Goal: Information Seeking & Learning: Learn about a topic

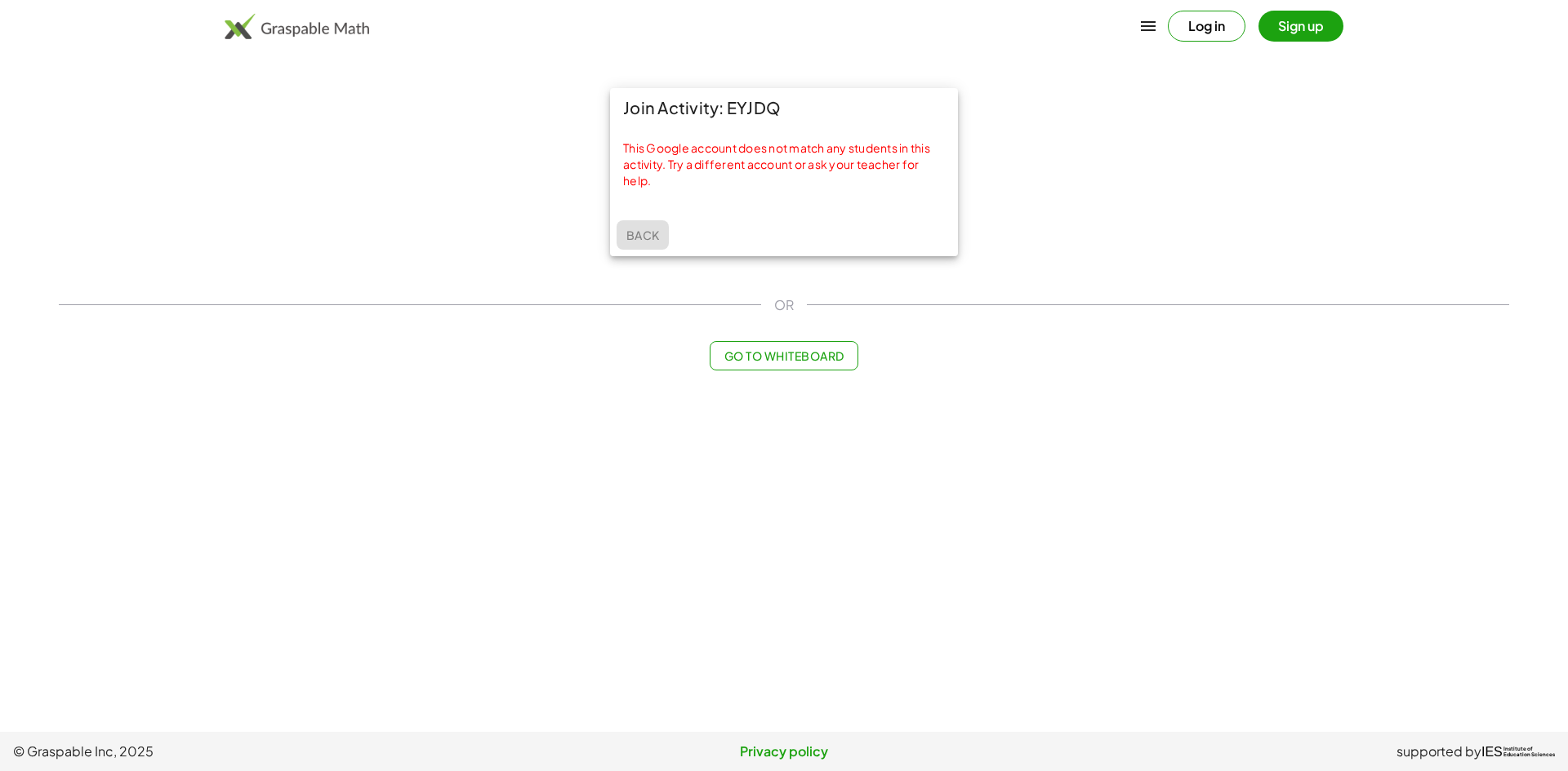
click at [634, 231] on span "Back" at bounding box center [642, 235] width 33 height 15
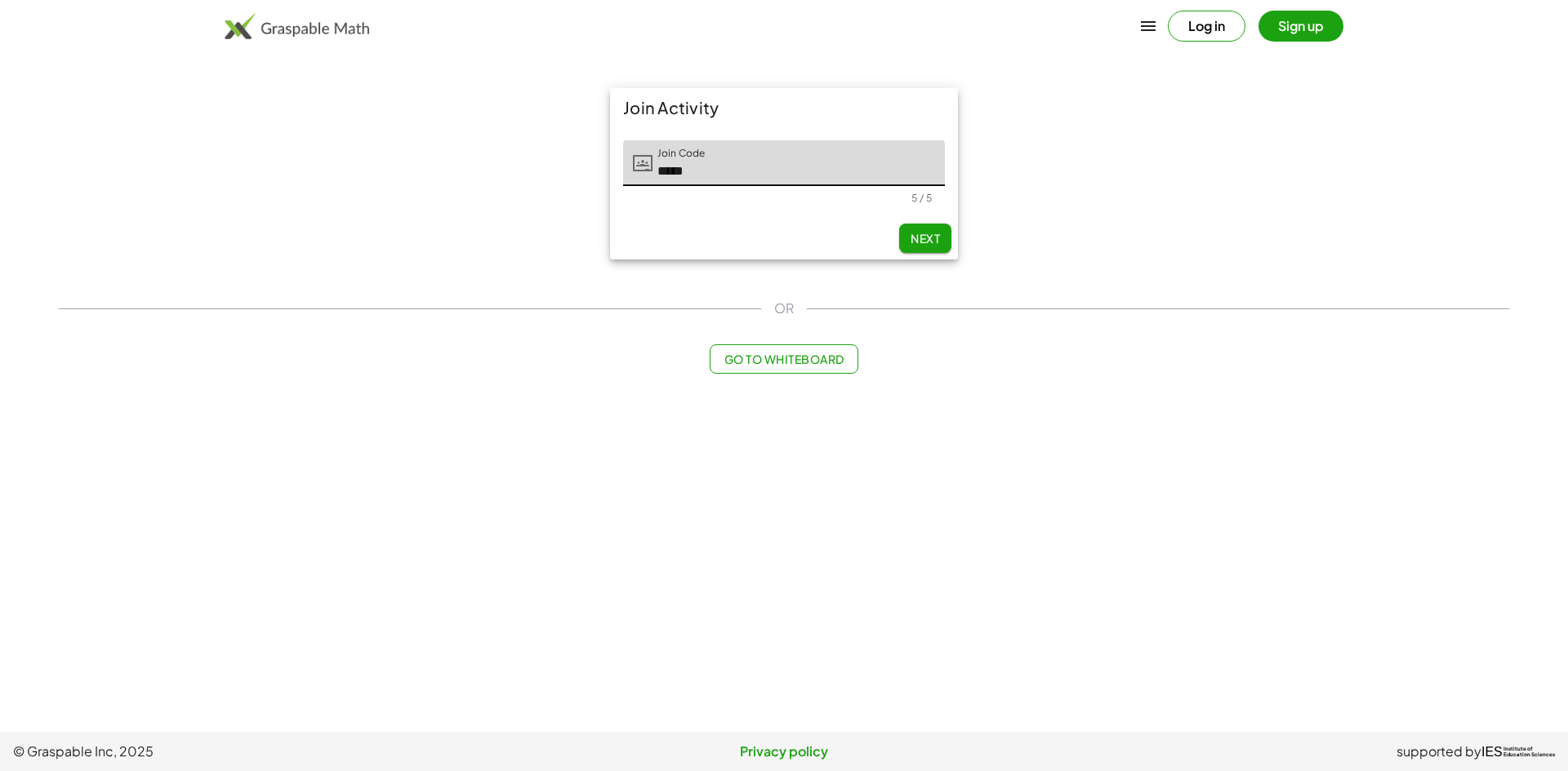
click at [701, 174] on input "*****" at bounding box center [798, 163] width 292 height 46
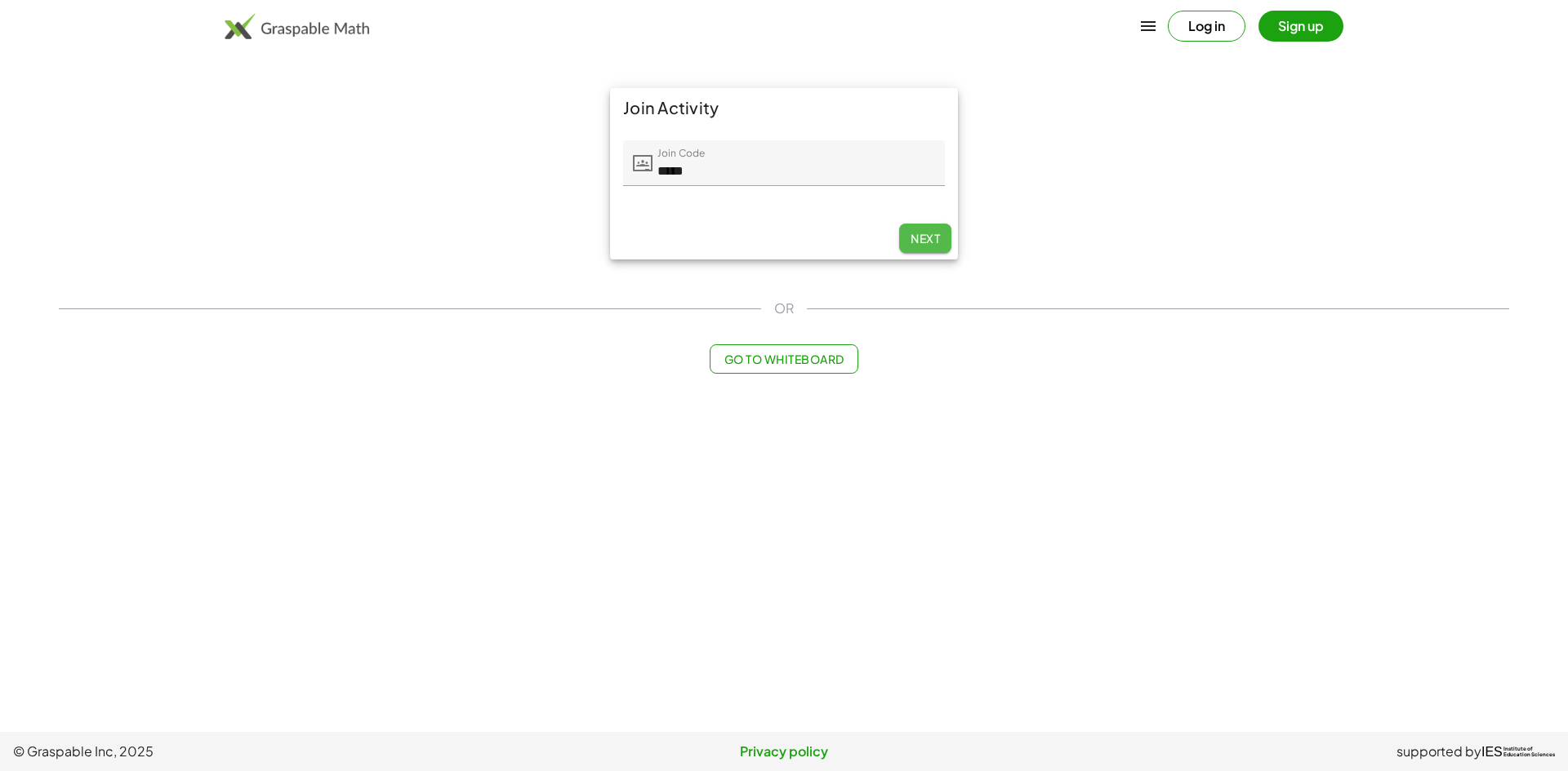
click at [903, 238] on button "Next" at bounding box center [925, 238] width 52 height 29
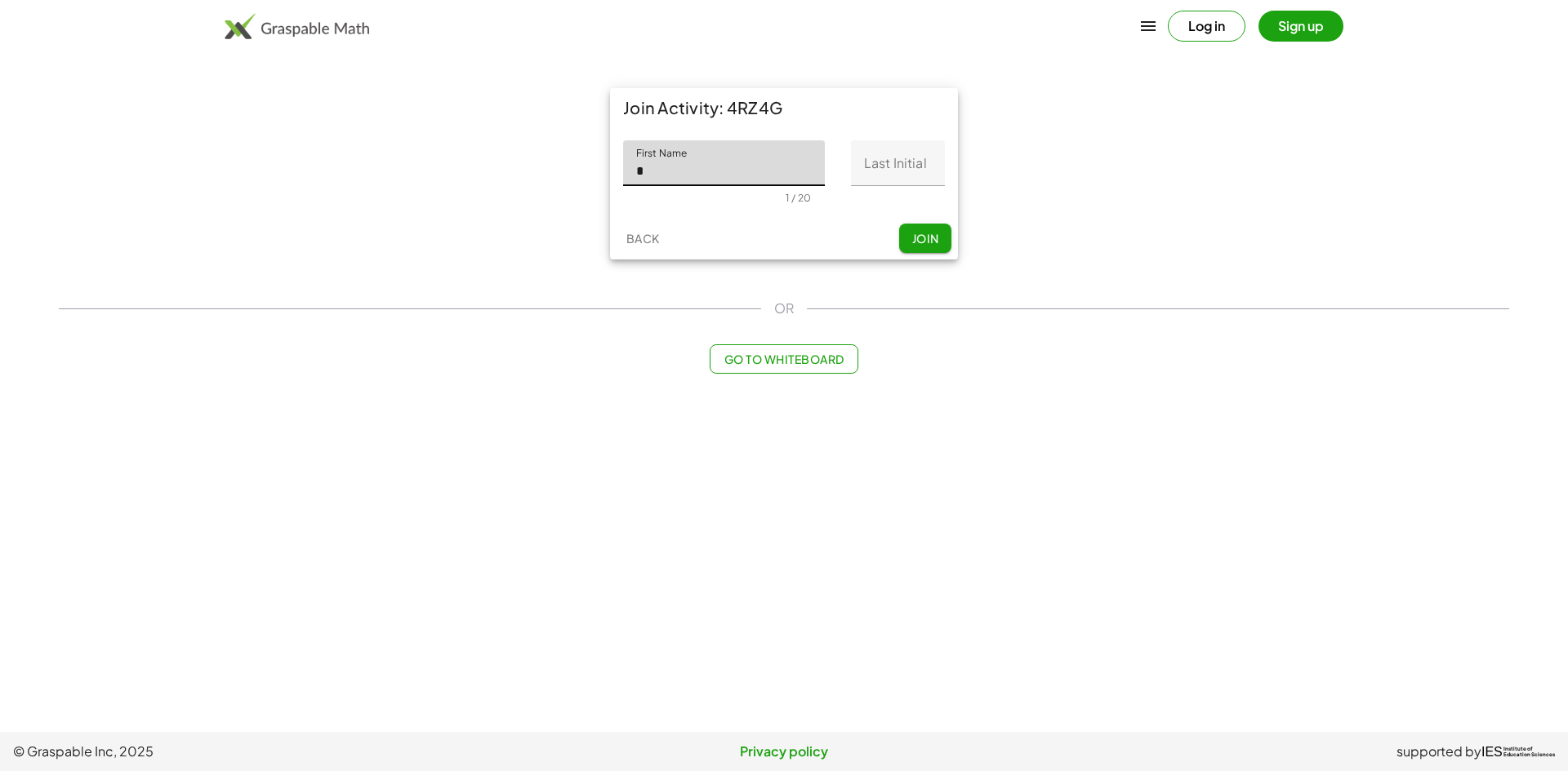
type input "*"
type input "*********"
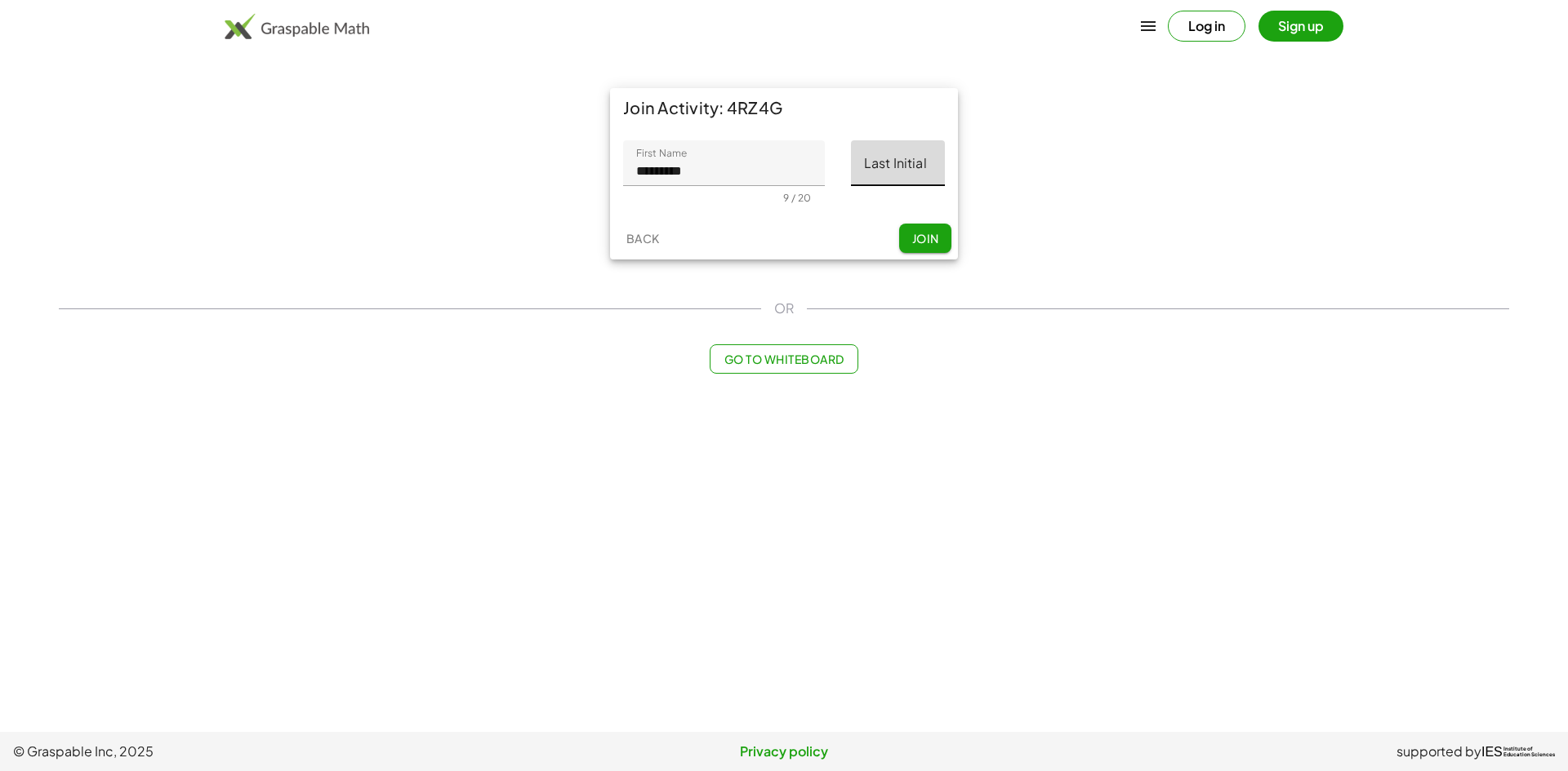
click at [916, 176] on input "Last Initial" at bounding box center [897, 163] width 94 height 46
type input "*"
click at [930, 222] on div "Back Join" at bounding box center [784, 237] width 348 height 42
click at [928, 237] on span "Join" at bounding box center [925, 237] width 27 height 15
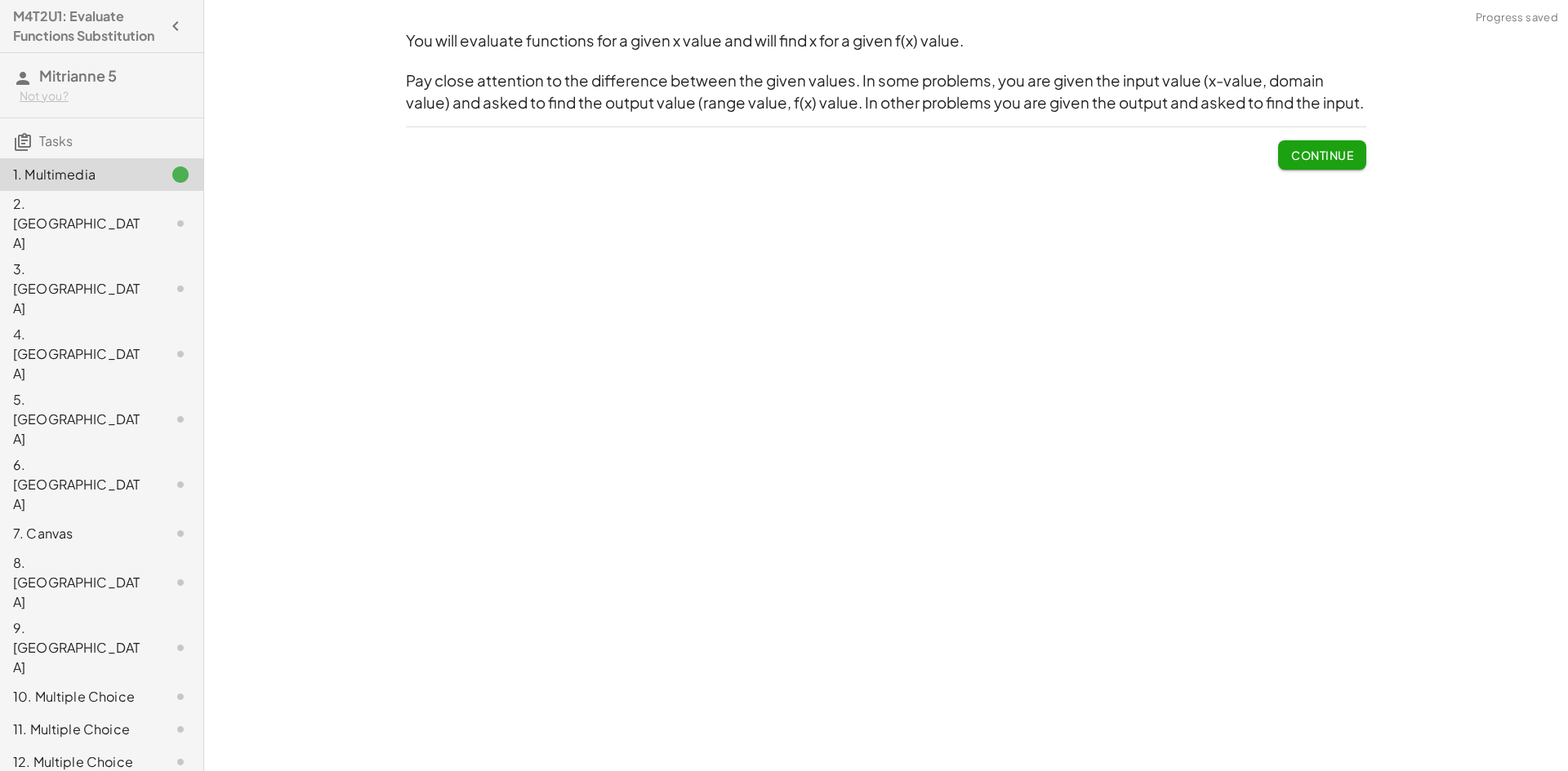
click at [1350, 160] on span "Continue" at bounding box center [1321, 154] width 62 height 15
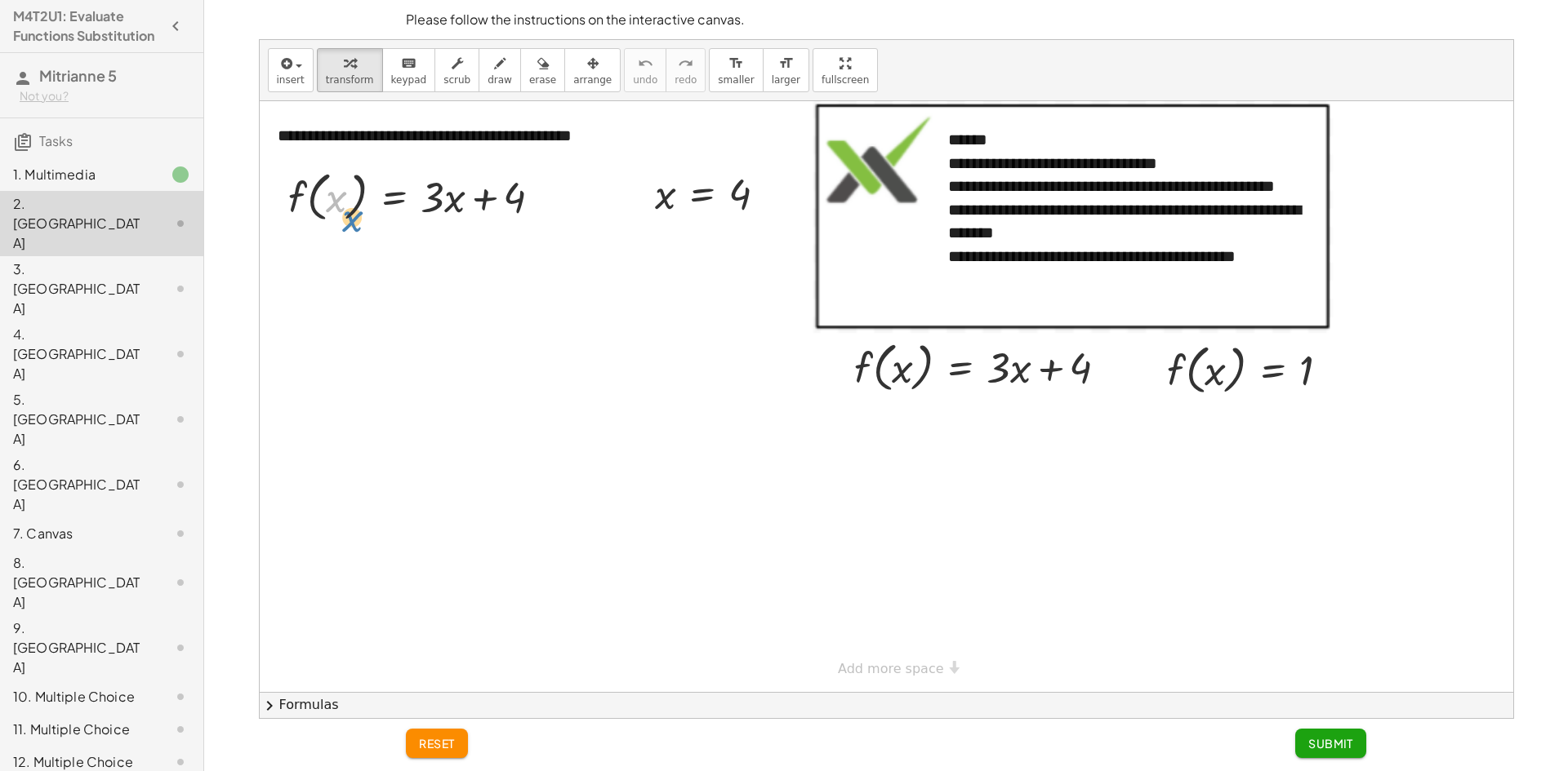
drag, startPoint x: 329, startPoint y: 194, endPoint x: 348, endPoint y: 209, distance: 24.2
click at [348, 209] on div at bounding box center [420, 195] width 283 height 62
drag, startPoint x: 426, startPoint y: 290, endPoint x: 434, endPoint y: 277, distance: 15.3
click at [425, 290] on div at bounding box center [887, 397] width 1253 height 591
click at [554, 215] on div at bounding box center [420, 195] width 283 height 62
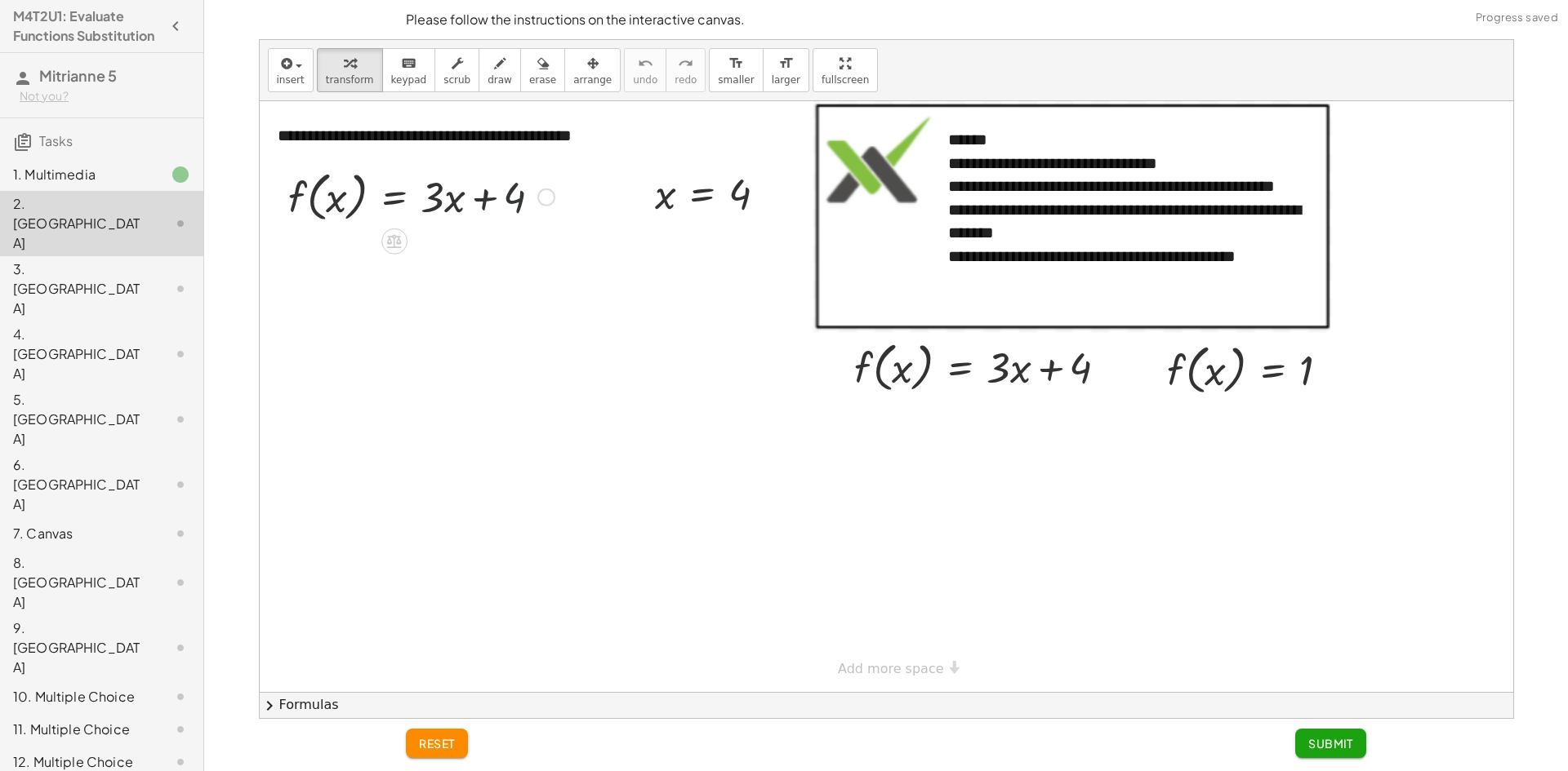
click at [552, 200] on div at bounding box center [546, 197] width 18 height 18
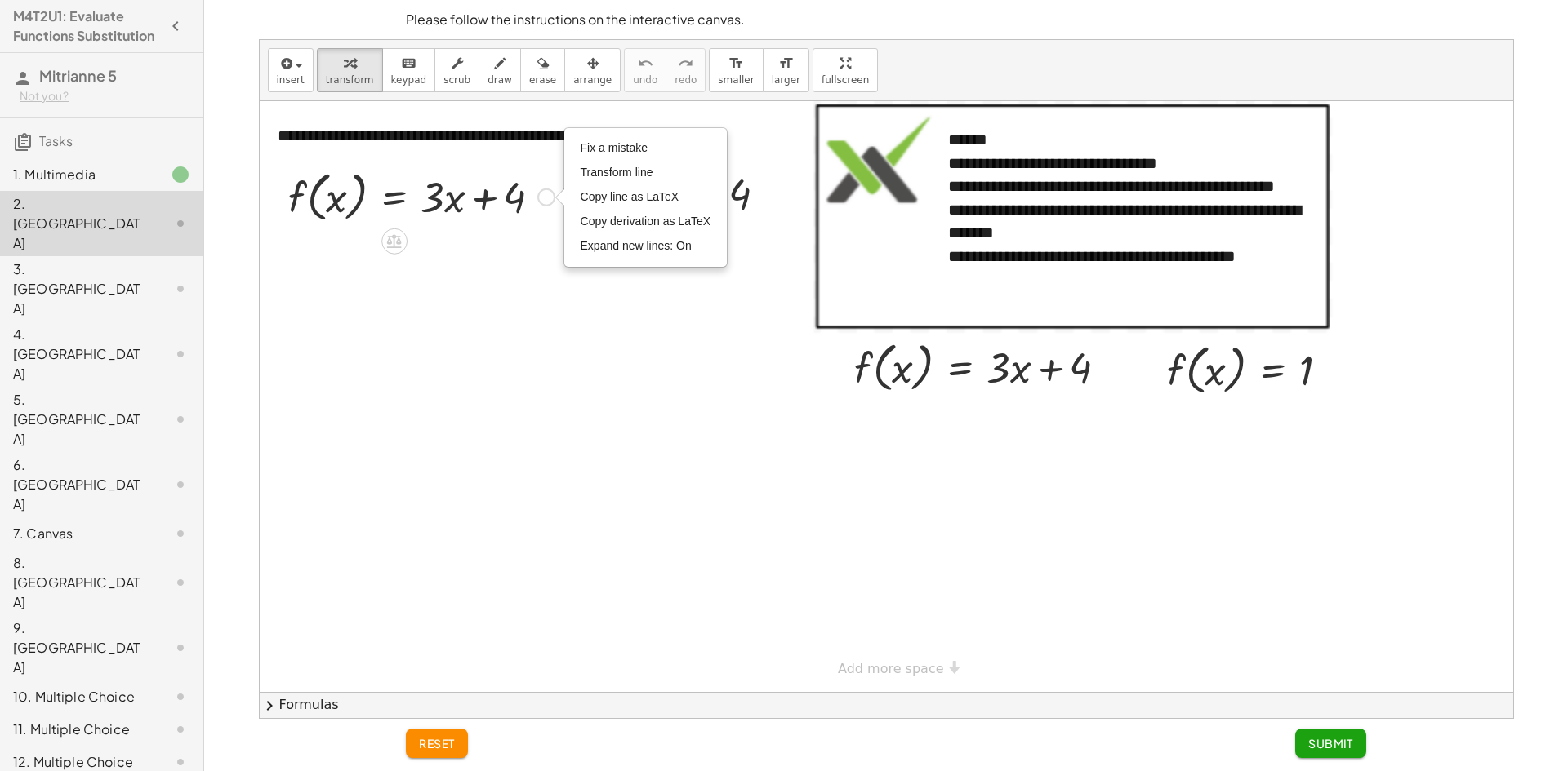
click at [538, 195] on div "Fix a mistake Transform line Copy line as LaTeX Copy derivation as LaTeX Expand…" at bounding box center [546, 197] width 18 height 18
click at [541, 195] on div "Fix a mistake Transform line Copy line as LaTeX Copy derivation as LaTeX Expand…" at bounding box center [546, 197] width 18 height 18
drag, startPoint x: 427, startPoint y: 226, endPoint x: 375, endPoint y: 227, distance: 52.0
click at [425, 227] on div "f ( , x ) = + · 3 · x + 4 Fix a mistake Transform line Copy line as LaTeX Copy …" at bounding box center [415, 196] width 303 height 70
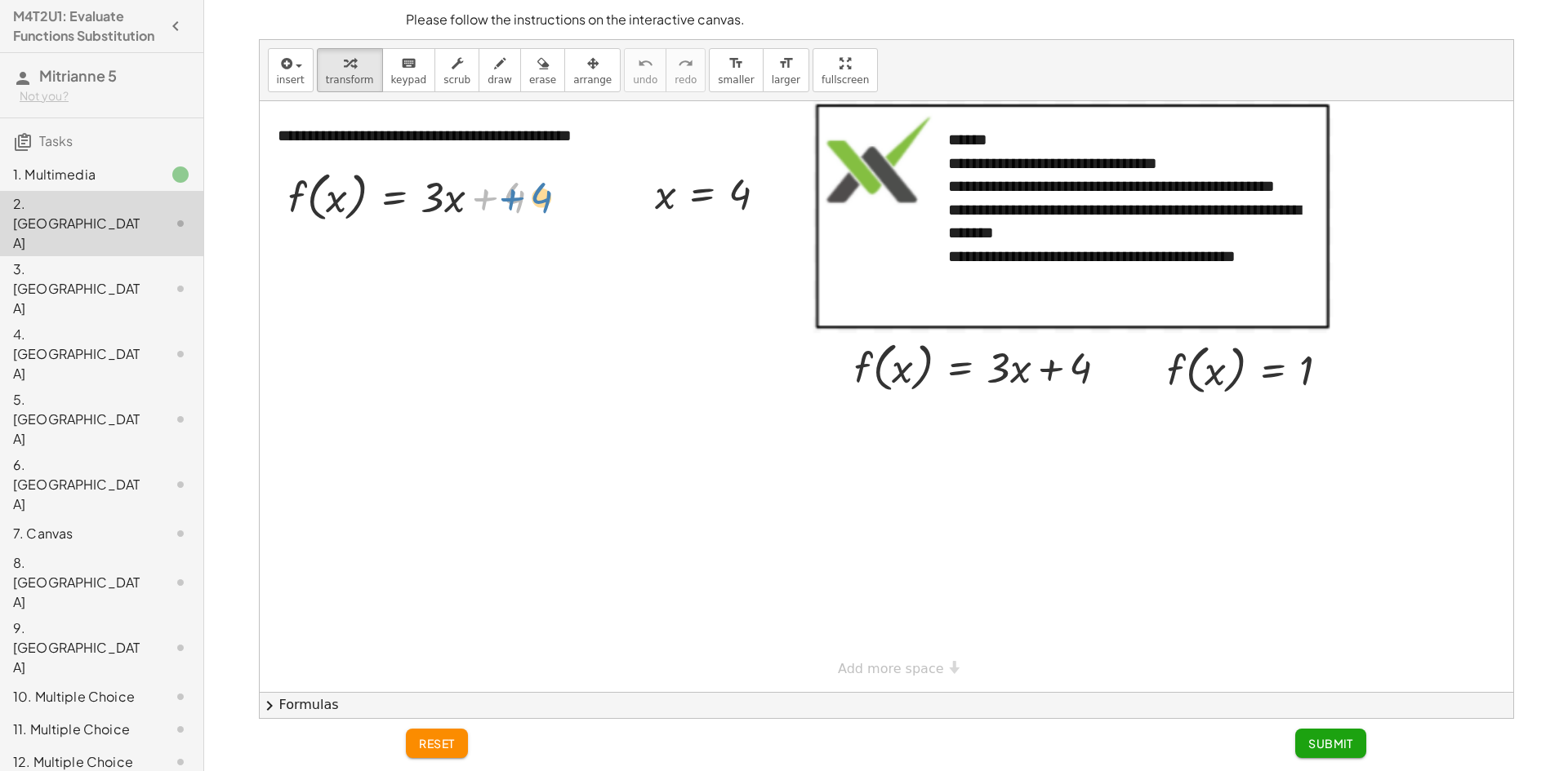
drag, startPoint x: 466, startPoint y: 194, endPoint x: 494, endPoint y: 194, distance: 28.0
click at [494, 194] on div at bounding box center [420, 195] width 283 height 62
drag, startPoint x: 741, startPoint y: 193, endPoint x: 456, endPoint y: 189, distance: 285.0
click at [448, 260] on div at bounding box center [426, 257] width 295 height 62
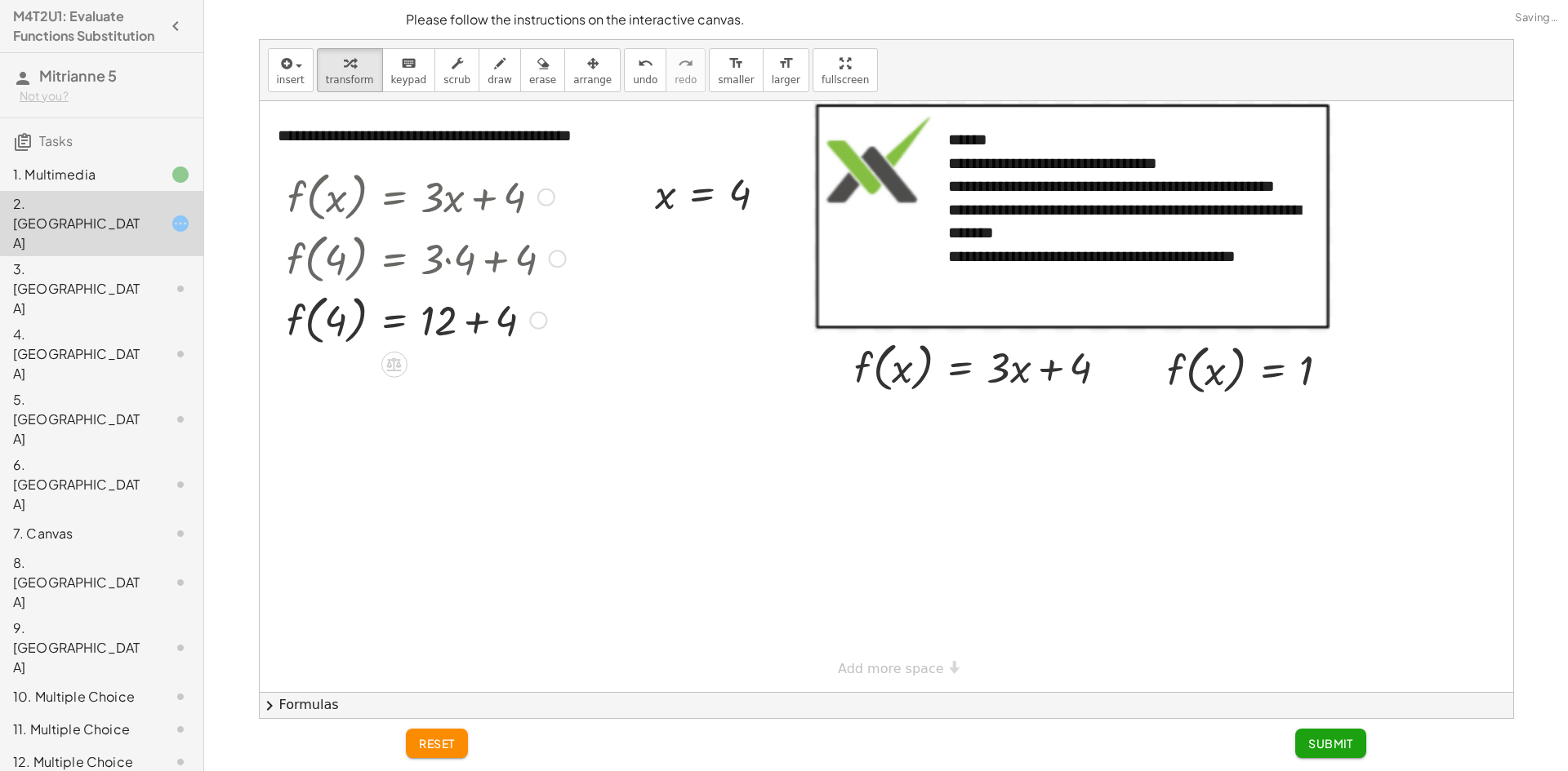
click at [473, 326] on div at bounding box center [426, 319] width 295 height 62
click at [348, 392] on div at bounding box center [426, 380] width 295 height 62
click at [333, 388] on div at bounding box center [426, 380] width 295 height 62
click at [353, 388] on div at bounding box center [426, 380] width 295 height 62
drag, startPoint x: 286, startPoint y: 382, endPoint x: 306, endPoint y: 380, distance: 20.1
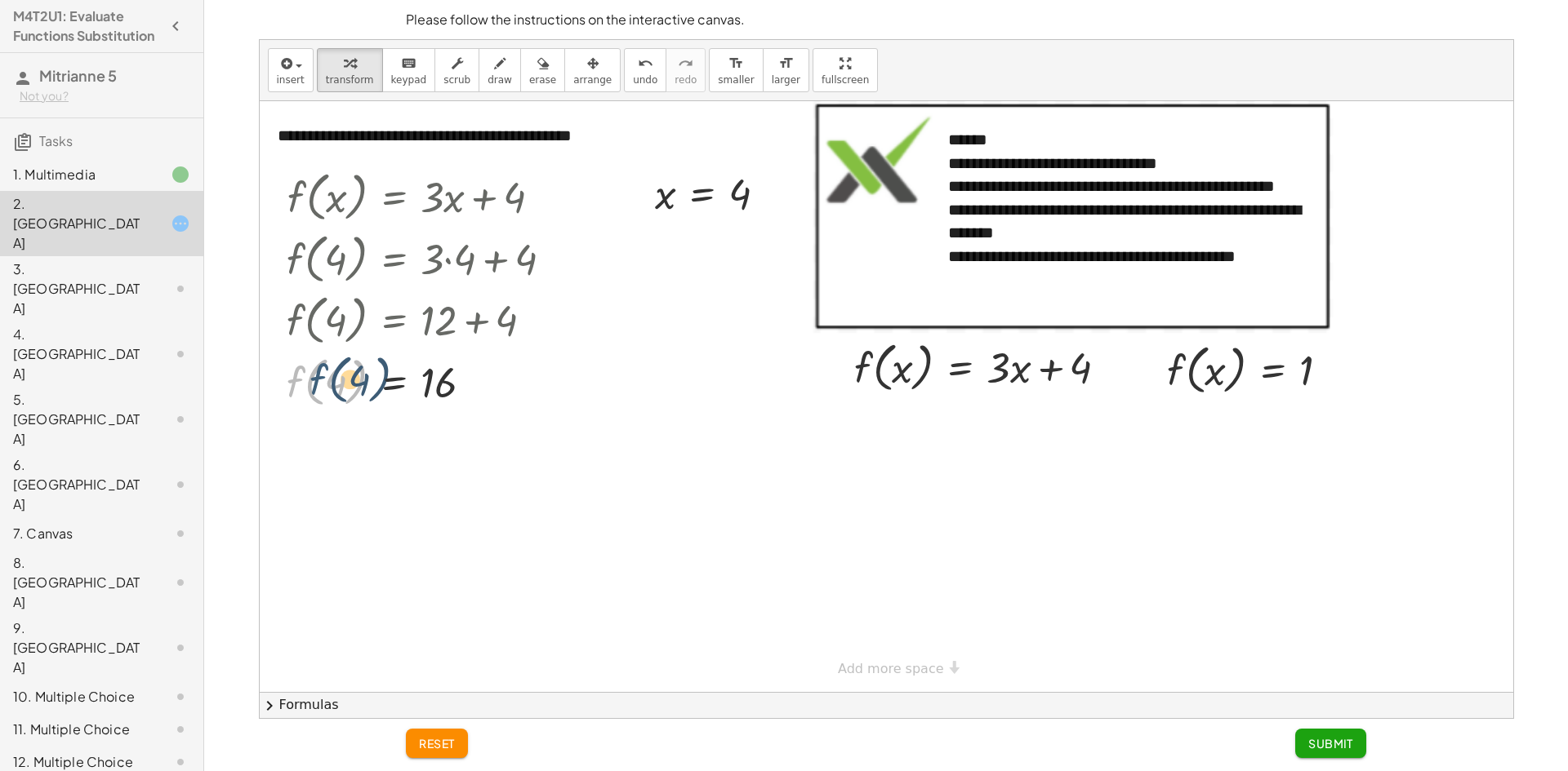
click at [306, 380] on div at bounding box center [426, 380] width 295 height 62
click at [299, 372] on div at bounding box center [426, 380] width 295 height 62
drag, startPoint x: 354, startPoint y: 382, endPoint x: 337, endPoint y: 381, distance: 17.0
click at [337, 381] on div at bounding box center [426, 380] width 295 height 62
drag, startPoint x: 297, startPoint y: 382, endPoint x: 302, endPoint y: 372, distance: 11.2
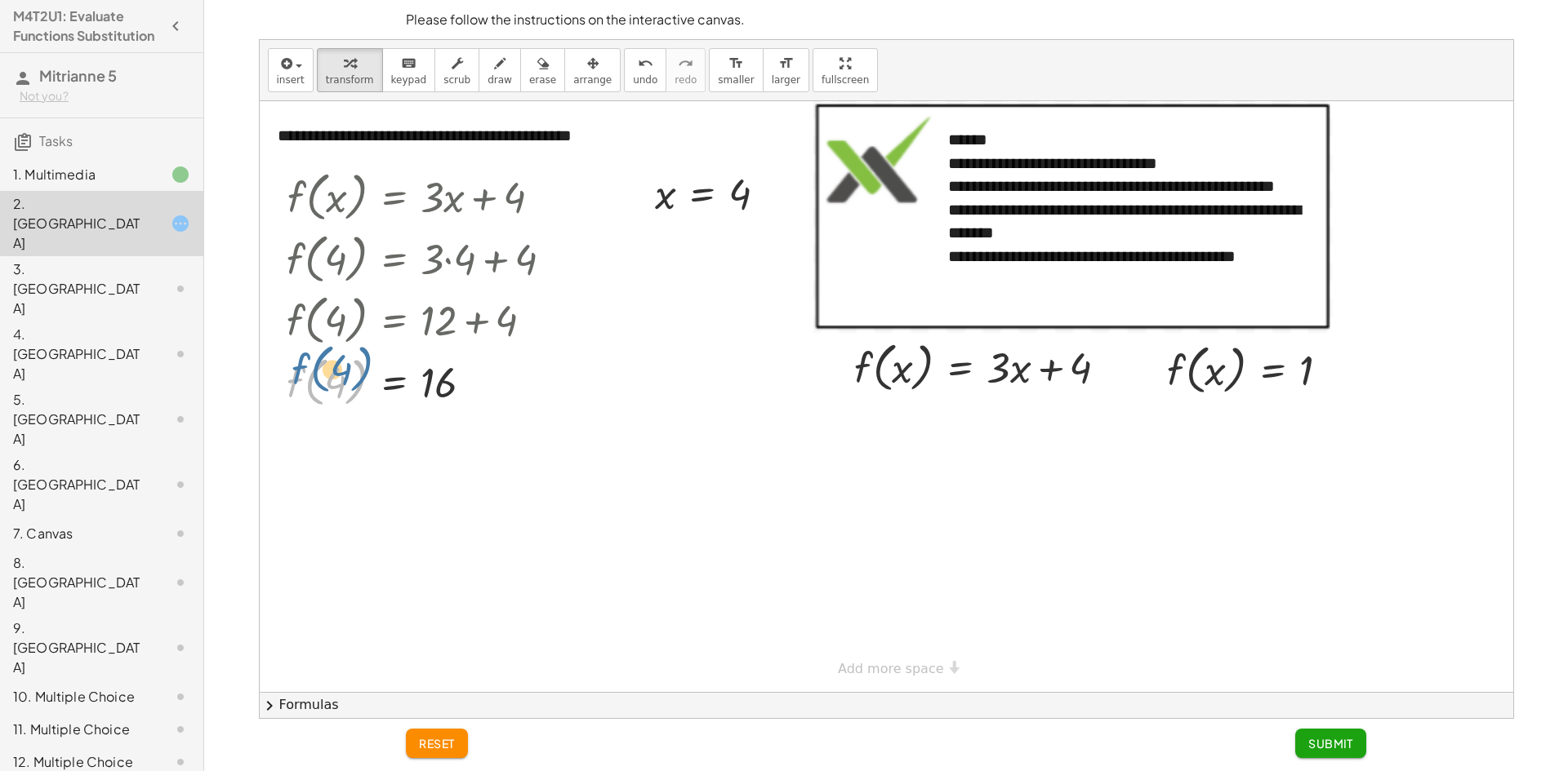
click at [303, 372] on div at bounding box center [426, 380] width 295 height 62
click at [363, 383] on div at bounding box center [426, 380] width 295 height 62
click at [1317, 736] on span "Submit" at bounding box center [1330, 743] width 45 height 15
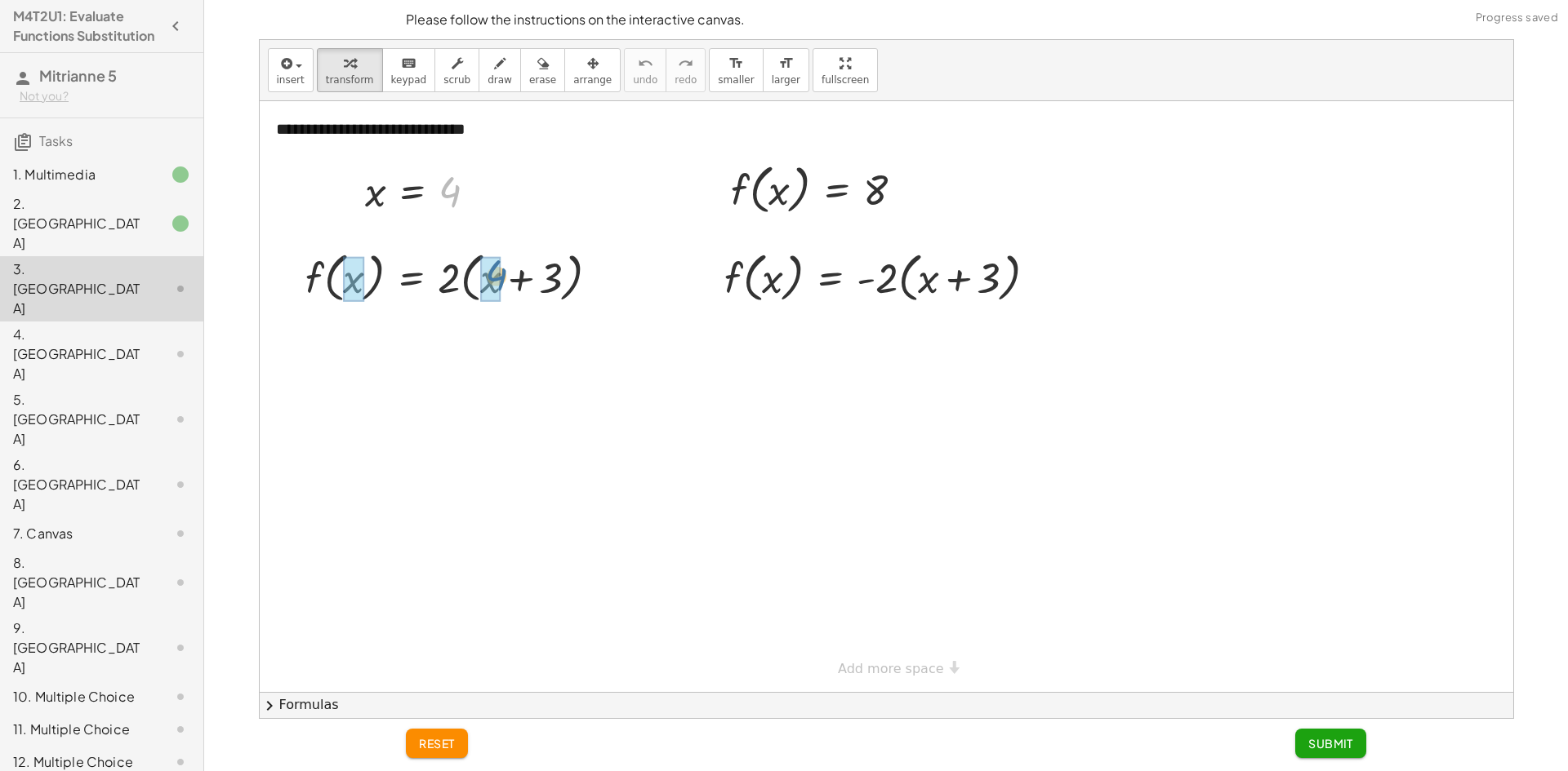
drag, startPoint x: 451, startPoint y: 191, endPoint x: 484, endPoint y: 248, distance: 65.9
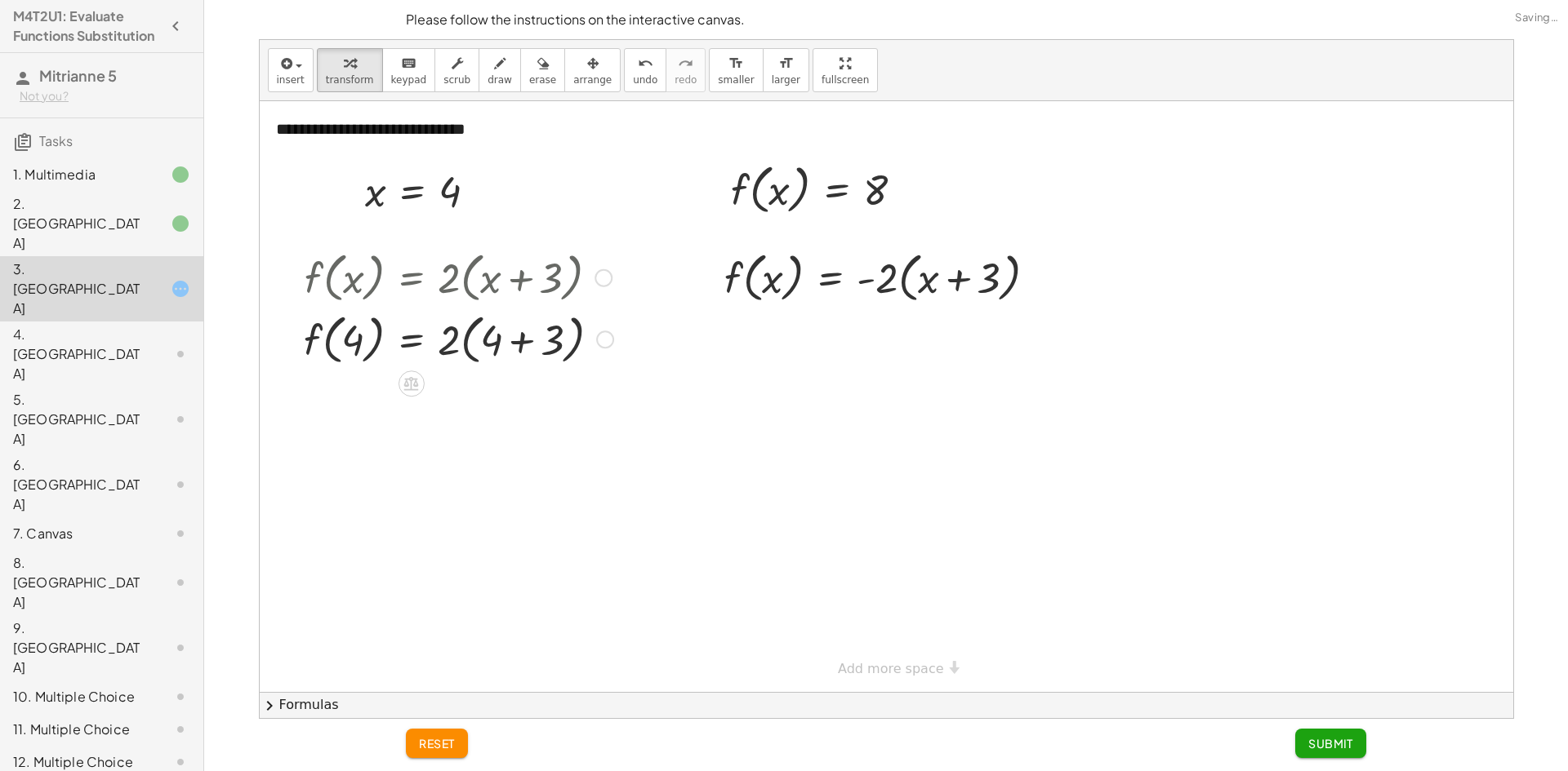
click at [517, 338] on div at bounding box center [457, 338] width 326 height 62
click at [463, 408] on div at bounding box center [457, 399] width 326 height 62
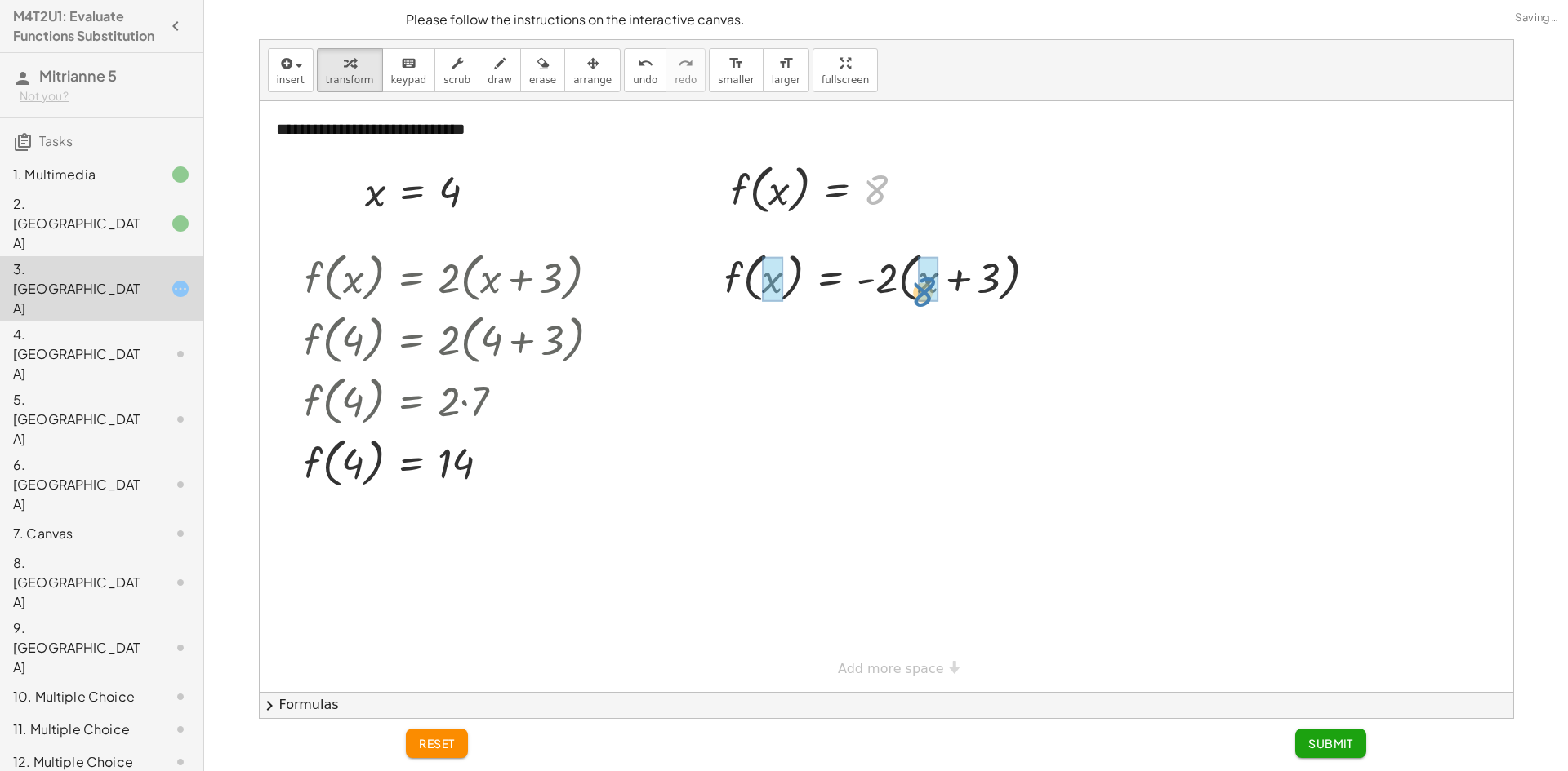
drag, startPoint x: 867, startPoint y: 185, endPoint x: 913, endPoint y: 283, distance: 108.3
click at [966, 280] on div at bounding box center [887, 276] width 349 height 62
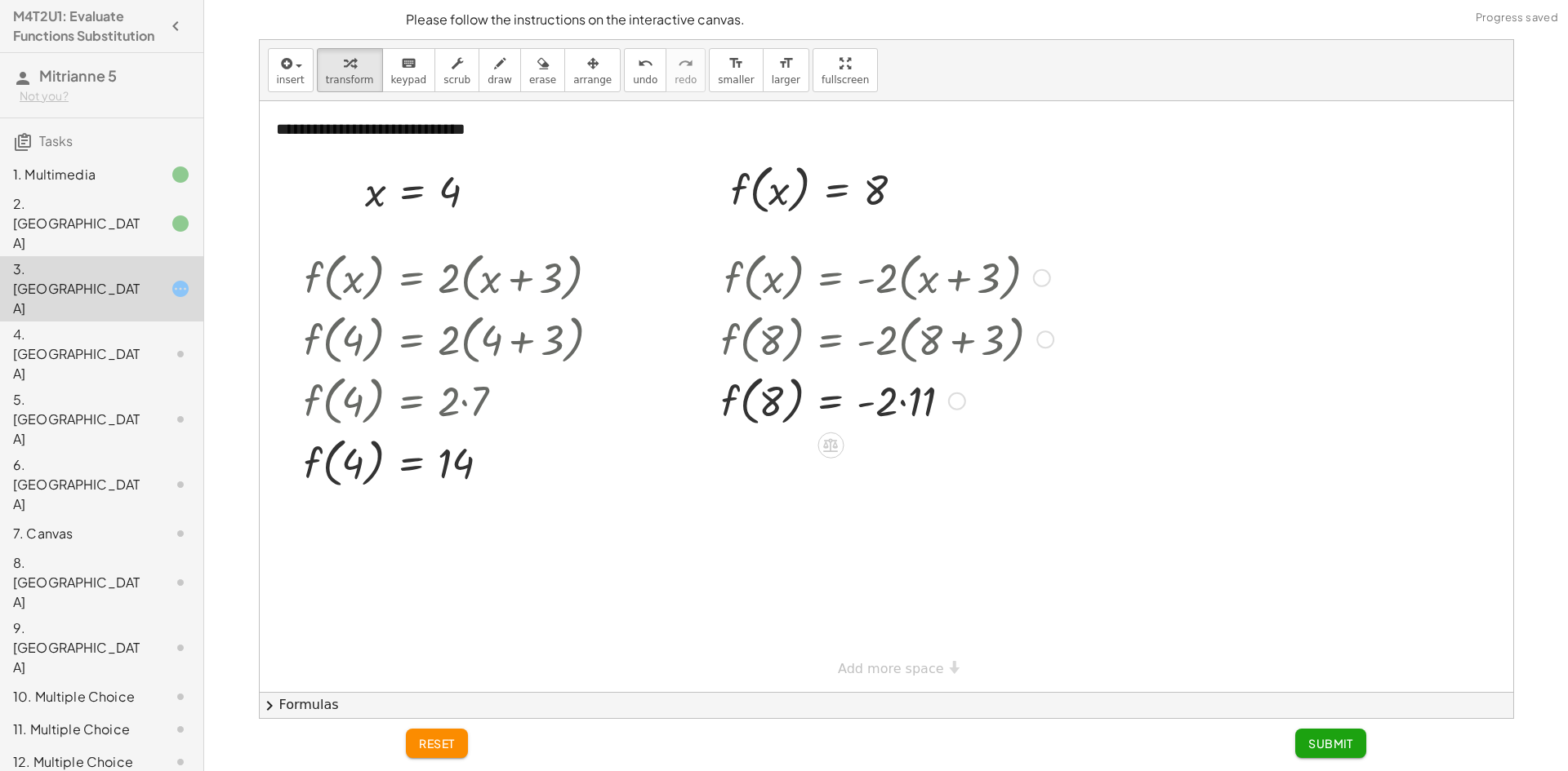
click at [901, 408] on div at bounding box center [887, 399] width 349 height 62
click at [1343, 731] on button "Submit" at bounding box center [1330, 744] width 71 height 29
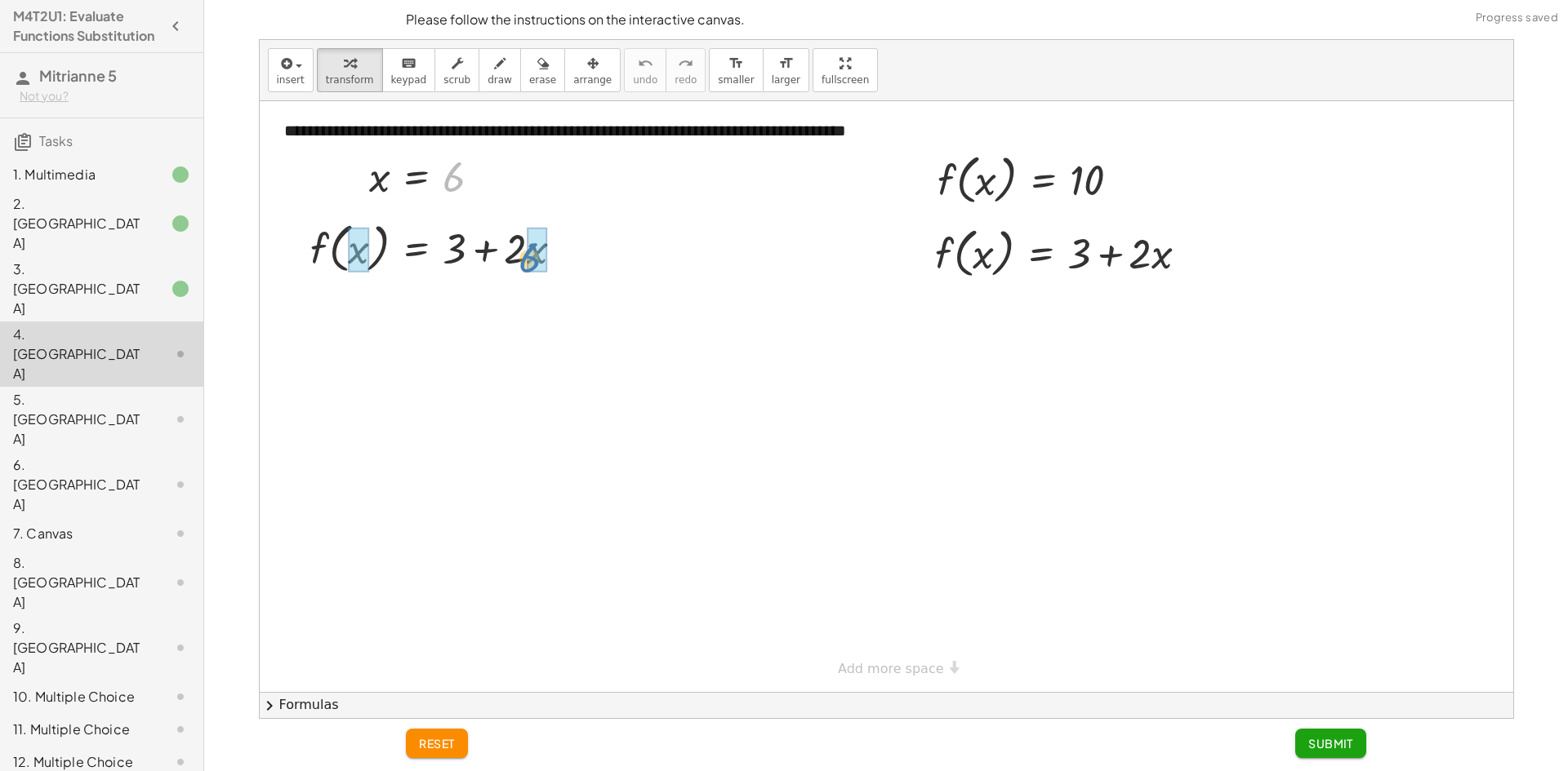
drag, startPoint x: 451, startPoint y: 186, endPoint x: 527, endPoint y: 268, distance: 111.8
click at [480, 259] on div at bounding box center [448, 255] width 295 height 62
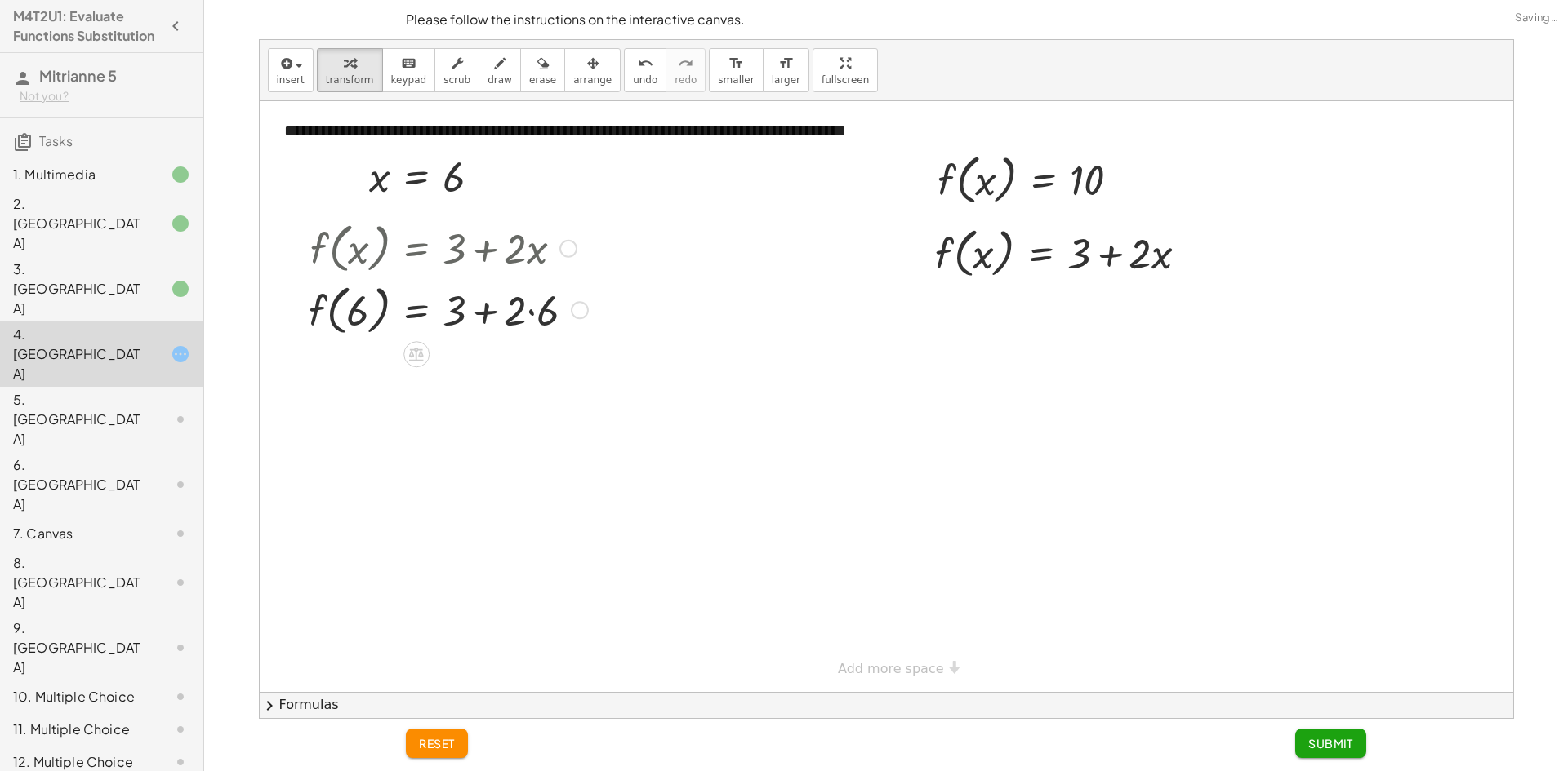
click at [533, 311] on div at bounding box center [448, 309] width 295 height 62
click at [491, 310] on div at bounding box center [442, 309] width 284 height 62
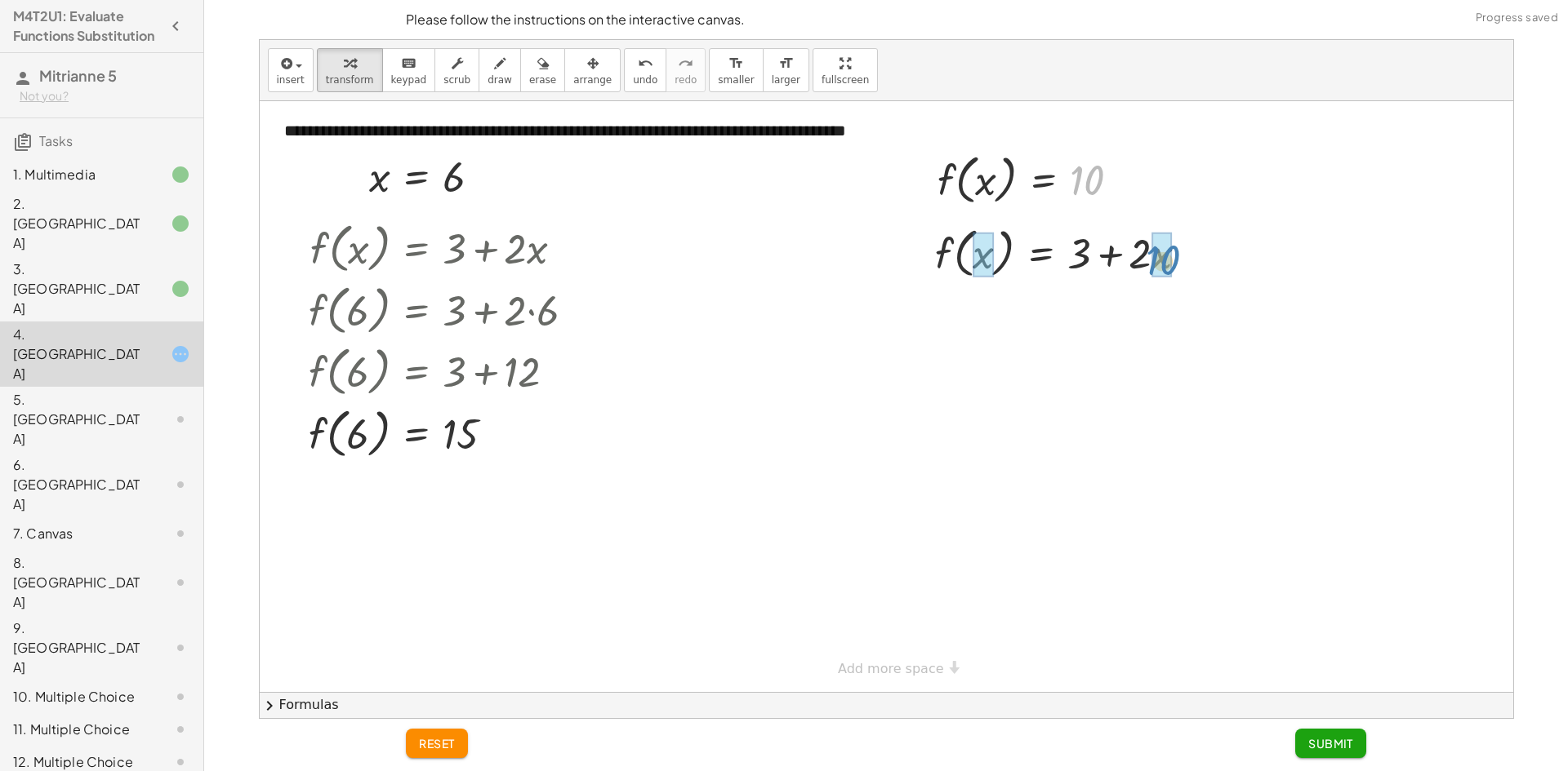
drag, startPoint x: 1082, startPoint y: 184, endPoint x: 1158, endPoint y: 264, distance: 110.3
click at [1111, 262] on div at bounding box center [1072, 251] width 320 height 62
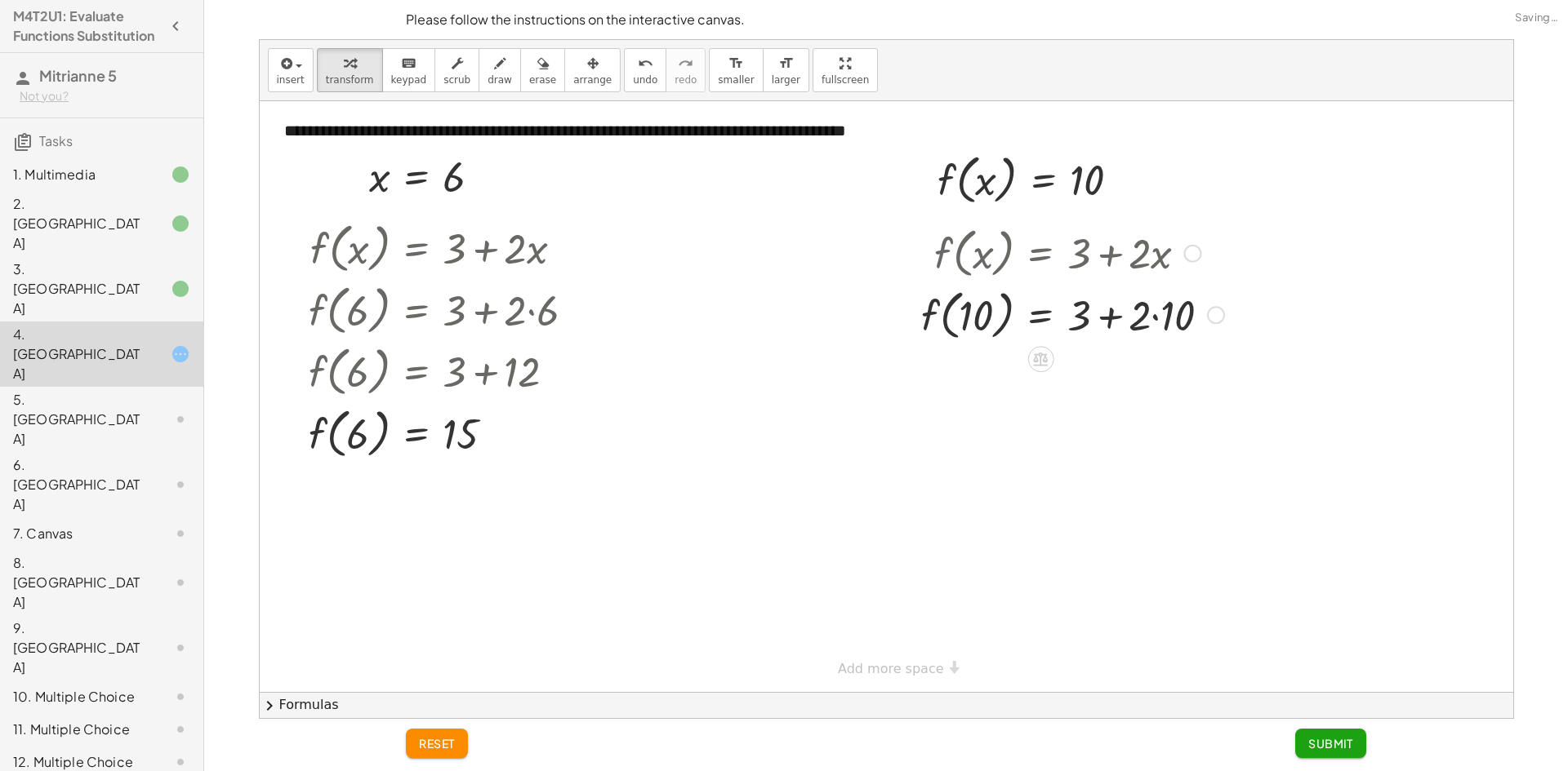
click at [1147, 315] on div at bounding box center [1072, 314] width 320 height 62
click at [1156, 316] on div at bounding box center [1072, 314] width 320 height 62
click at [1111, 319] on div at bounding box center [1061, 314] width 296 height 62
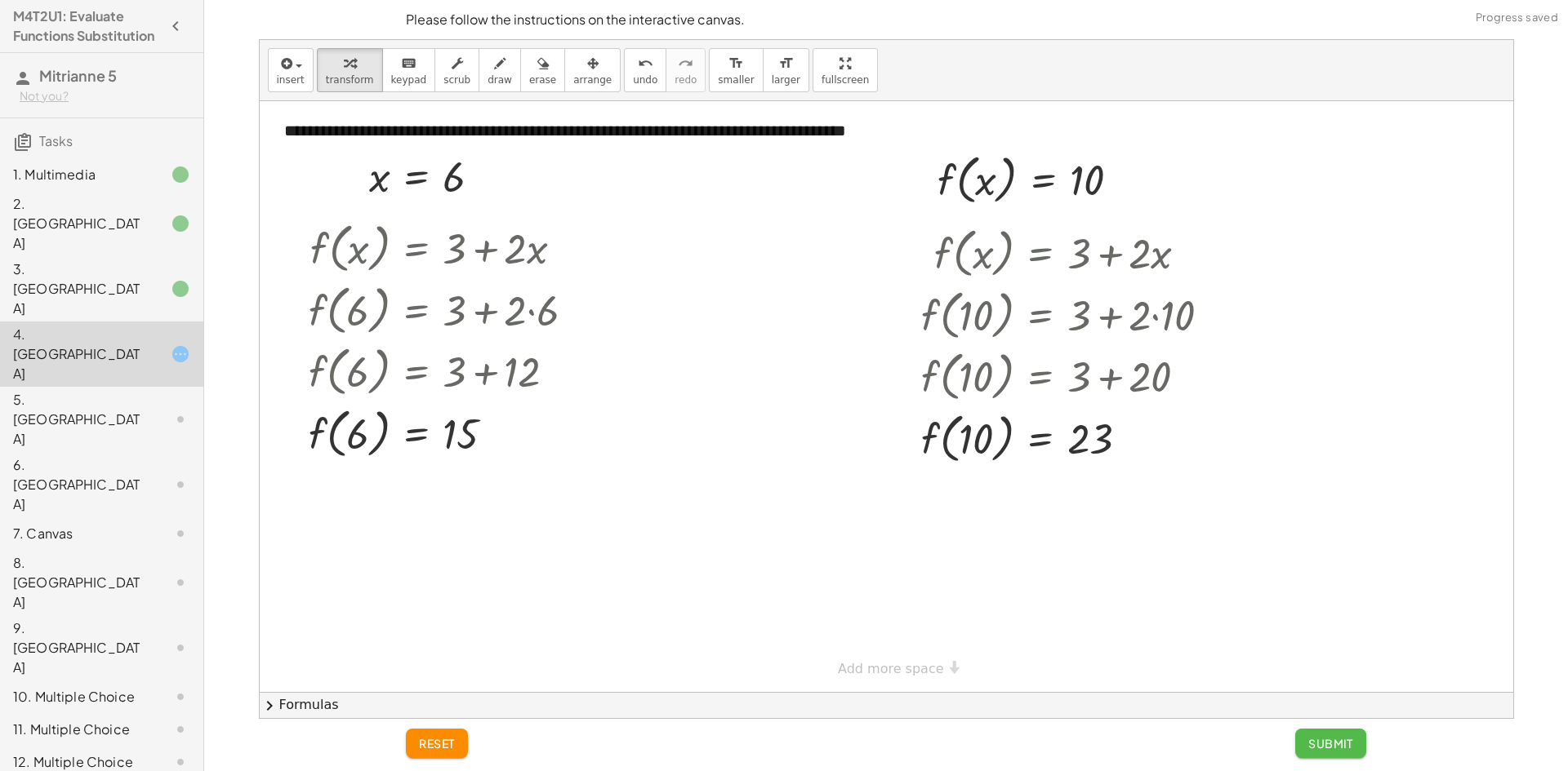
click at [1326, 731] on button "Submit" at bounding box center [1330, 744] width 71 height 29
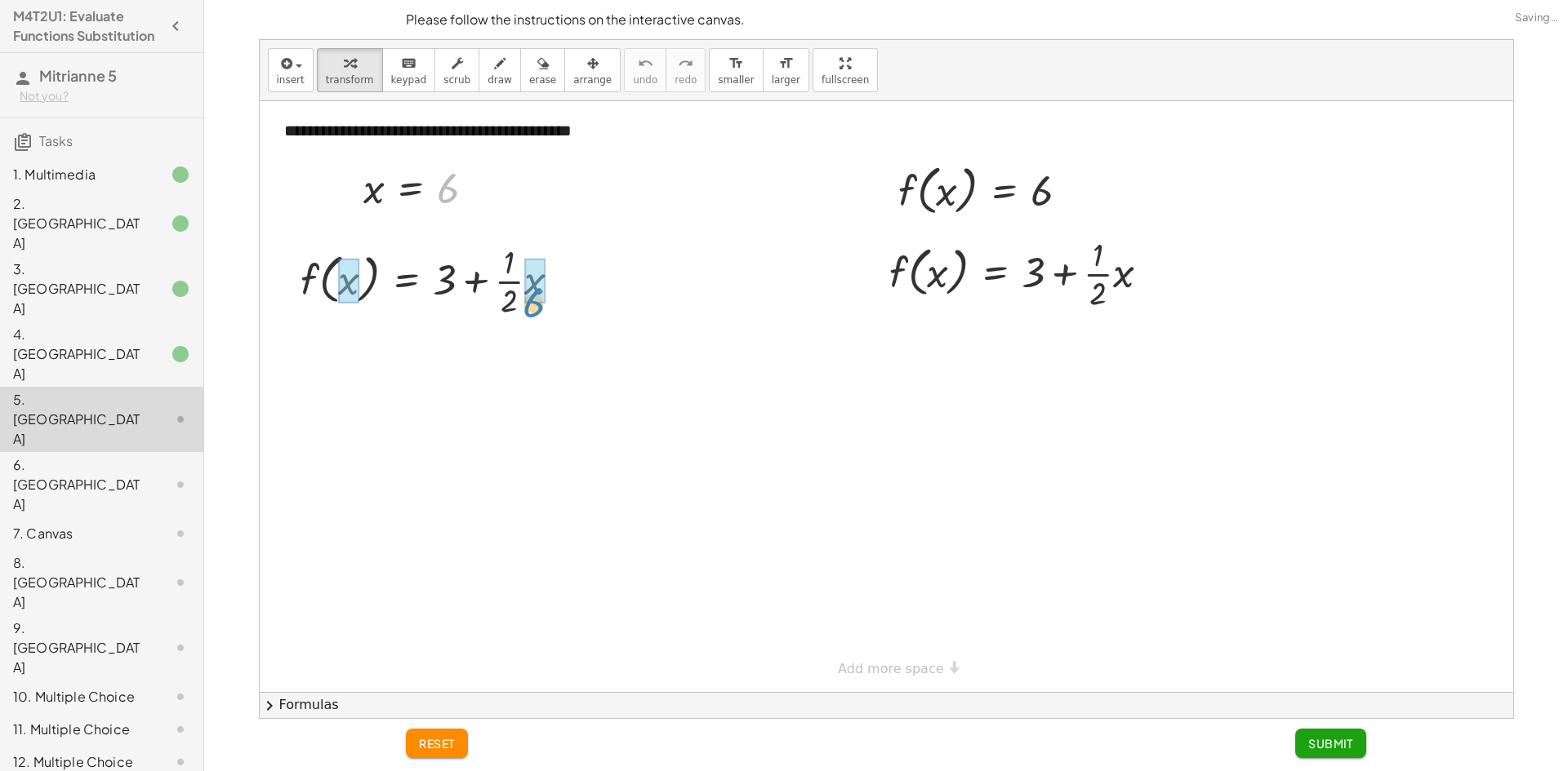
drag, startPoint x: 450, startPoint y: 190, endPoint x: 538, endPoint y: 302, distance: 142.4
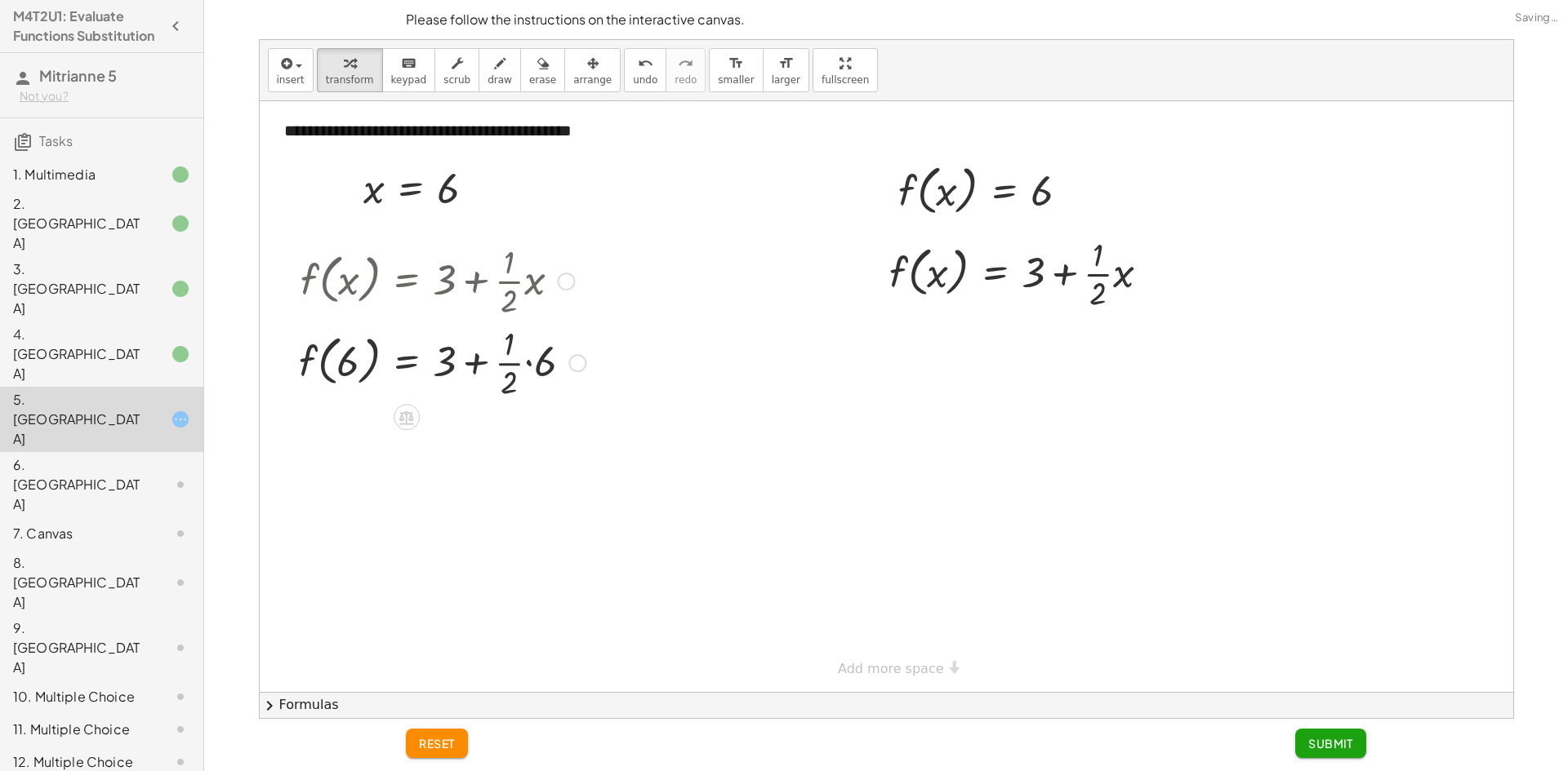
click at [526, 363] on div at bounding box center [442, 362] width 303 height 82
click at [512, 447] on div at bounding box center [442, 444] width 303 height 82
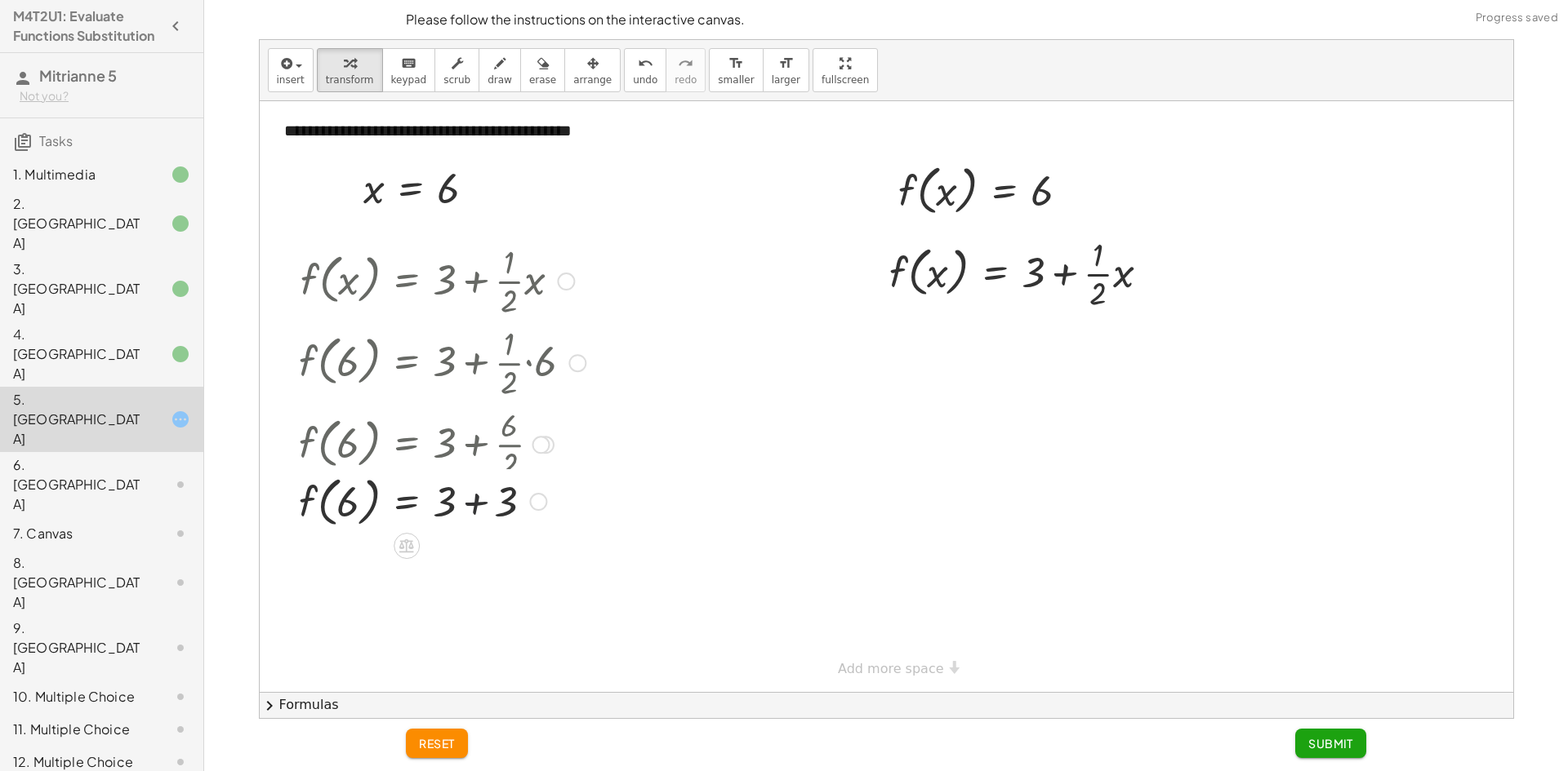
click at [407, 281] on div "f ( , x ) = + 3 + · · 1 · 2 · x f ( , 6 ) = + 3 + · · 1 · 2 · 6 f ( , 6 ) = + 3…" at bounding box center [407, 281] width 0 height 0
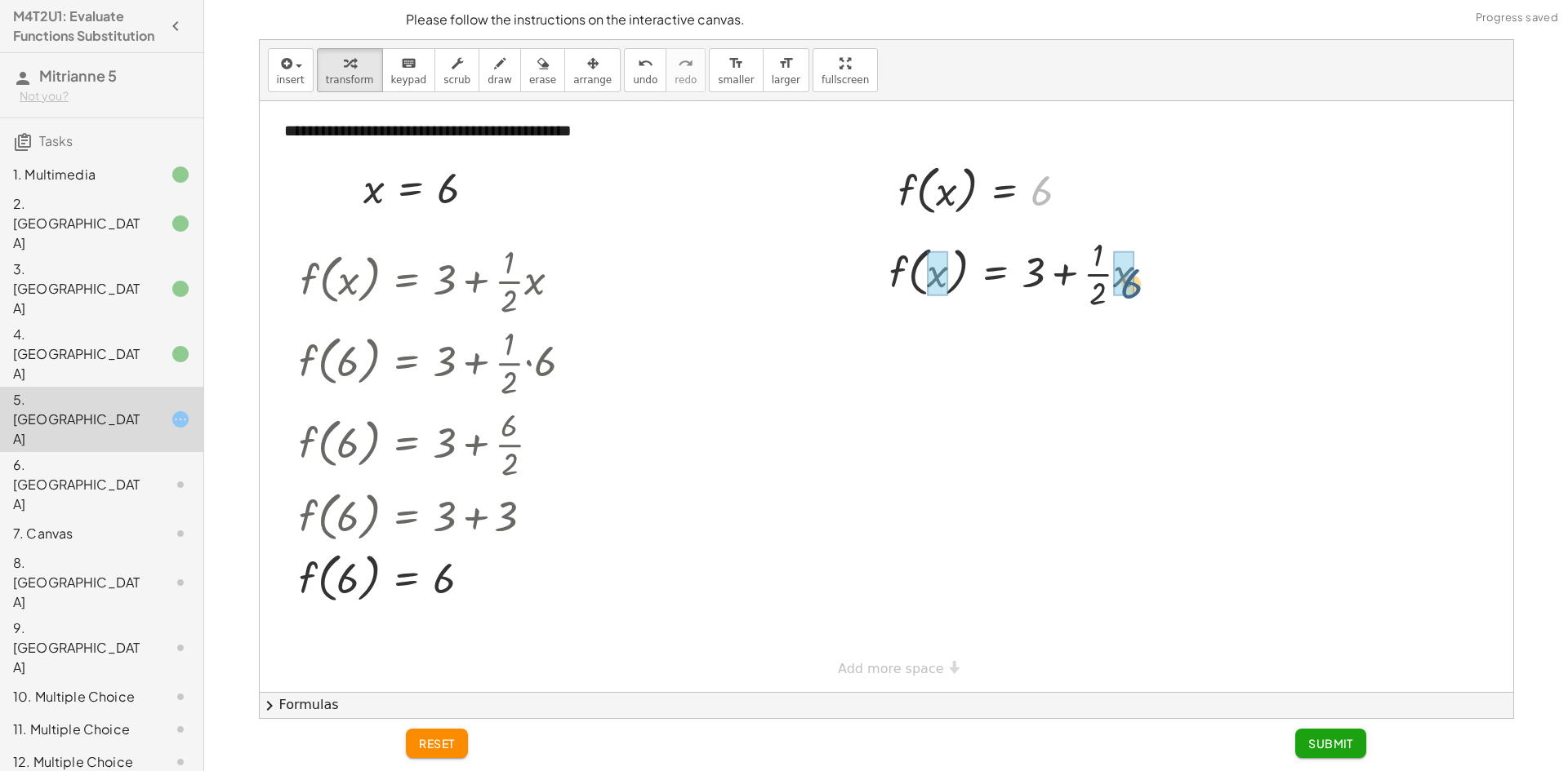
drag, startPoint x: 1041, startPoint y: 179, endPoint x: 1132, endPoint y: 272, distance: 130.1
click at [1100, 281] on div at bounding box center [1030, 273] width 303 height 82
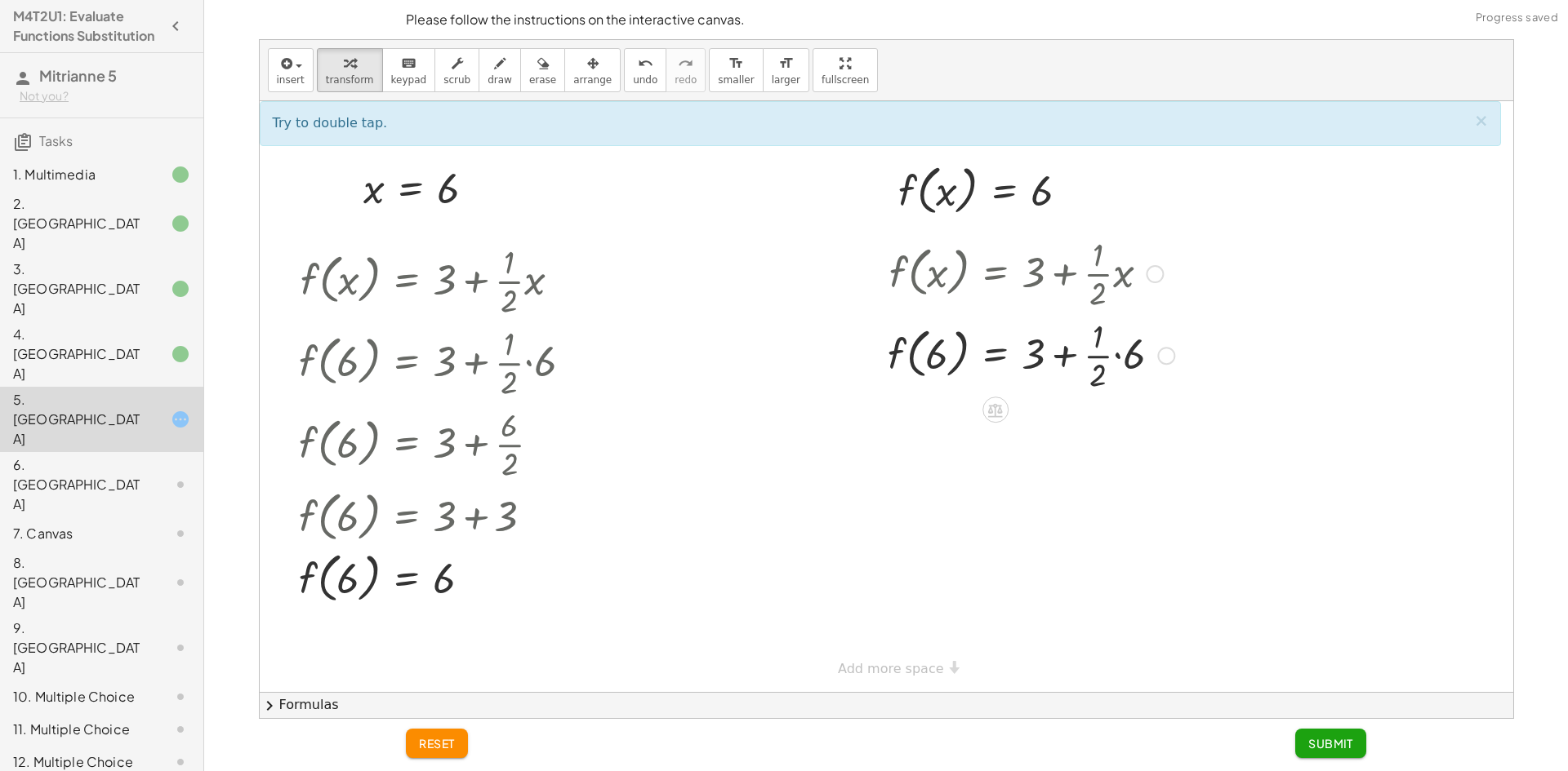
click at [1119, 355] on div at bounding box center [1030, 355] width 303 height 82
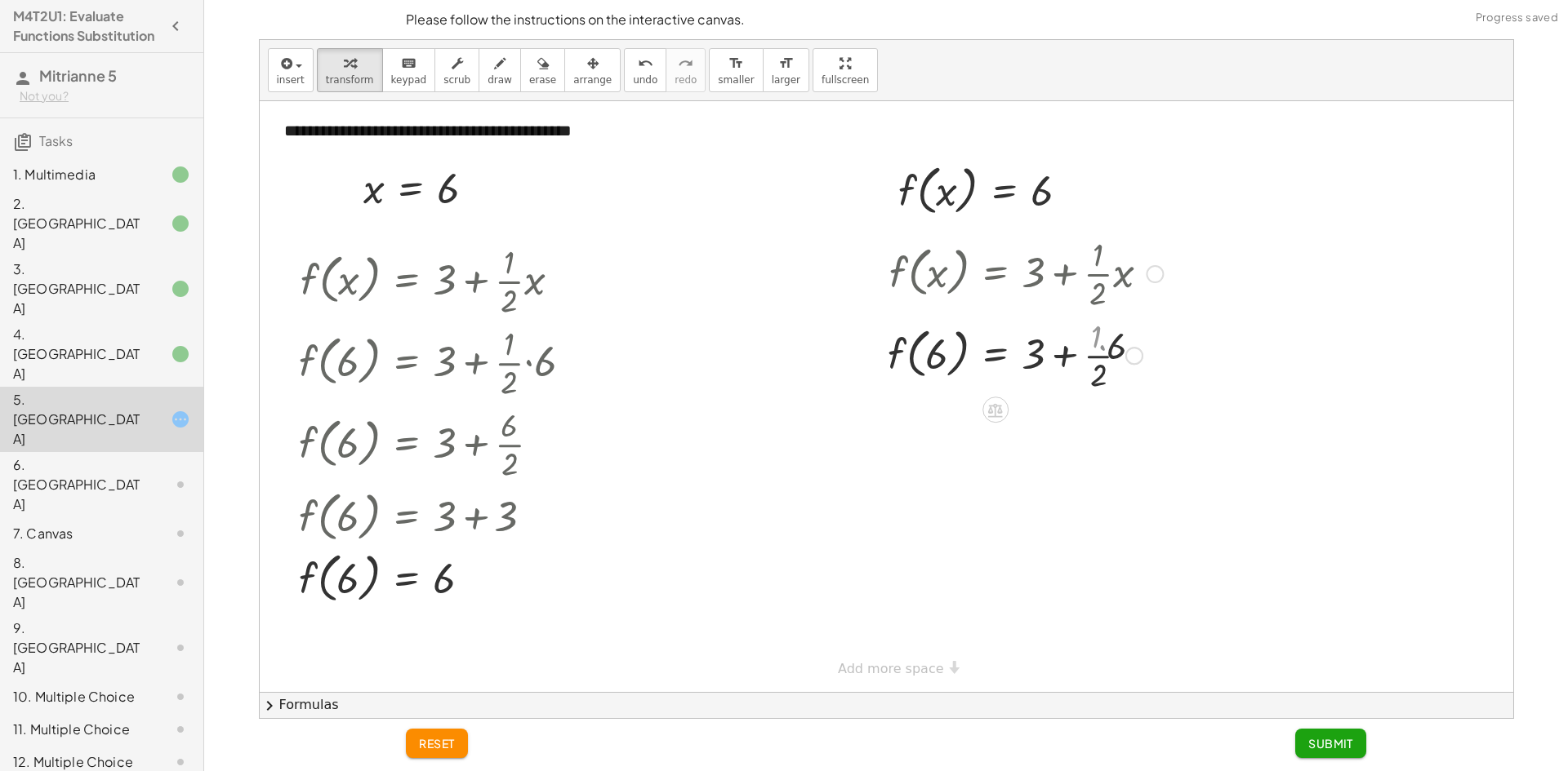
click at [1092, 359] on div at bounding box center [1024, 355] width 291 height 82
click at [1067, 366] on div at bounding box center [1030, 364] width 303 height 62
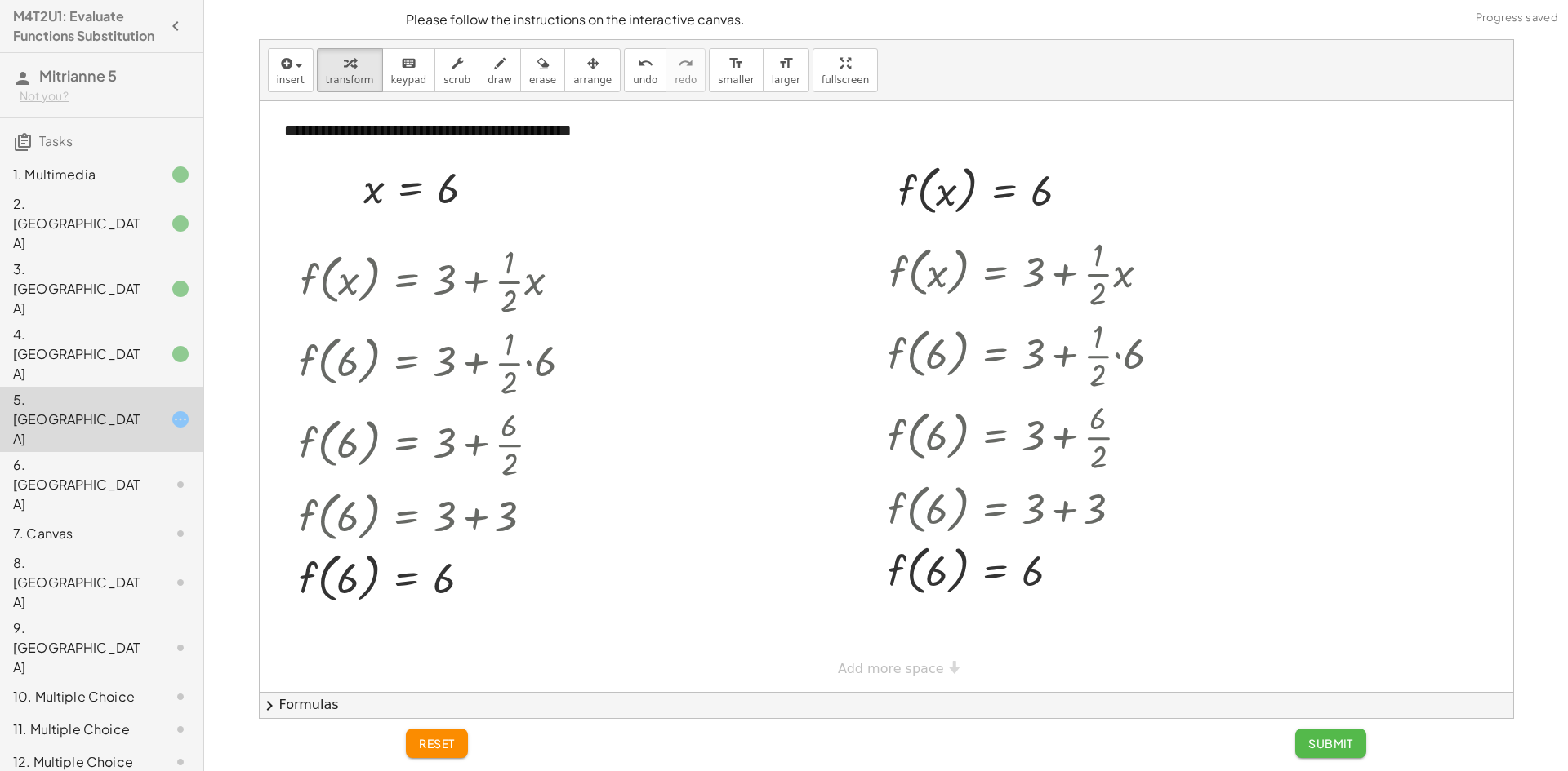
click at [1325, 743] on span "Submit" at bounding box center [1330, 743] width 45 height 15
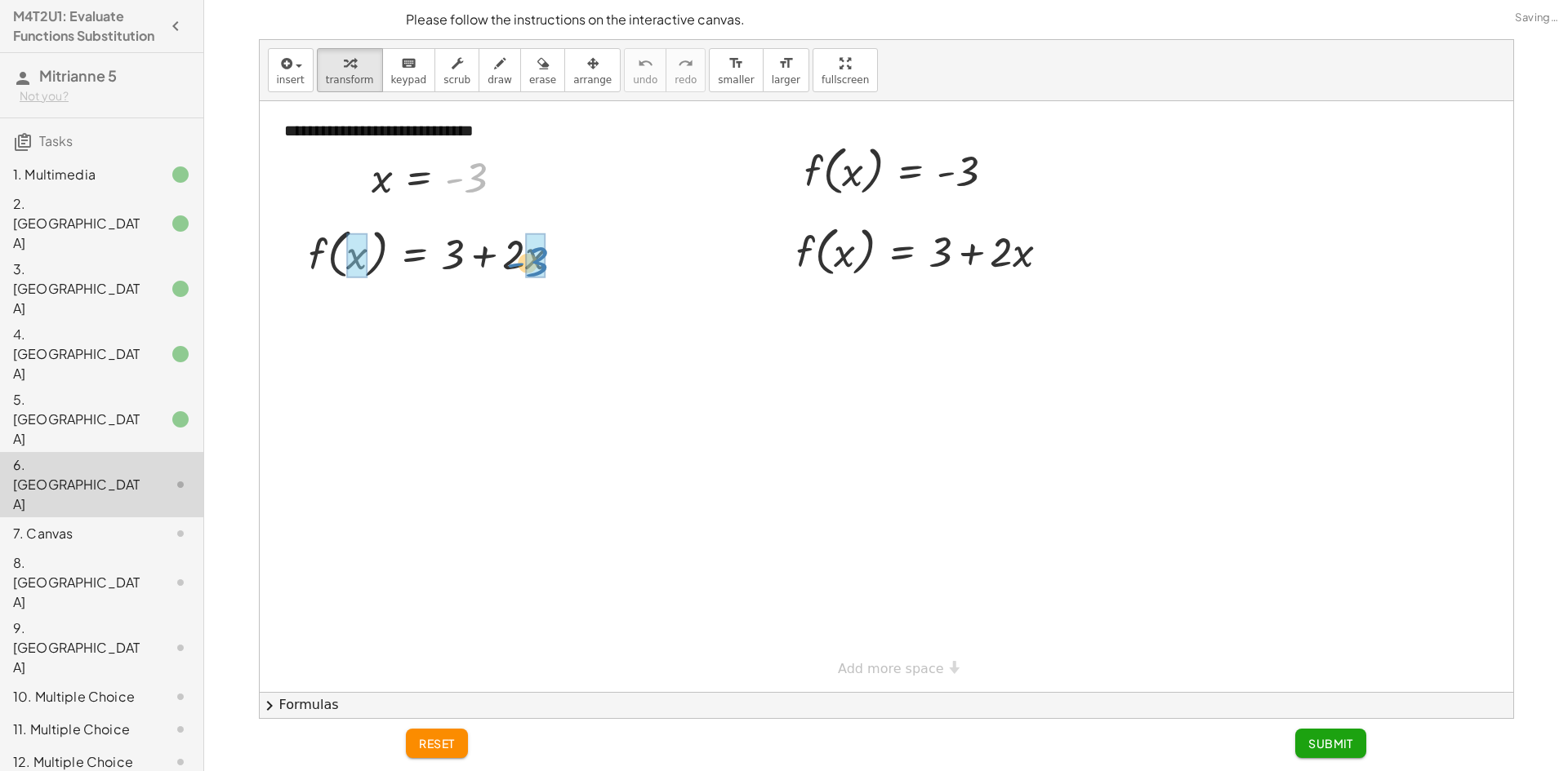
drag, startPoint x: 479, startPoint y: 176, endPoint x: 547, endPoint y: 264, distance: 111.2
click at [503, 264] on div at bounding box center [447, 252] width 334 height 62
click at [0, 0] on div "f ( , x ) = + 3 + · 2 · x - 3 - 3 f ( , x ) = + 3 + · 2 · x" at bounding box center [0, 0] width 0 height 0
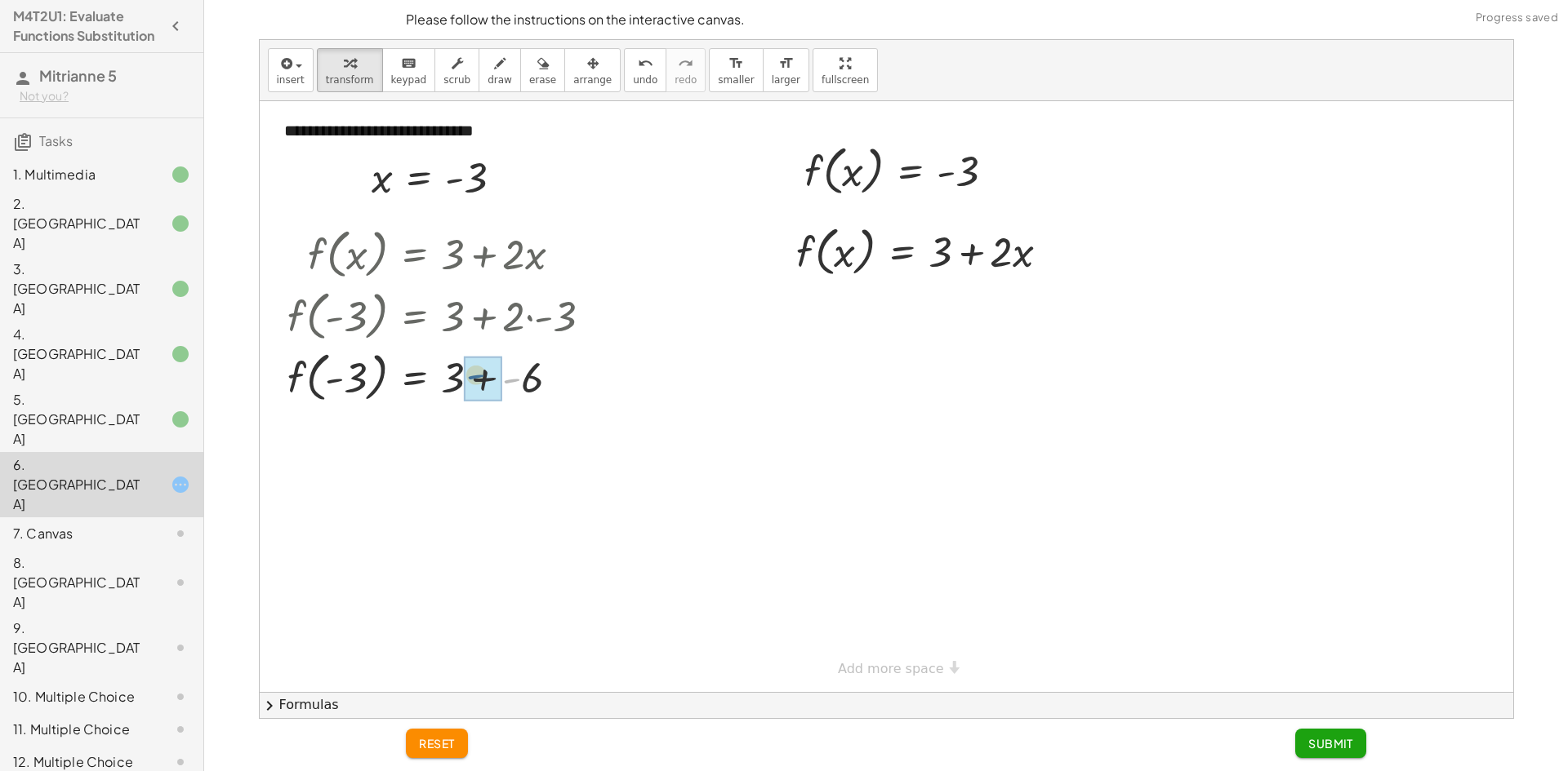
drag, startPoint x: 512, startPoint y: 381, endPoint x: 482, endPoint y: 377, distance: 30.3
click at [0, 0] on div "f ( , x ) = + 3 + · 2 · x f ( , - 3 ) = + 3 + · 2 · - 3 f ( , - 3 ) = + 3 + - 6…" at bounding box center [0, 0] width 0 height 0
click at [488, 429] on div at bounding box center [447, 438] width 334 height 62
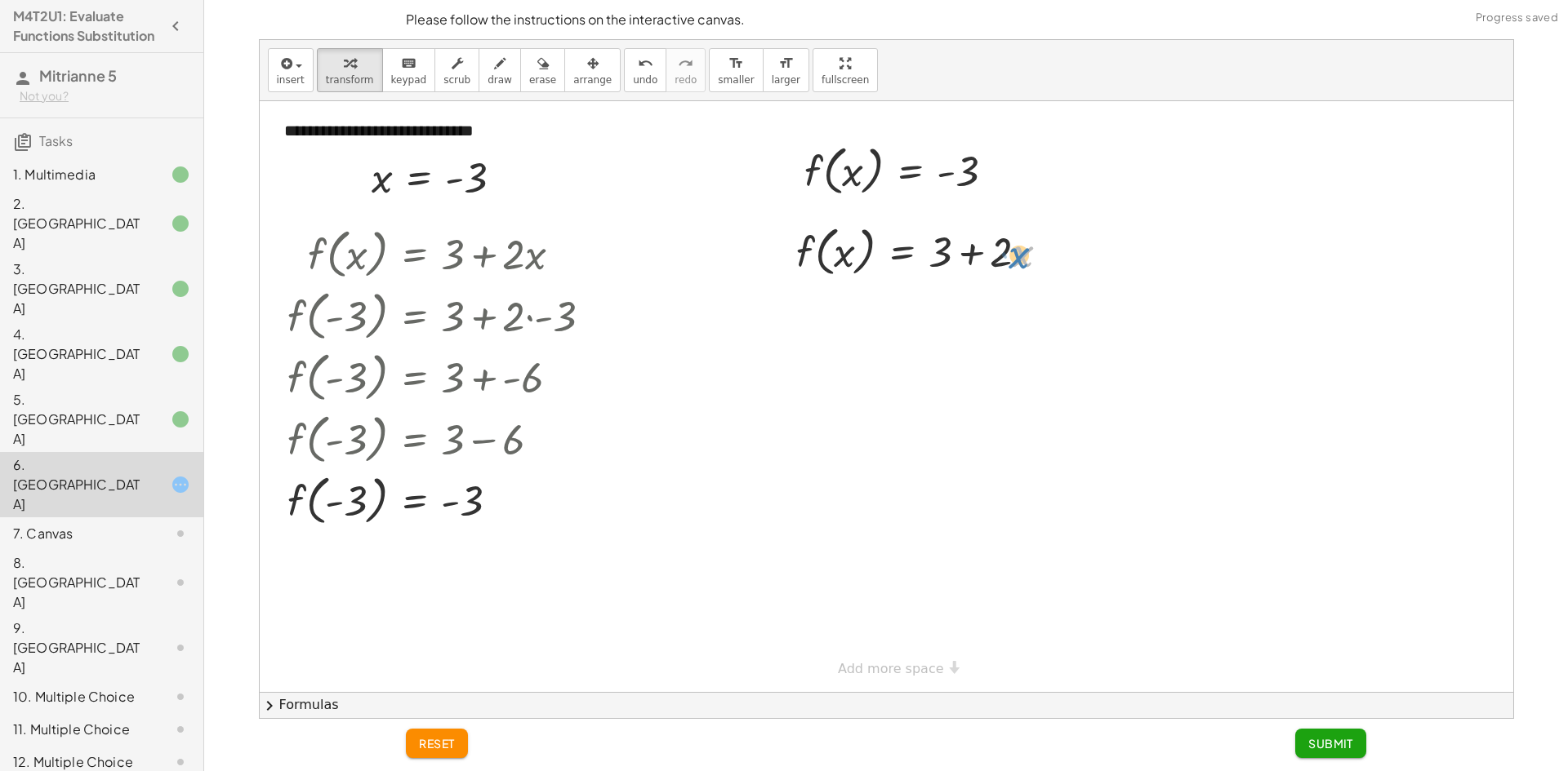
drag, startPoint x: 989, startPoint y: 250, endPoint x: 1010, endPoint y: 254, distance: 21.4
click at [1010, 254] on div at bounding box center [929, 250] width 283 height 62
drag, startPoint x: 963, startPoint y: 176, endPoint x: 1024, endPoint y: 246, distance: 92.8
click at [1019, 256] on div at bounding box center [934, 258] width 334 height 62
click at [986, 313] on div at bounding box center [918, 312] width 304 height 62
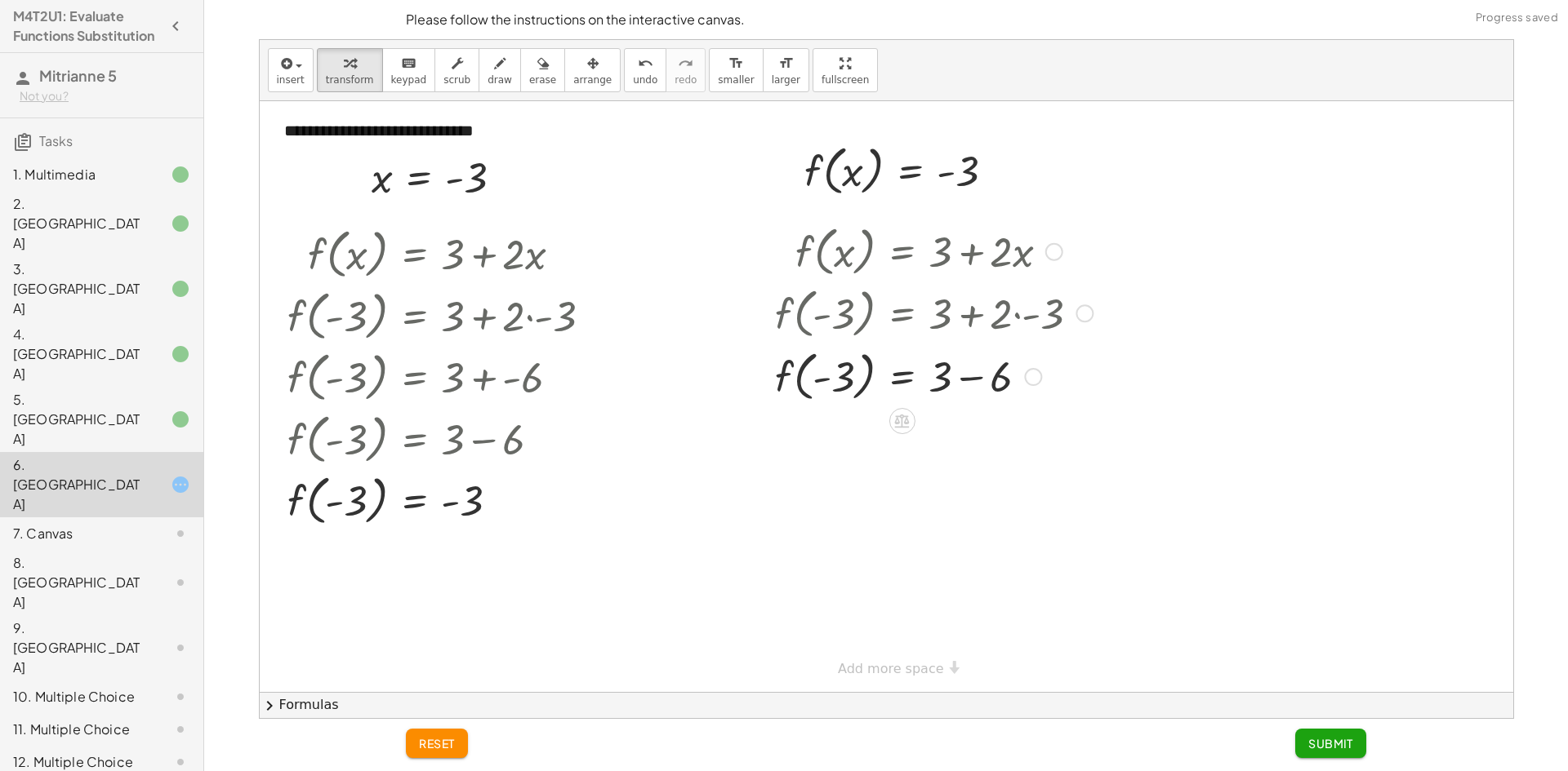
click at [976, 389] on div at bounding box center [934, 374] width 334 height 62
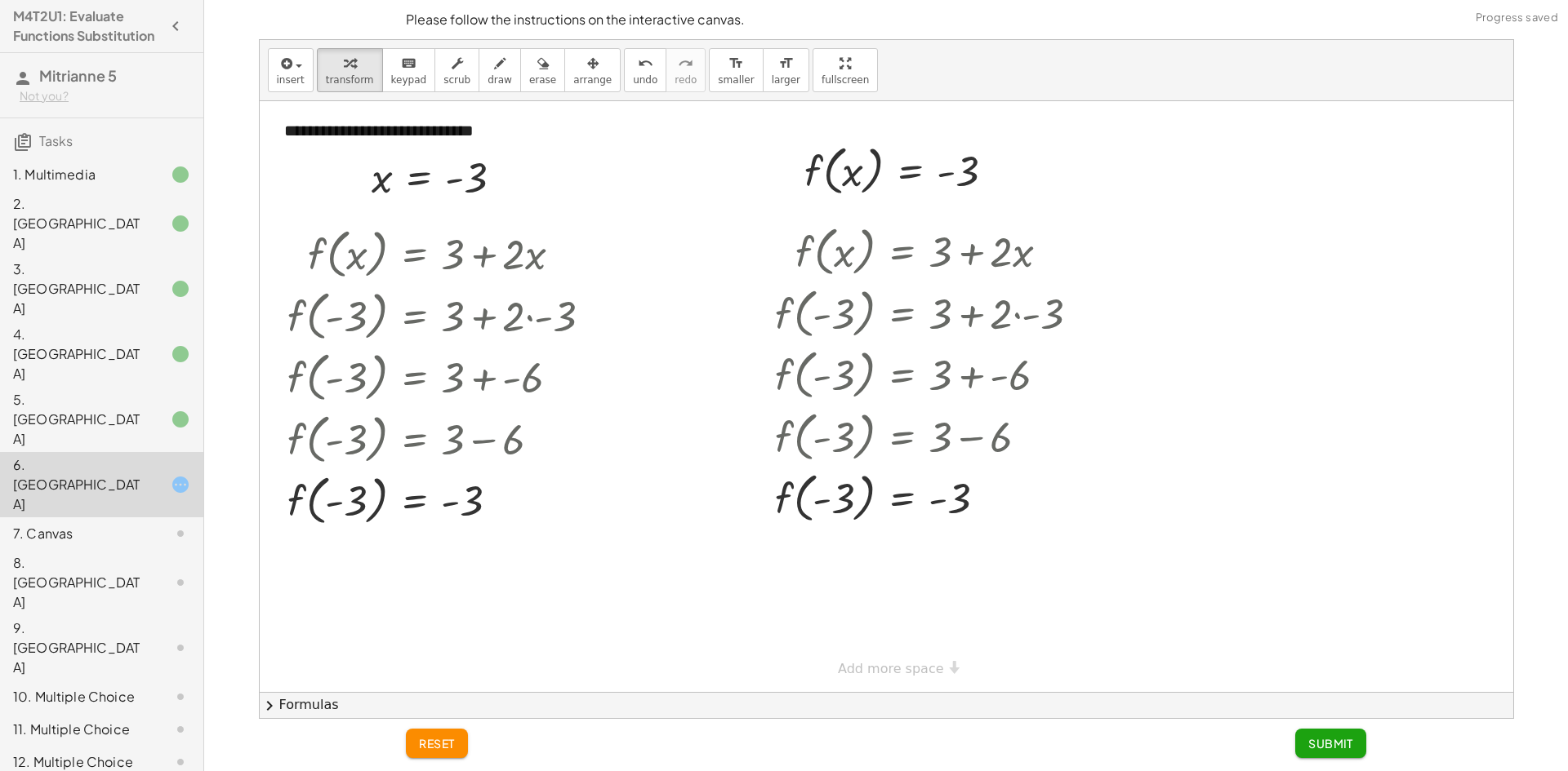
drag, startPoint x: 1320, startPoint y: 746, endPoint x: 1290, endPoint y: 722, distance: 38.4
click at [1319, 746] on span "Submit" at bounding box center [1330, 743] width 45 height 15
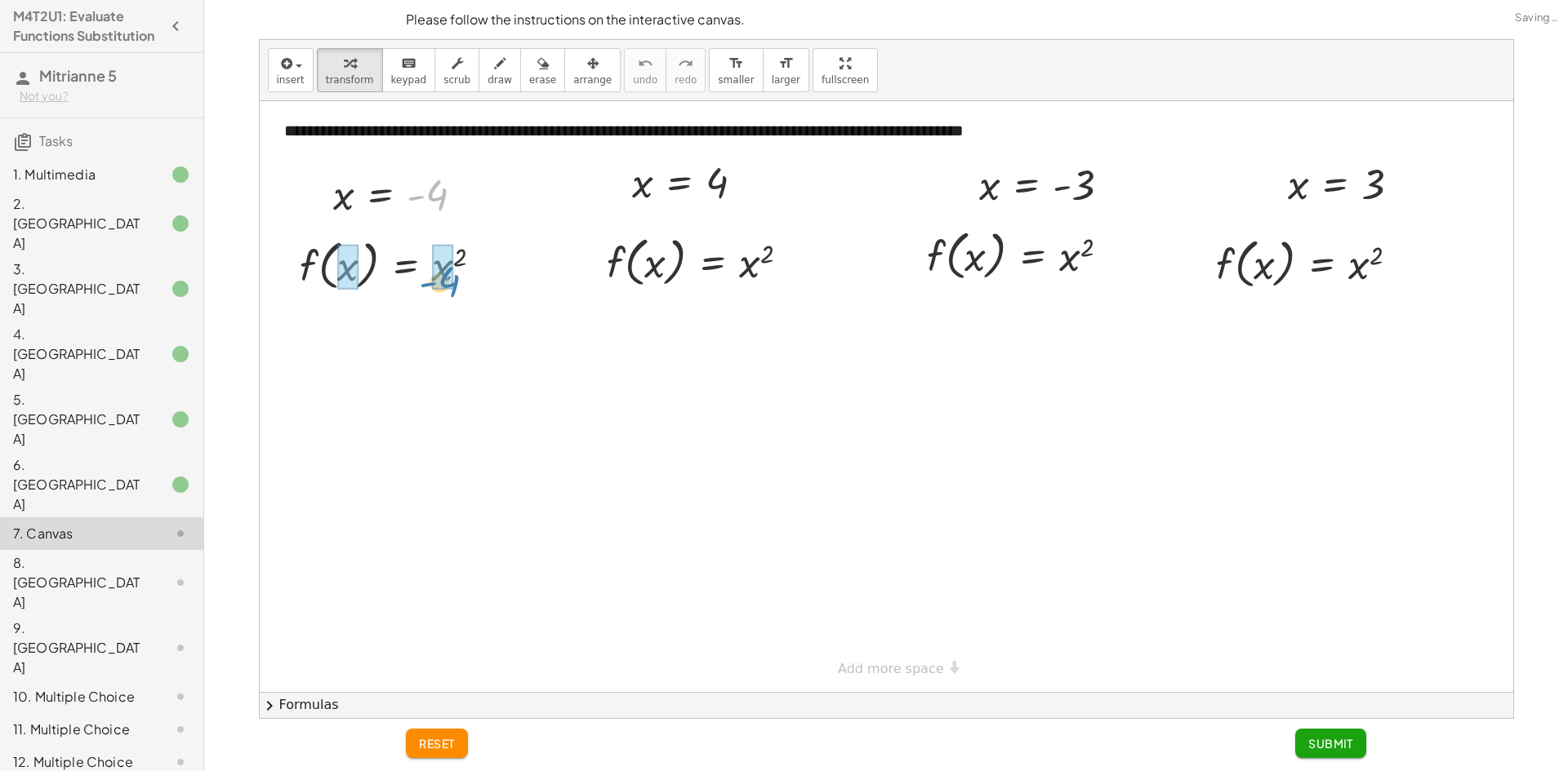
drag, startPoint x: 431, startPoint y: 191, endPoint x: 455, endPoint y: 283, distance: 95.1
click at [467, 274] on div at bounding box center [422, 264] width 293 height 62
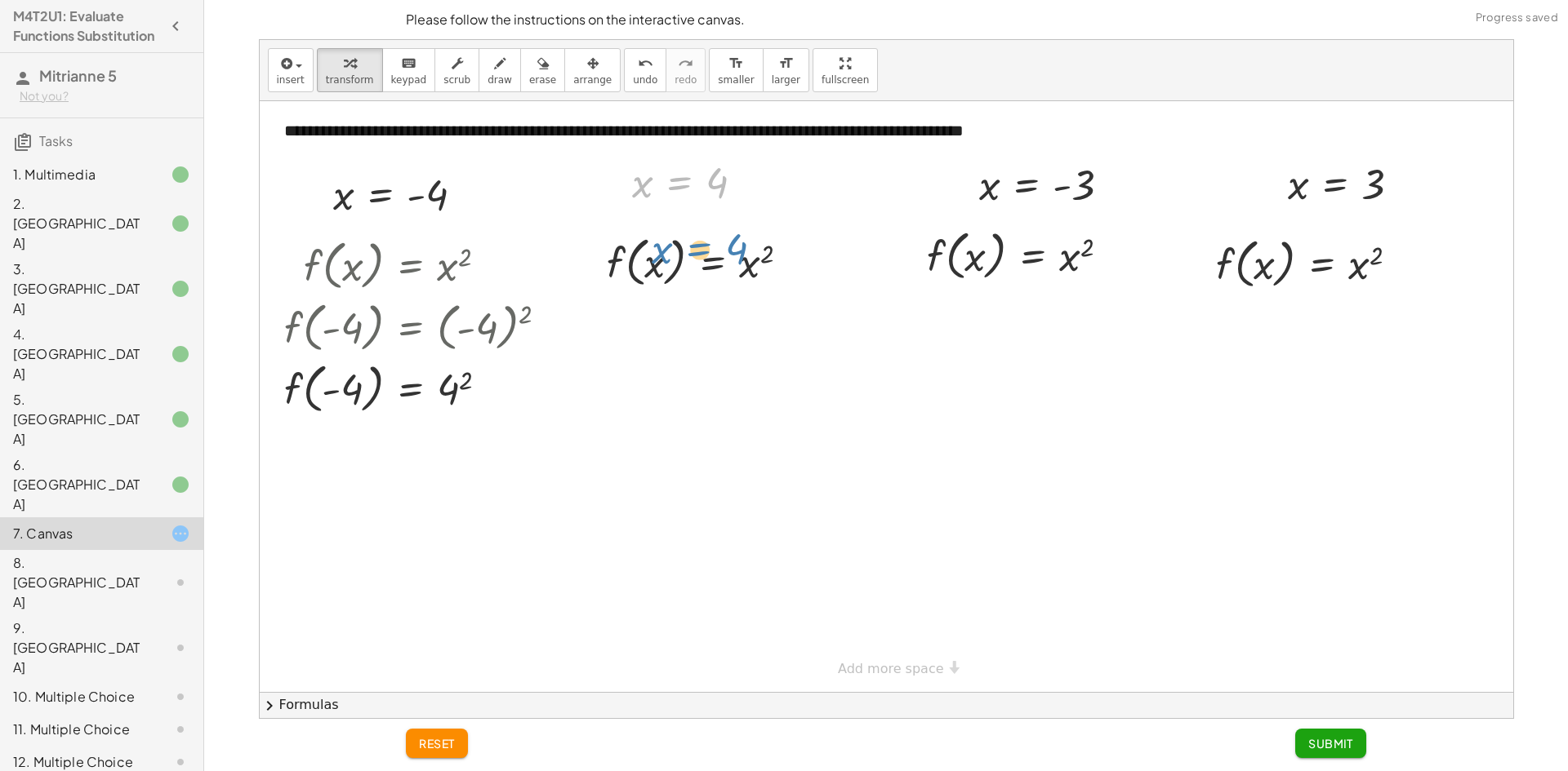
drag, startPoint x: 703, startPoint y: 180, endPoint x: 702, endPoint y: 189, distance: 9.1
click at [703, 190] on div at bounding box center [694, 182] width 141 height 54
drag, startPoint x: 720, startPoint y: 182, endPoint x: 761, endPoint y: 272, distance: 98.9
click at [749, 275] on div at bounding box center [705, 261] width 215 height 62
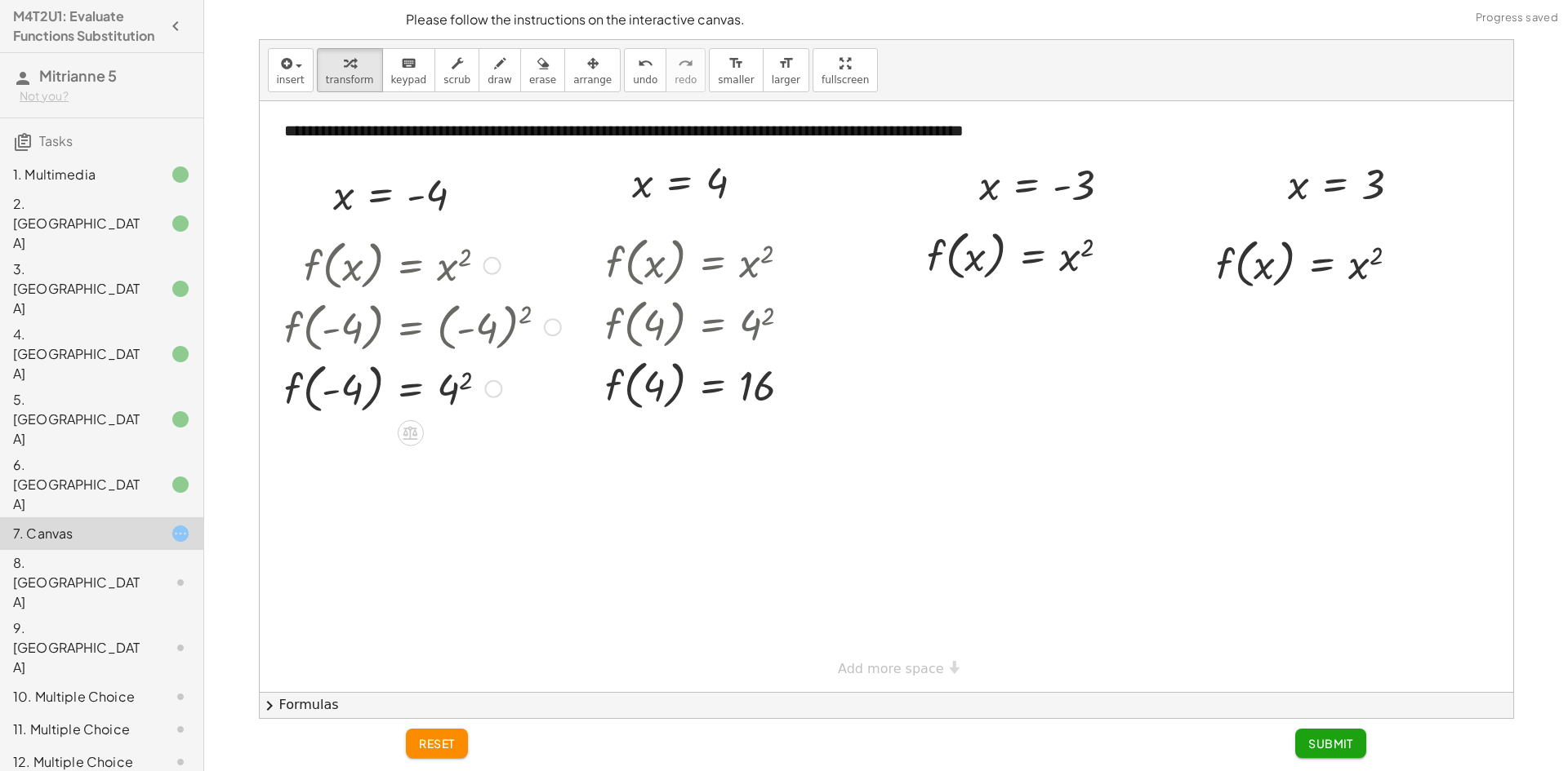
click at [460, 379] on div at bounding box center [422, 387] width 293 height 62
drag, startPoint x: 1079, startPoint y: 189, endPoint x: 1067, endPoint y: 255, distance: 67.1
click at [1058, 259] on div at bounding box center [1044, 254] width 294 height 62
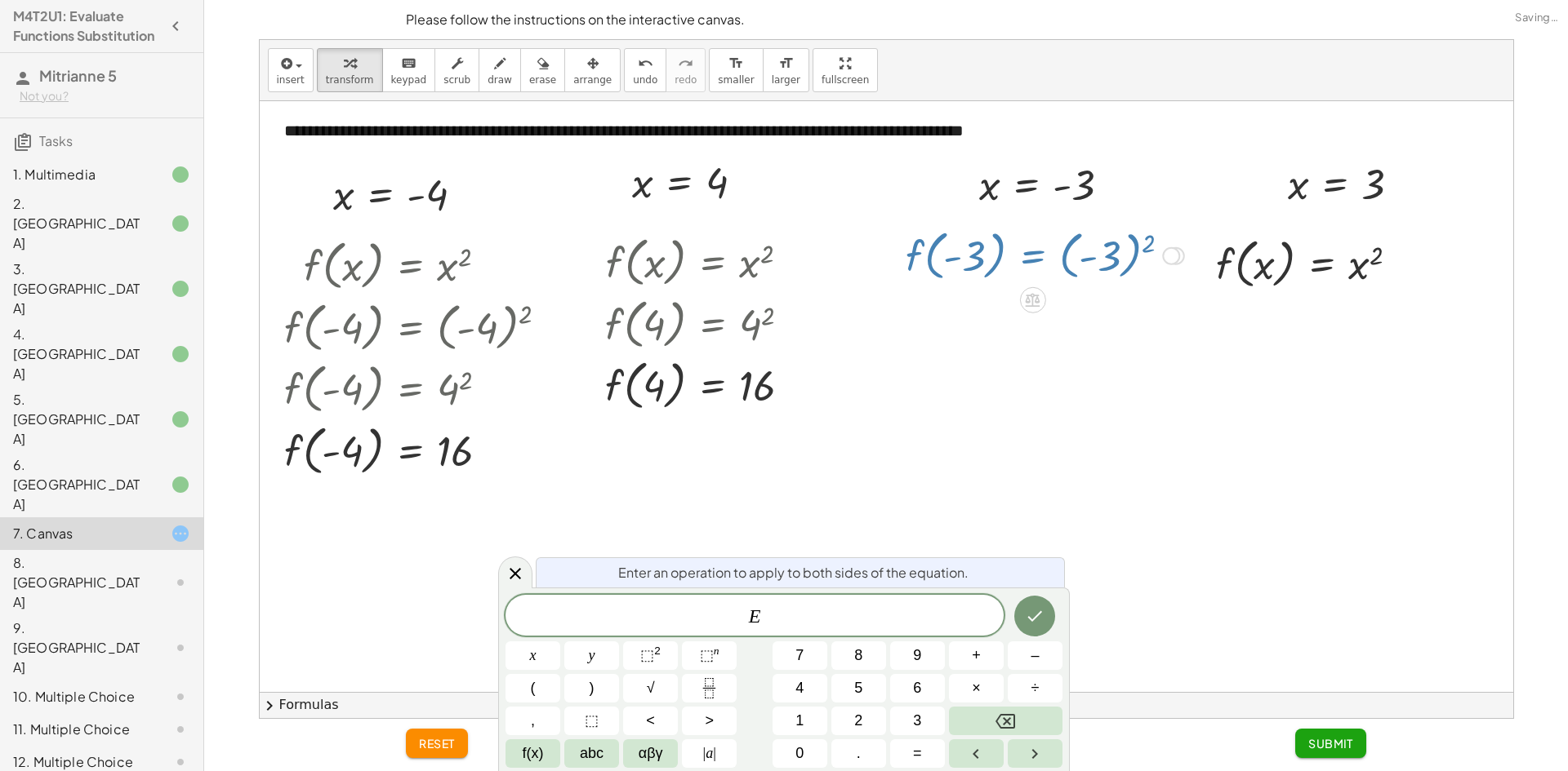
drag, startPoint x: 1081, startPoint y: 259, endPoint x: 1091, endPoint y: 260, distance: 10.0
click at [1082, 260] on div at bounding box center [1044, 254] width 294 height 62
click at [1049, 616] on button "Done" at bounding box center [1034, 617] width 41 height 41
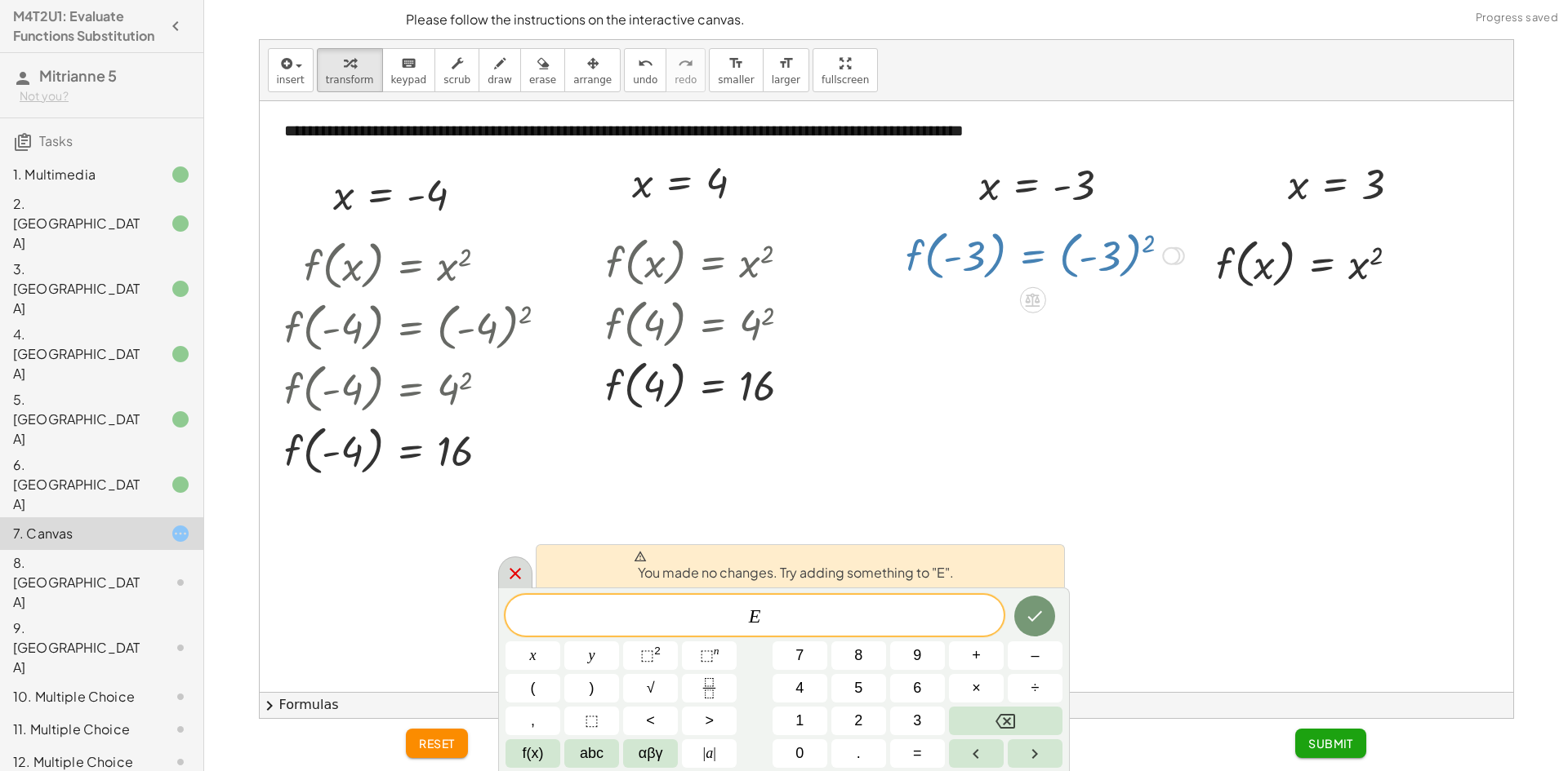
click at [523, 572] on icon at bounding box center [515, 574] width 20 height 20
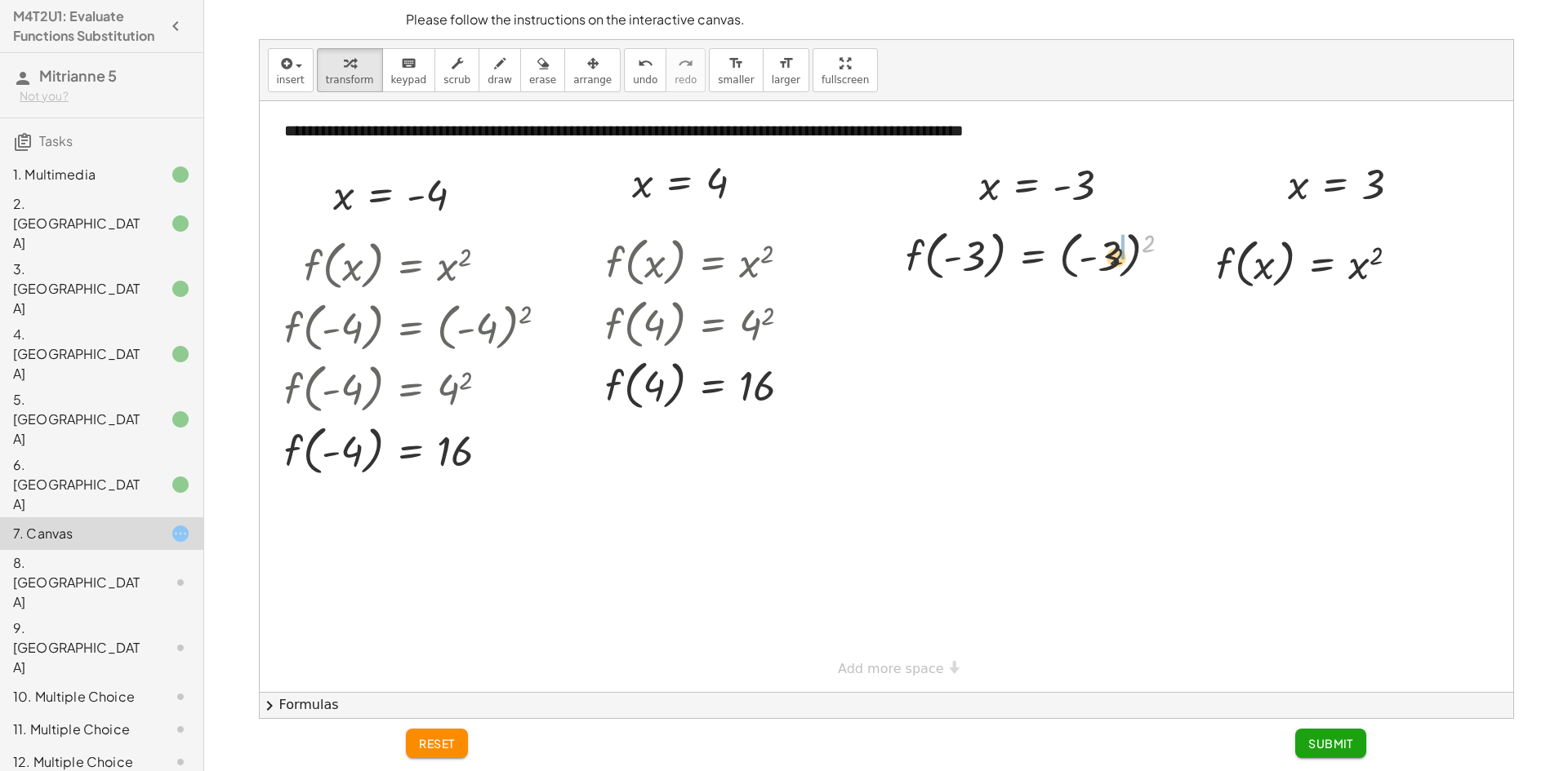
drag, startPoint x: 1146, startPoint y: 242, endPoint x: 1112, endPoint y: 256, distance: 36.8
click at [1112, 256] on div at bounding box center [1044, 254] width 294 height 62
click at [1032, 256] on div "f ( , x ) = x 2 f ( , - 3 ) = ( - 3 ) 2 f ( , ) = 2 - 3 3" at bounding box center [1032, 256] width 0 height 0
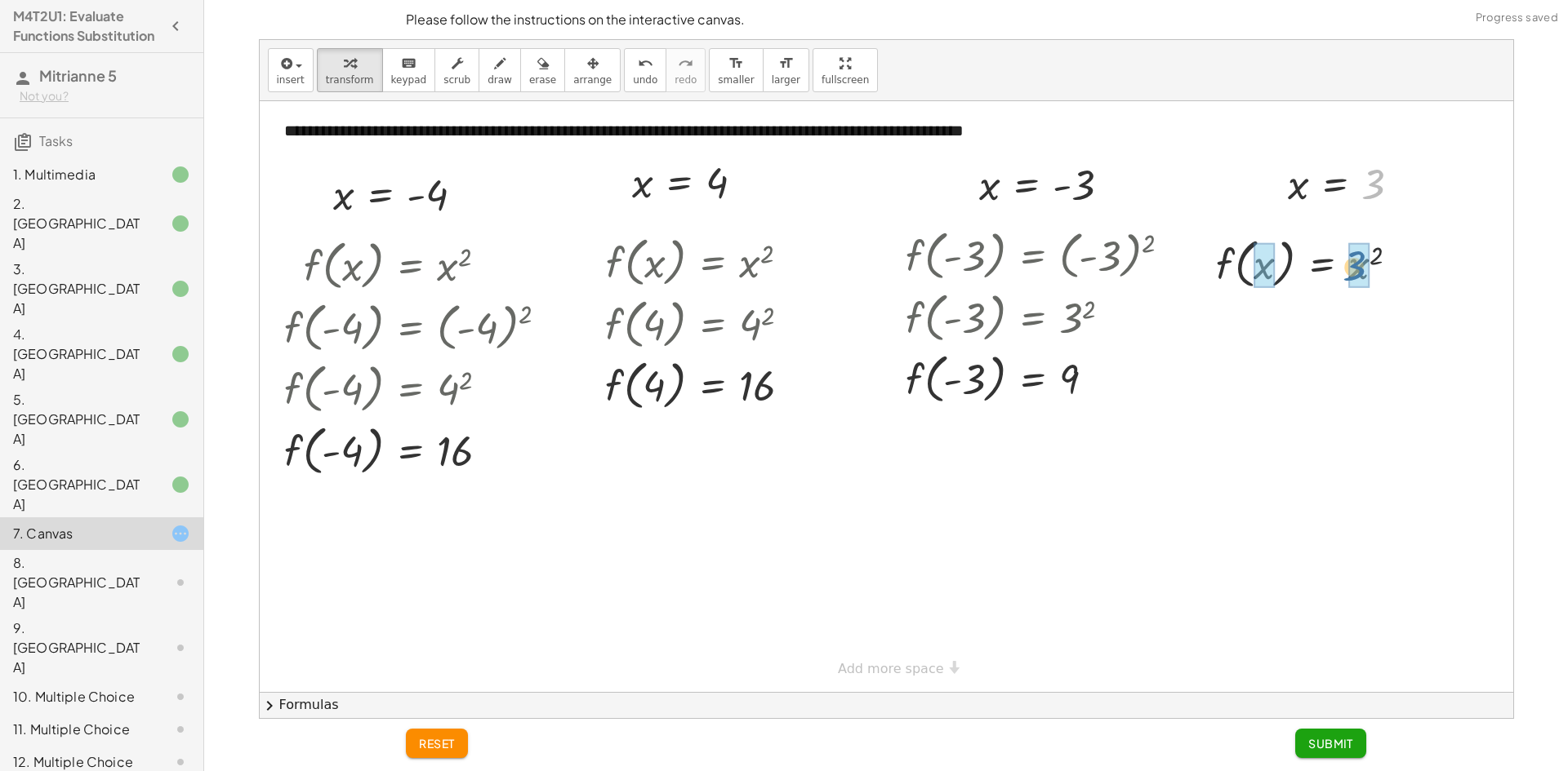
drag, startPoint x: 1379, startPoint y: 188, endPoint x: 1355, endPoint y: 274, distance: 89.3
drag, startPoint x: 1364, startPoint y: 274, endPoint x: 1374, endPoint y: 270, distance: 10.8
click at [1365, 274] on div at bounding box center [1313, 262] width 216 height 62
click at [1347, 741] on span "Submit" at bounding box center [1330, 743] width 45 height 15
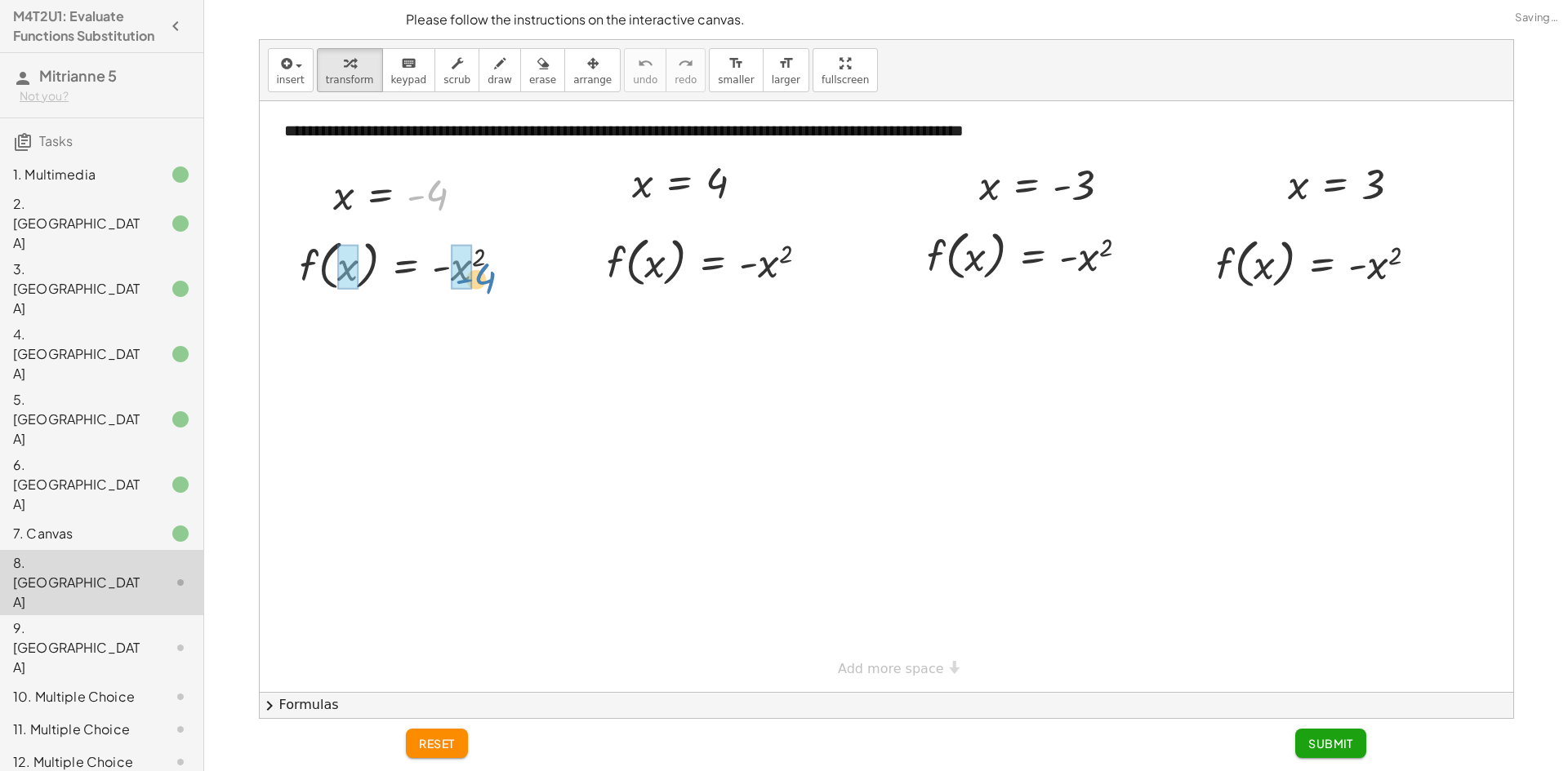
drag, startPoint x: 440, startPoint y: 181, endPoint x: 488, endPoint y: 265, distance: 96.7
click at [488, 265] on div "**********" at bounding box center [887, 397] width 1253 height 591
drag, startPoint x: 542, startPoint y: 257, endPoint x: 494, endPoint y: 275, distance: 51.3
click at [494, 275] on div at bounding box center [431, 264] width 312 height 62
click at [0, 0] on div "f ( , x ) = - x 2 f ( , - 4 ) = - ( - 4 ) 2 f ( , ) = - 2 - 4 4" at bounding box center [0, 0] width 0 height 0
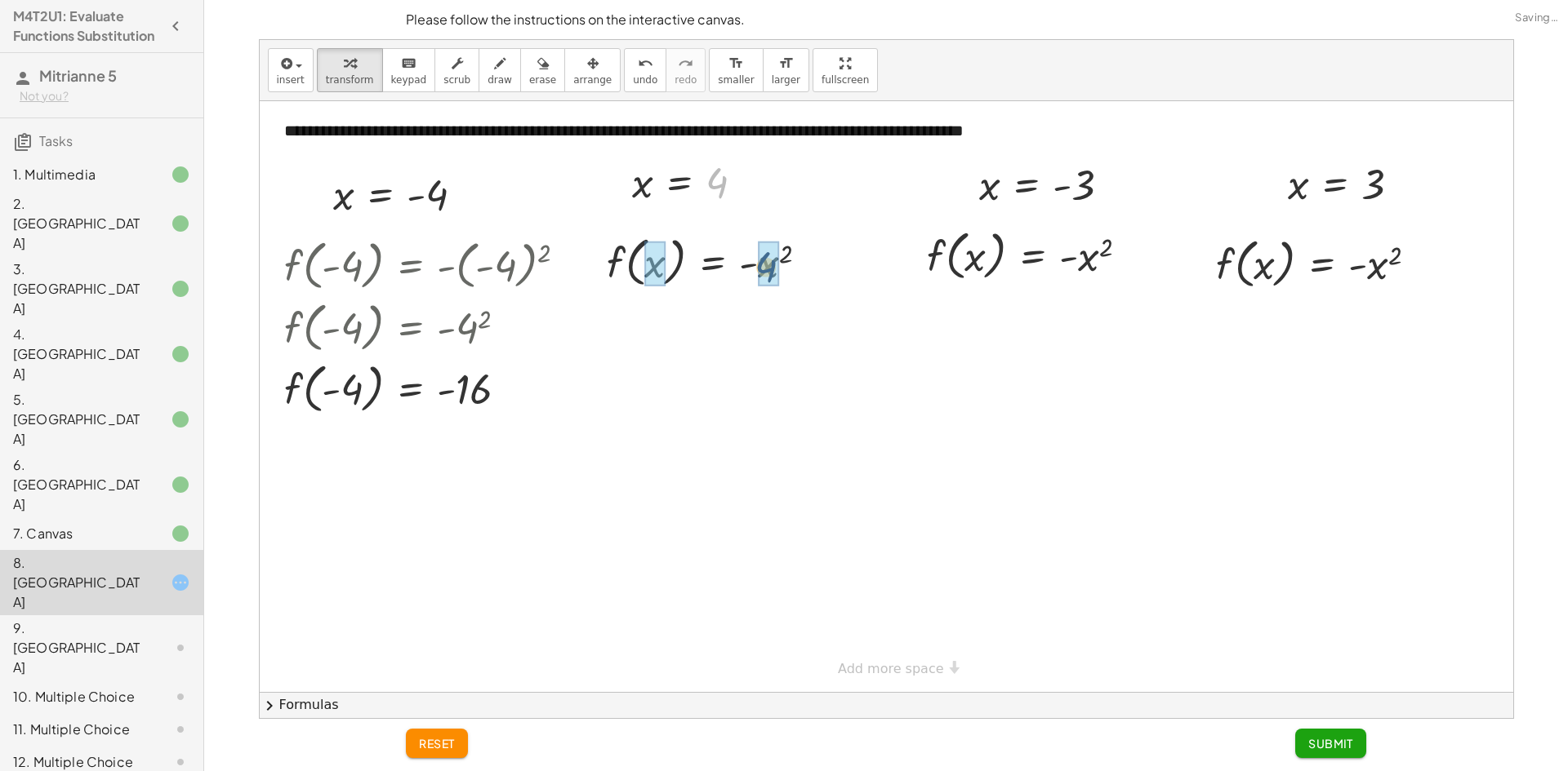
drag, startPoint x: 718, startPoint y: 175, endPoint x: 771, endPoint y: 281, distance: 118.5
click at [746, 265] on div at bounding box center [714, 261] width 234 height 62
click at [757, 268] on div at bounding box center [714, 261] width 234 height 62
click at [753, 266] on div at bounding box center [714, 261] width 234 height 62
drag, startPoint x: 786, startPoint y: 250, endPoint x: 765, endPoint y: 262, distance: 24.2
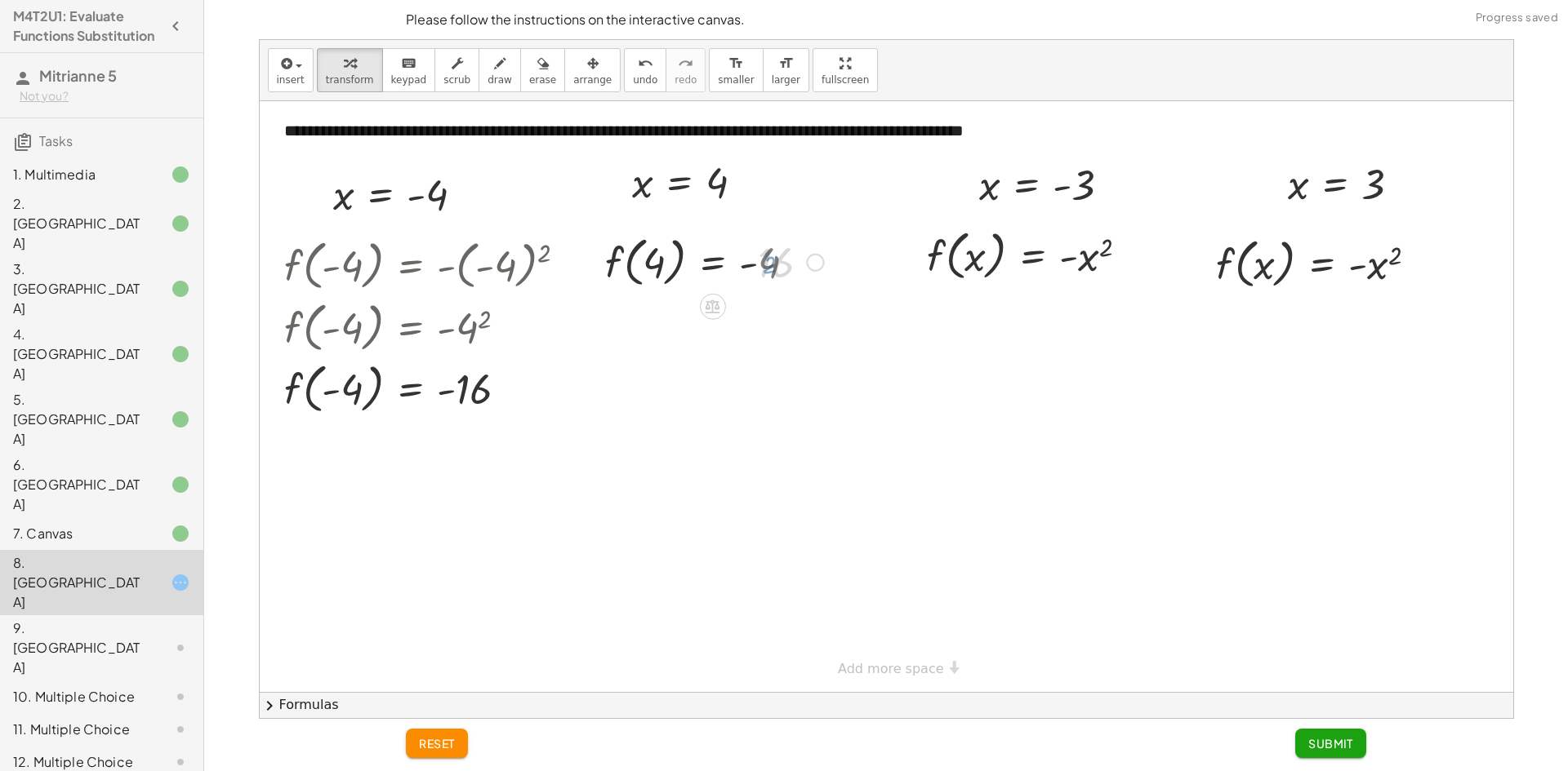
click at [749, 261] on div at bounding box center [715, 261] width 235 height 62
drag, startPoint x: 1083, startPoint y: 186, endPoint x: 1094, endPoint y: 268, distance: 82.7
click at [1077, 262] on div at bounding box center [1054, 254] width 314 height 62
click at [1032, 256] on div "f ( , x ) = - x 2 - 3 ( - 3 ) 9" at bounding box center [1032, 256] width 0 height 0
drag, startPoint x: 1381, startPoint y: 198, endPoint x: 1384, endPoint y: 270, distance: 72.1
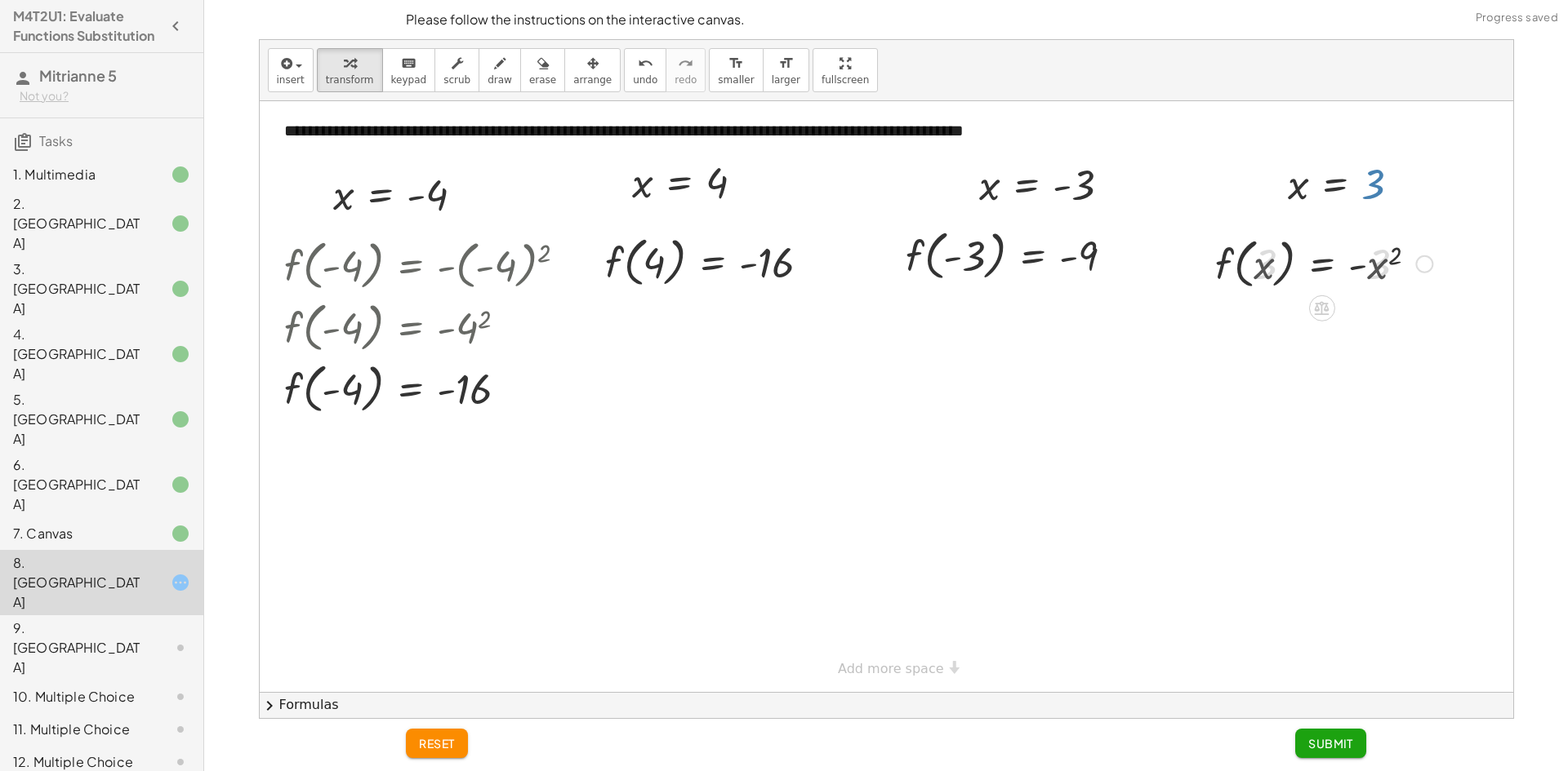
click at [1379, 270] on div at bounding box center [1323, 262] width 236 height 62
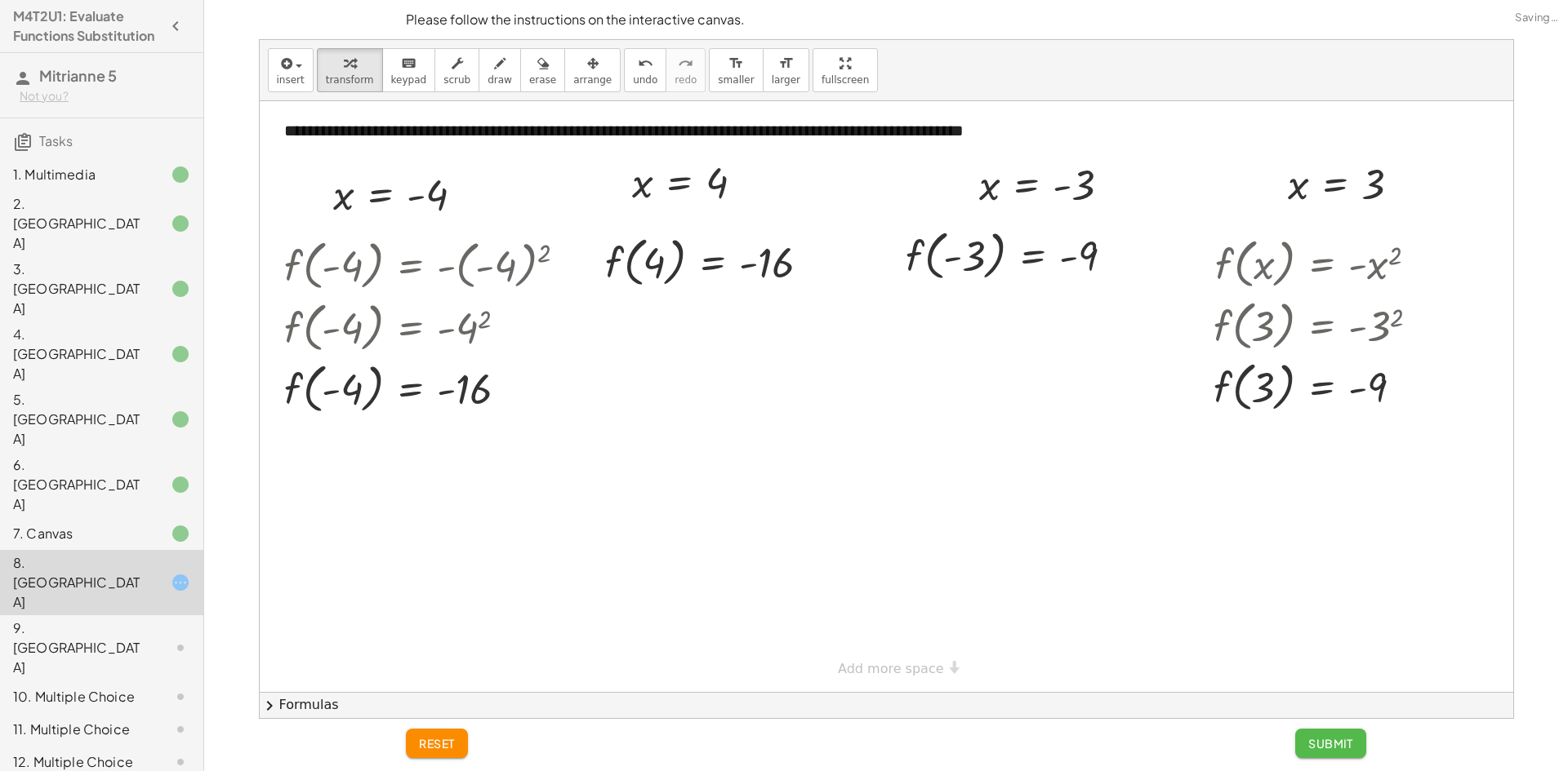
drag, startPoint x: 1316, startPoint y: 734, endPoint x: 1251, endPoint y: 681, distance: 83.9
click at [1319, 734] on button "Submit" at bounding box center [1330, 744] width 71 height 29
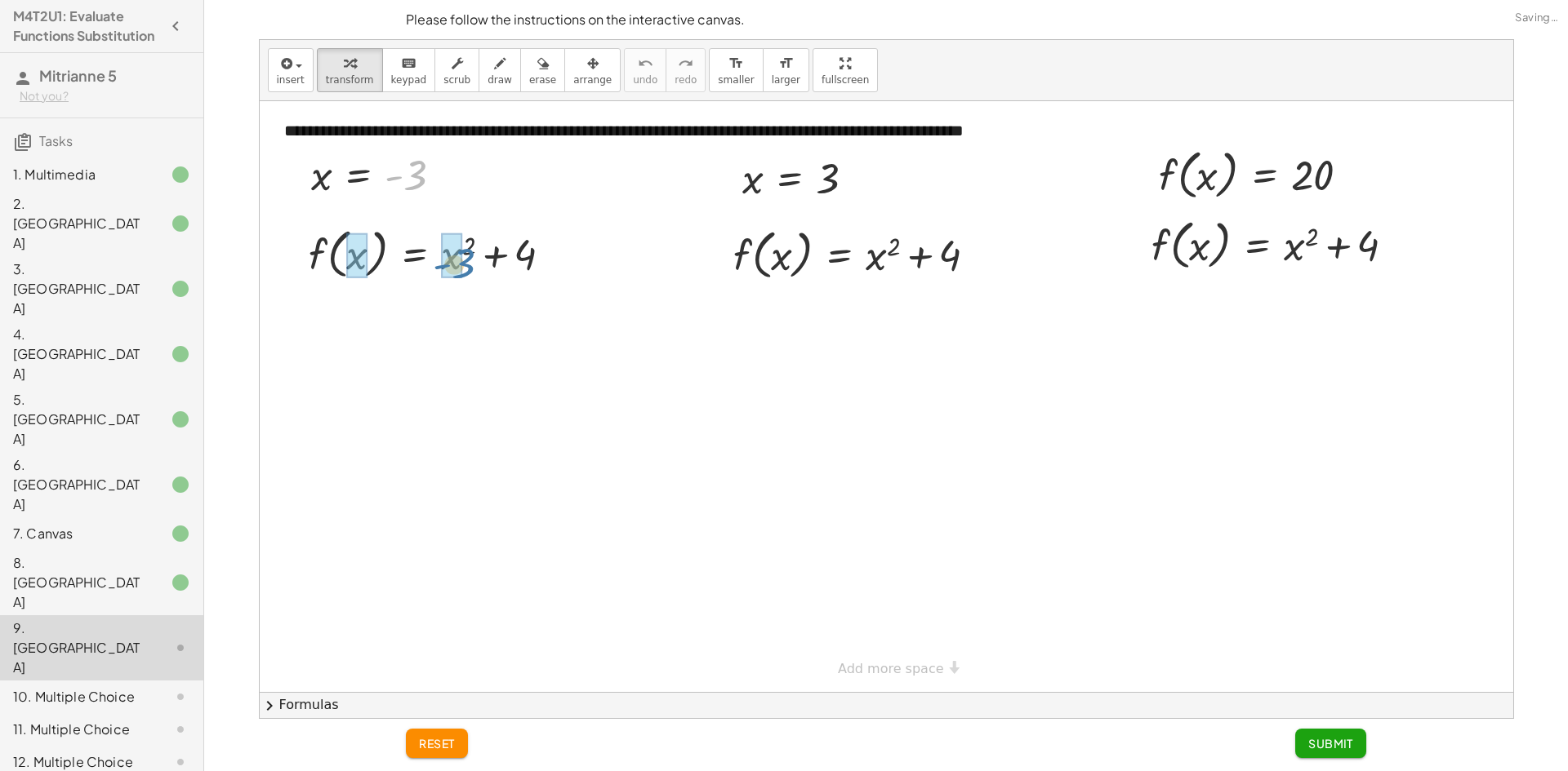
drag, startPoint x: 431, startPoint y: 208, endPoint x: 462, endPoint y: 263, distance: 63.1
click at [498, 265] on div at bounding box center [457, 252] width 355 height 62
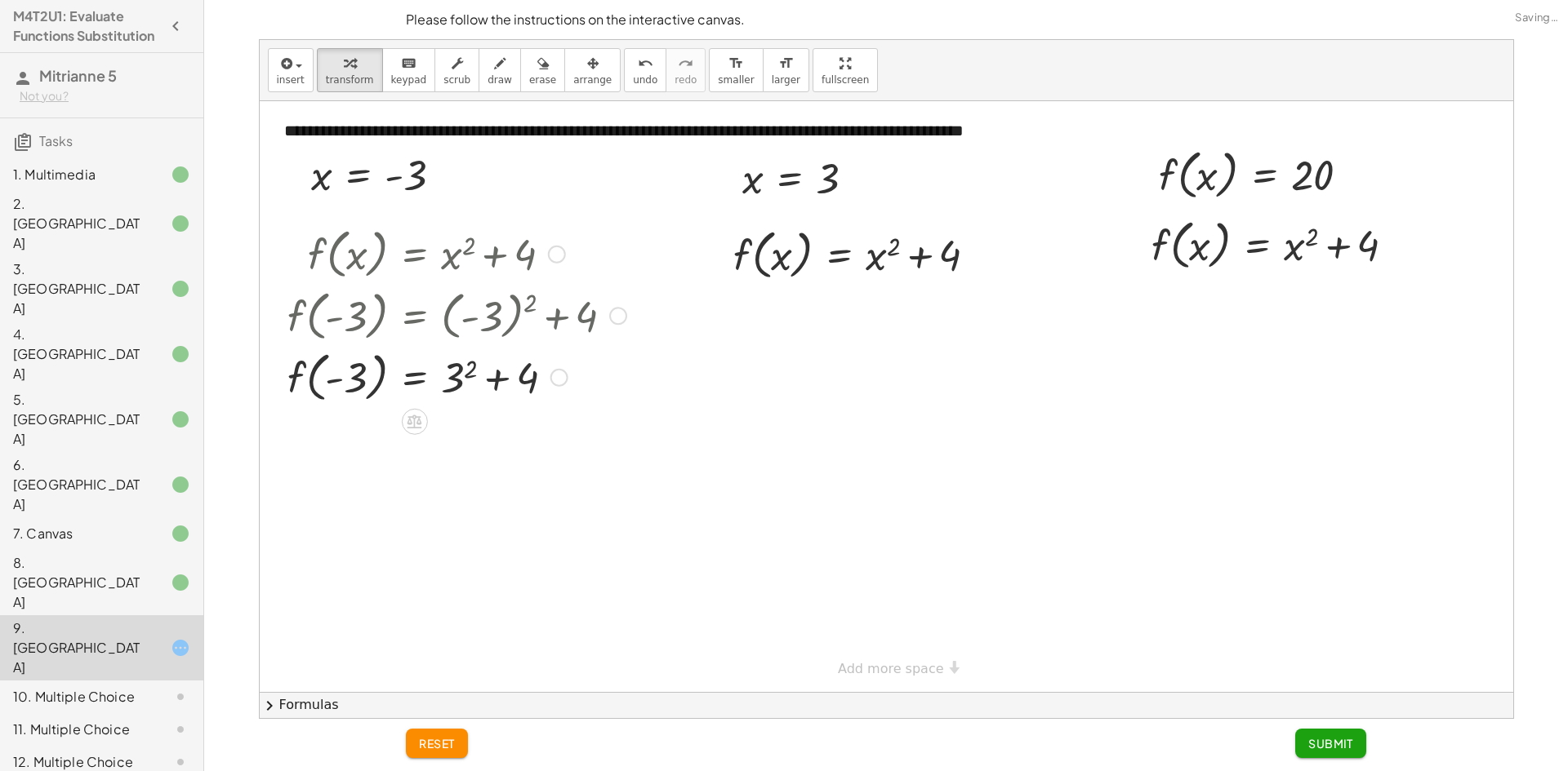
drag, startPoint x: 499, startPoint y: 259, endPoint x: 501, endPoint y: 275, distance: 16.1
click at [0, 0] on div at bounding box center [0, 0] width 0 height 0
click at [464, 369] on div at bounding box center [457, 375] width 355 height 62
click at [492, 381] on div at bounding box center [457, 375] width 355 height 62
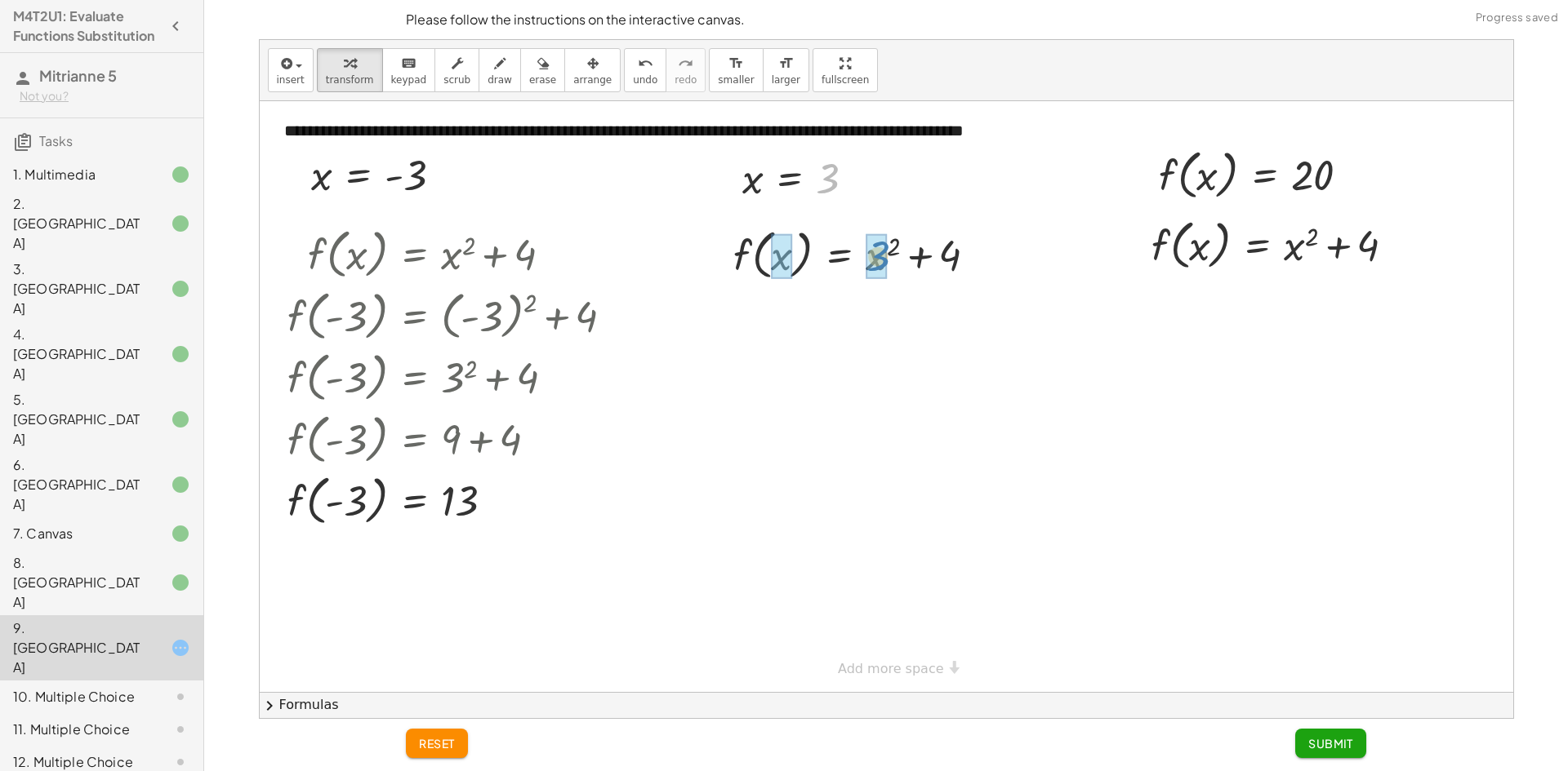
drag, startPoint x: 833, startPoint y: 181, endPoint x: 890, endPoint y: 260, distance: 97.4
click at [894, 261] on div at bounding box center [861, 253] width 278 height 62
click at [905, 258] on div at bounding box center [859, 253] width 275 height 62
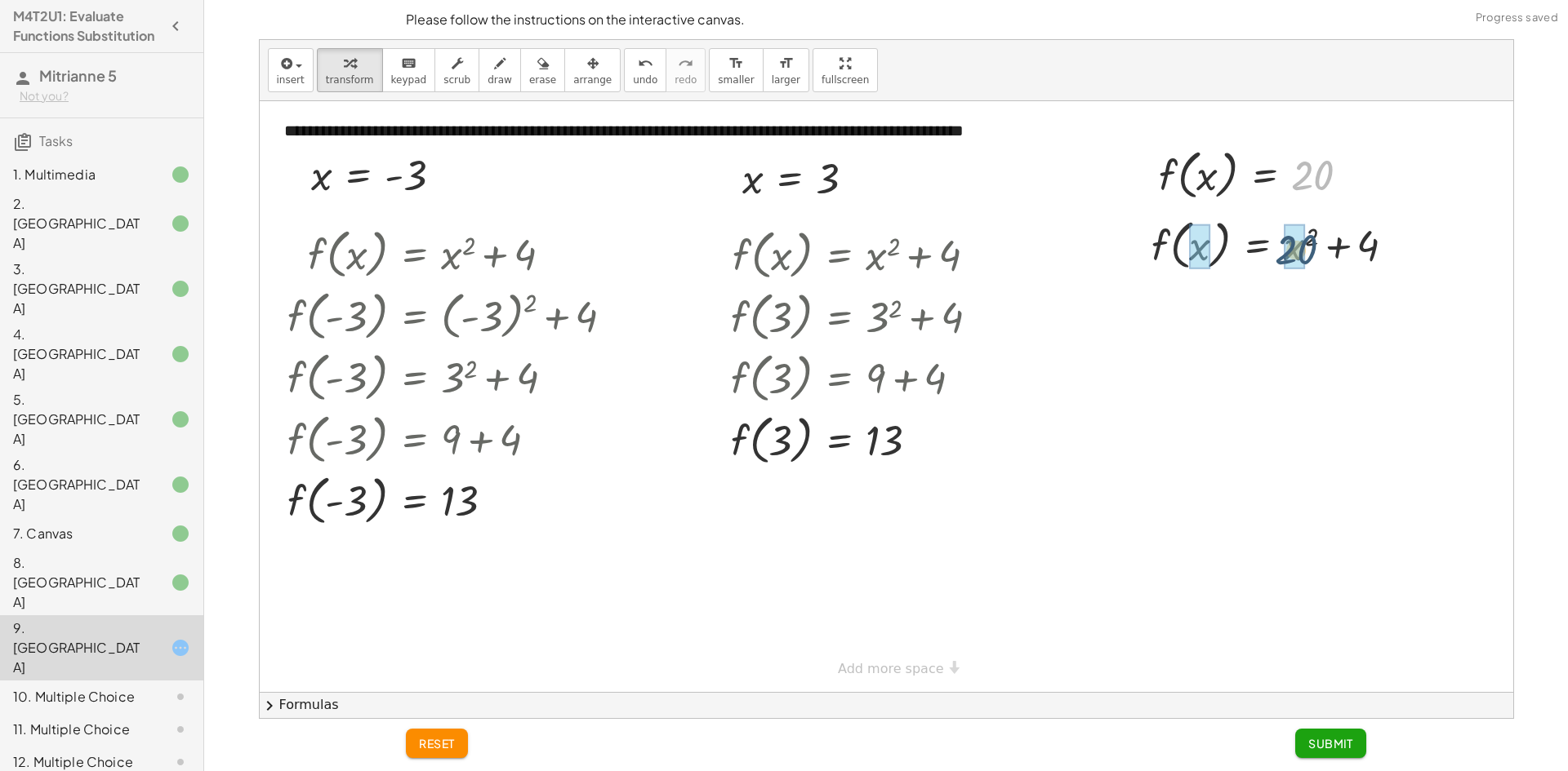
drag, startPoint x: 1319, startPoint y: 170, endPoint x: 1293, endPoint y: 257, distance: 90.8
click at [1305, 236] on div at bounding box center [1279, 243] width 316 height 62
click at [1362, 258] on div at bounding box center [1283, 243] width 324 height 62
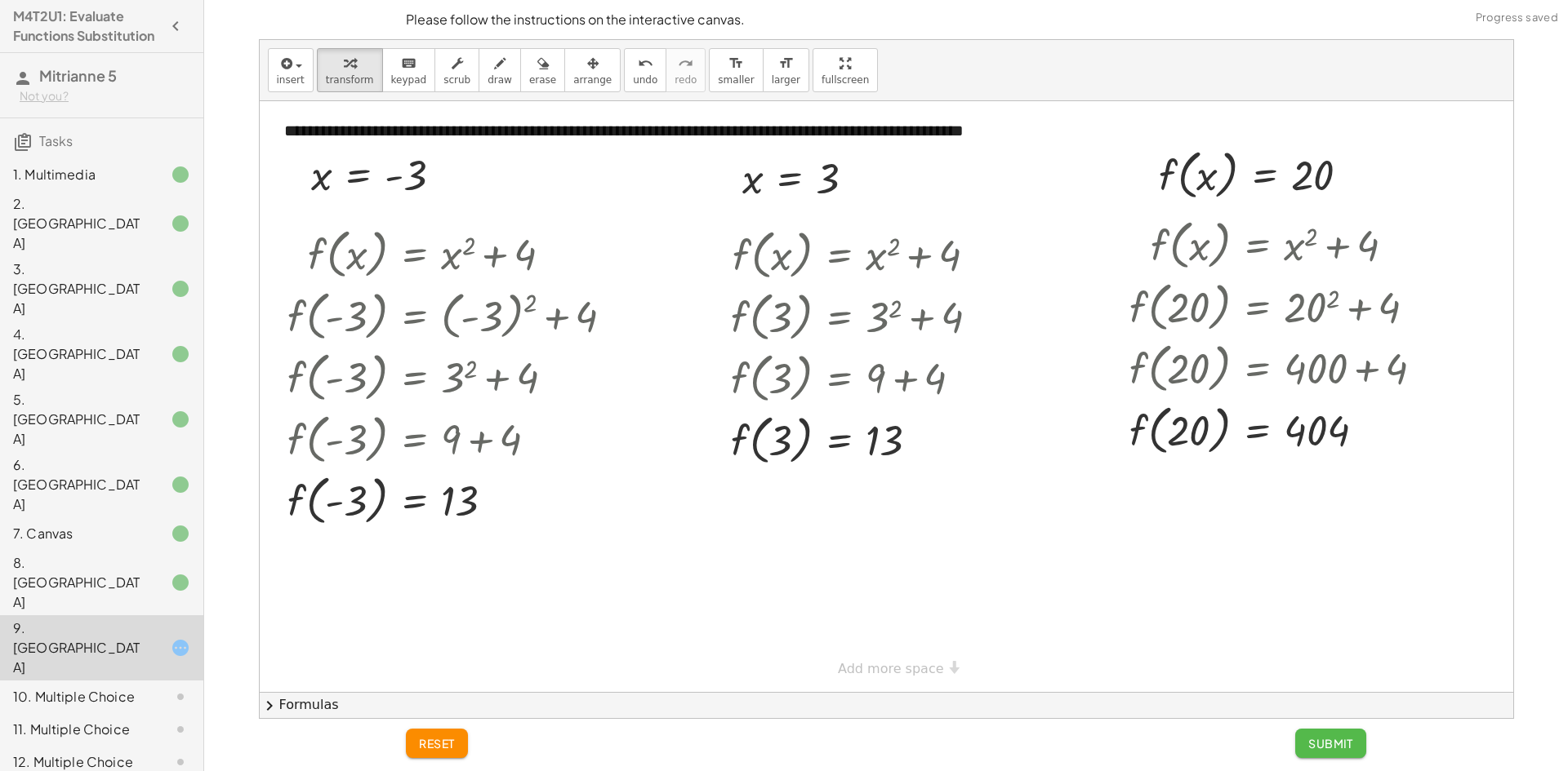
click at [1328, 749] on span "Submit" at bounding box center [1330, 743] width 45 height 15
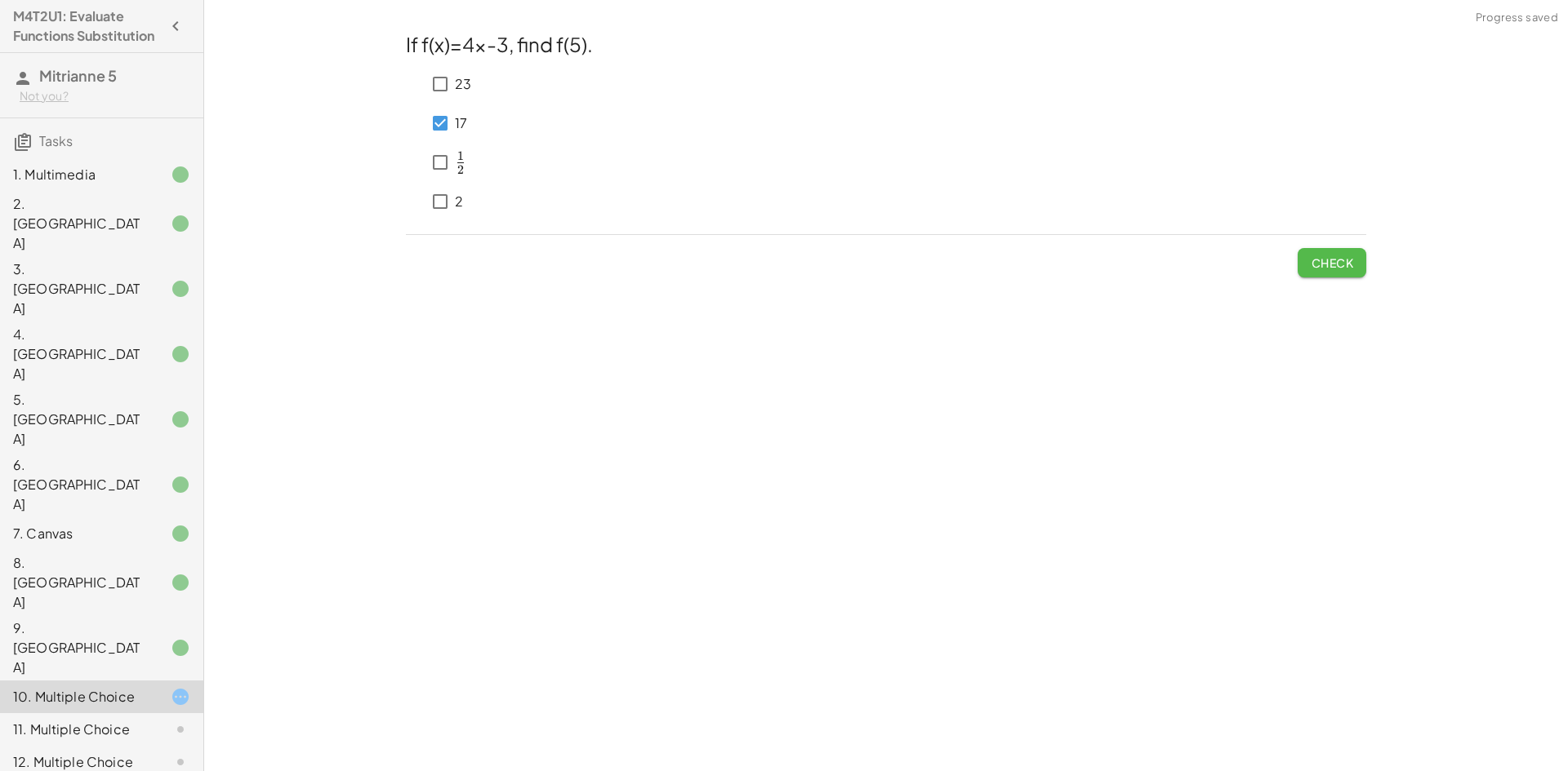
click at [1305, 261] on button "Check" at bounding box center [1331, 263] width 68 height 29
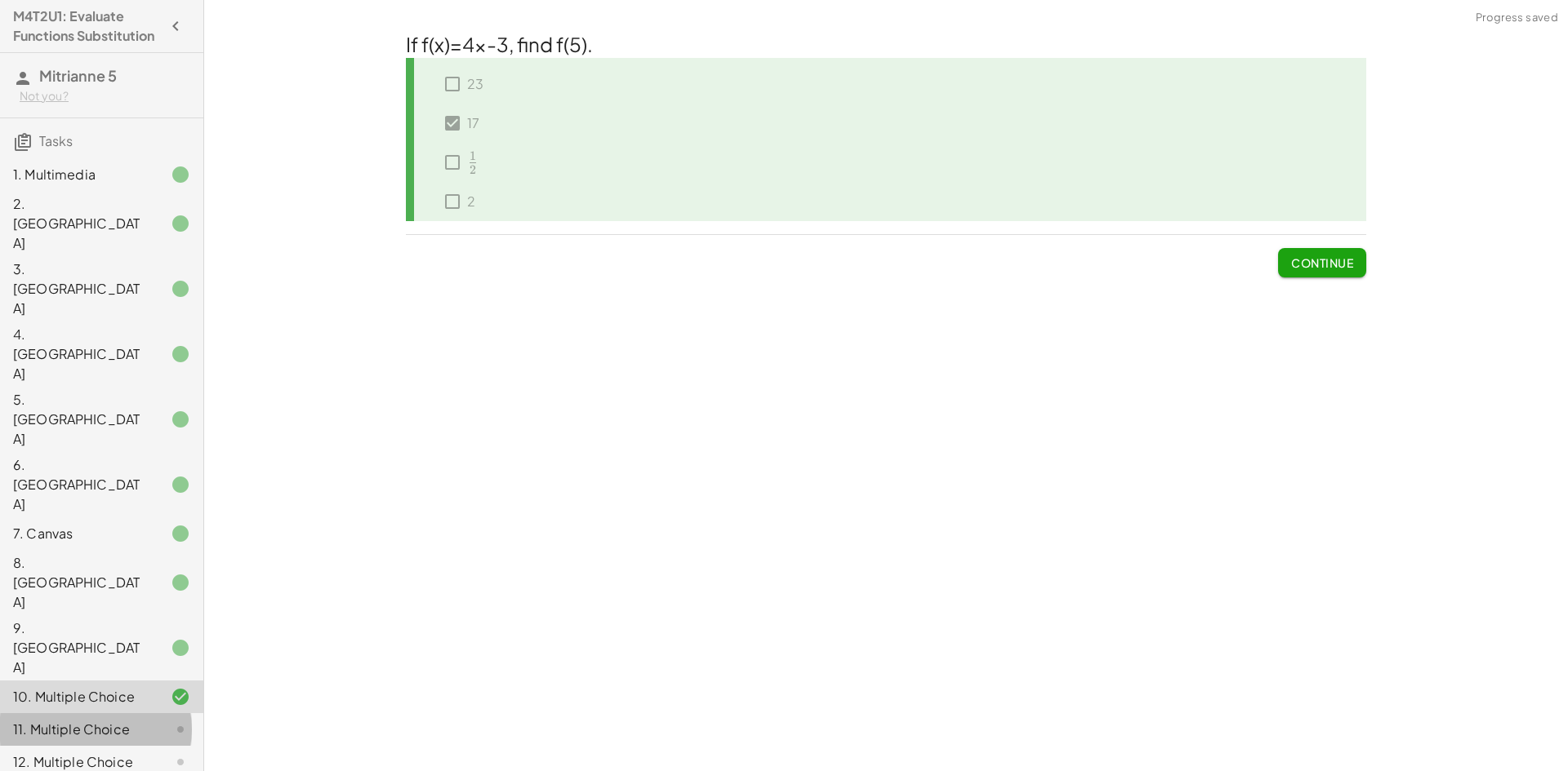
click at [72, 720] on div "11. Multiple Choice" at bounding box center [78, 730] width 131 height 20
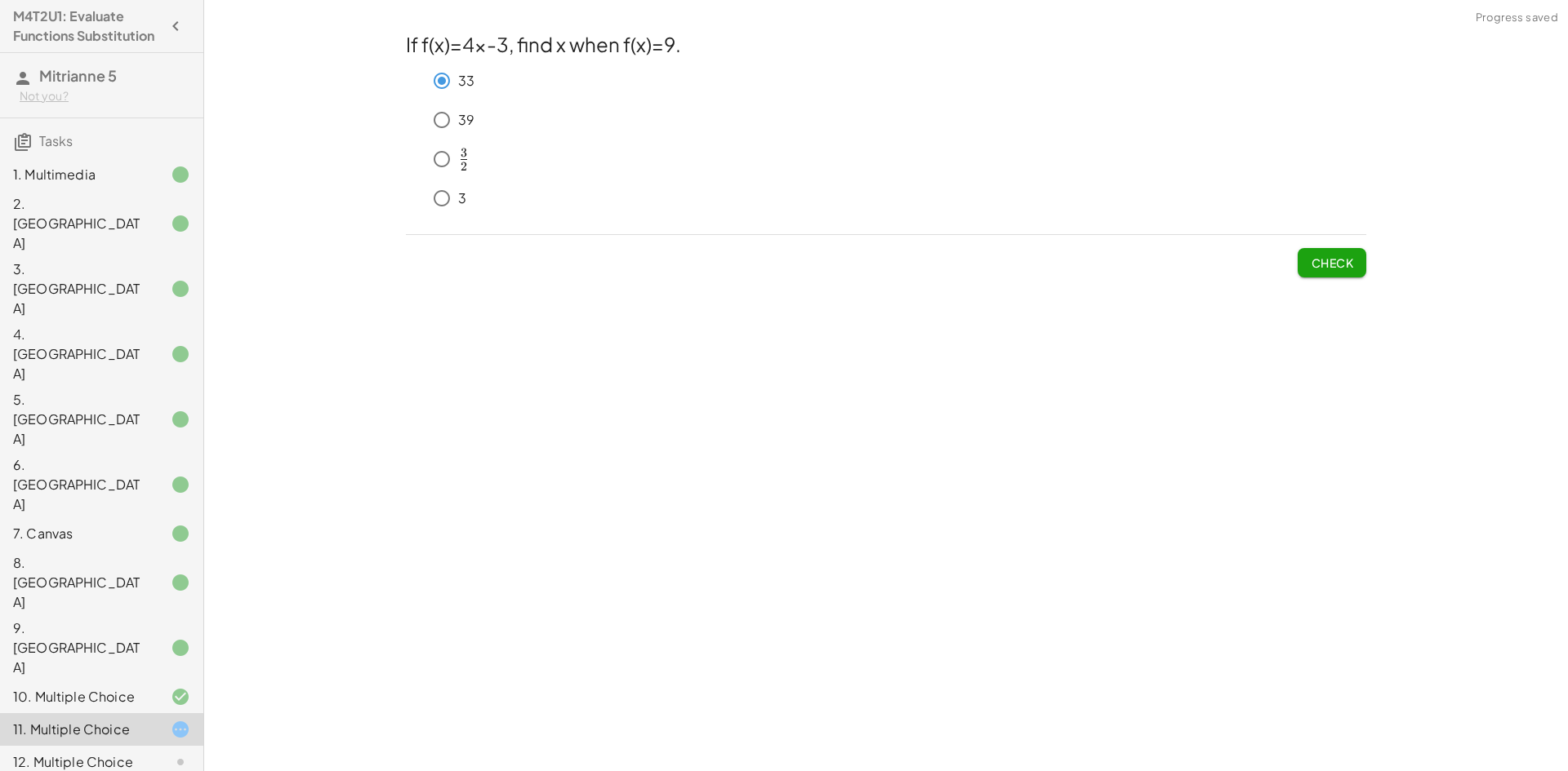
click at [1314, 249] on span "Check" at bounding box center [1331, 256] width 68 height 42
click at [1304, 277] on button "Check" at bounding box center [1331, 263] width 68 height 29
click at [1344, 274] on button "Check" at bounding box center [1331, 263] width 68 height 29
click at [1306, 262] on button "Check" at bounding box center [1331, 263] width 68 height 29
click at [1307, 266] on button "Check" at bounding box center [1331, 263] width 68 height 29
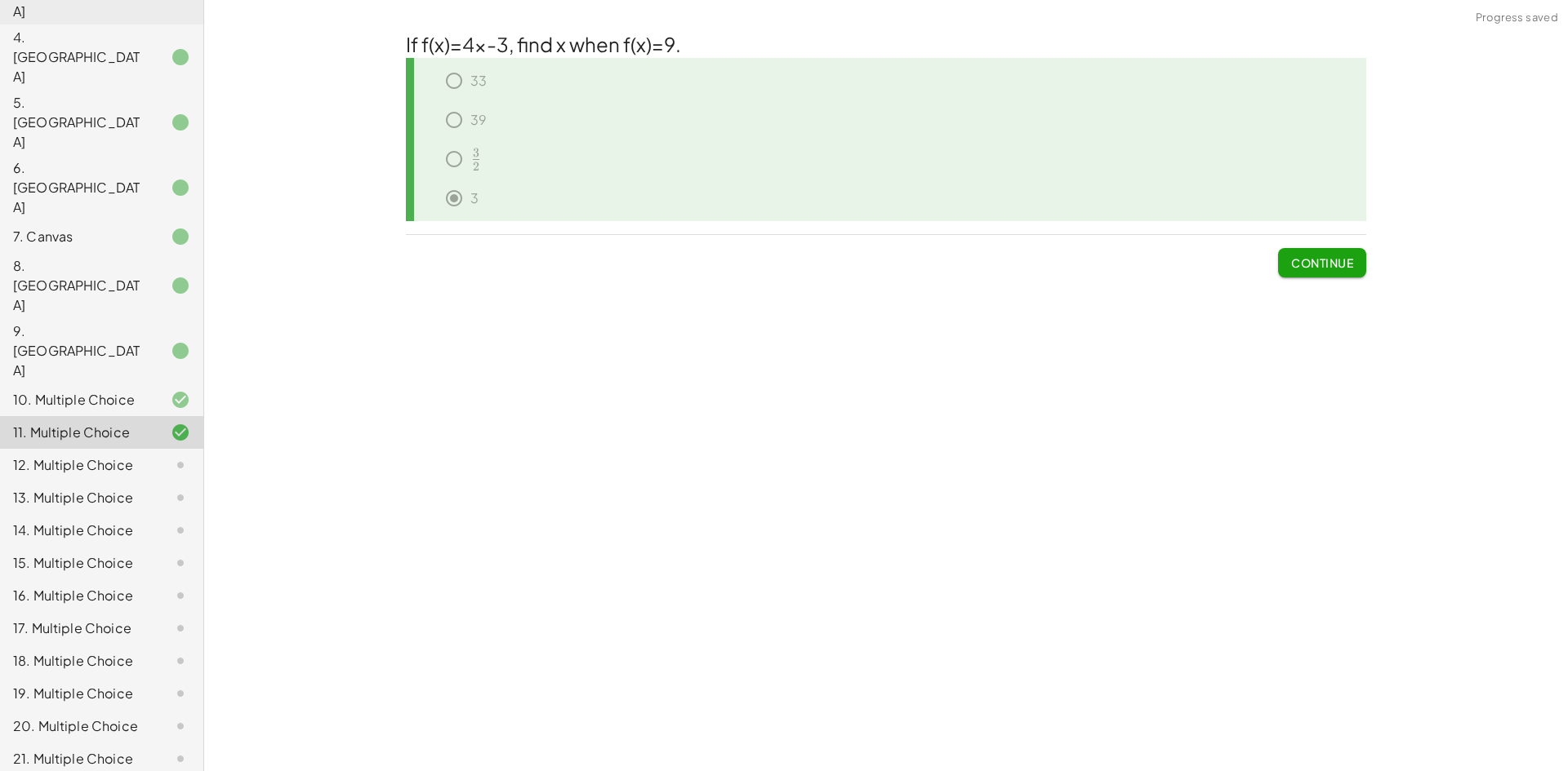
scroll to position [308, 0]
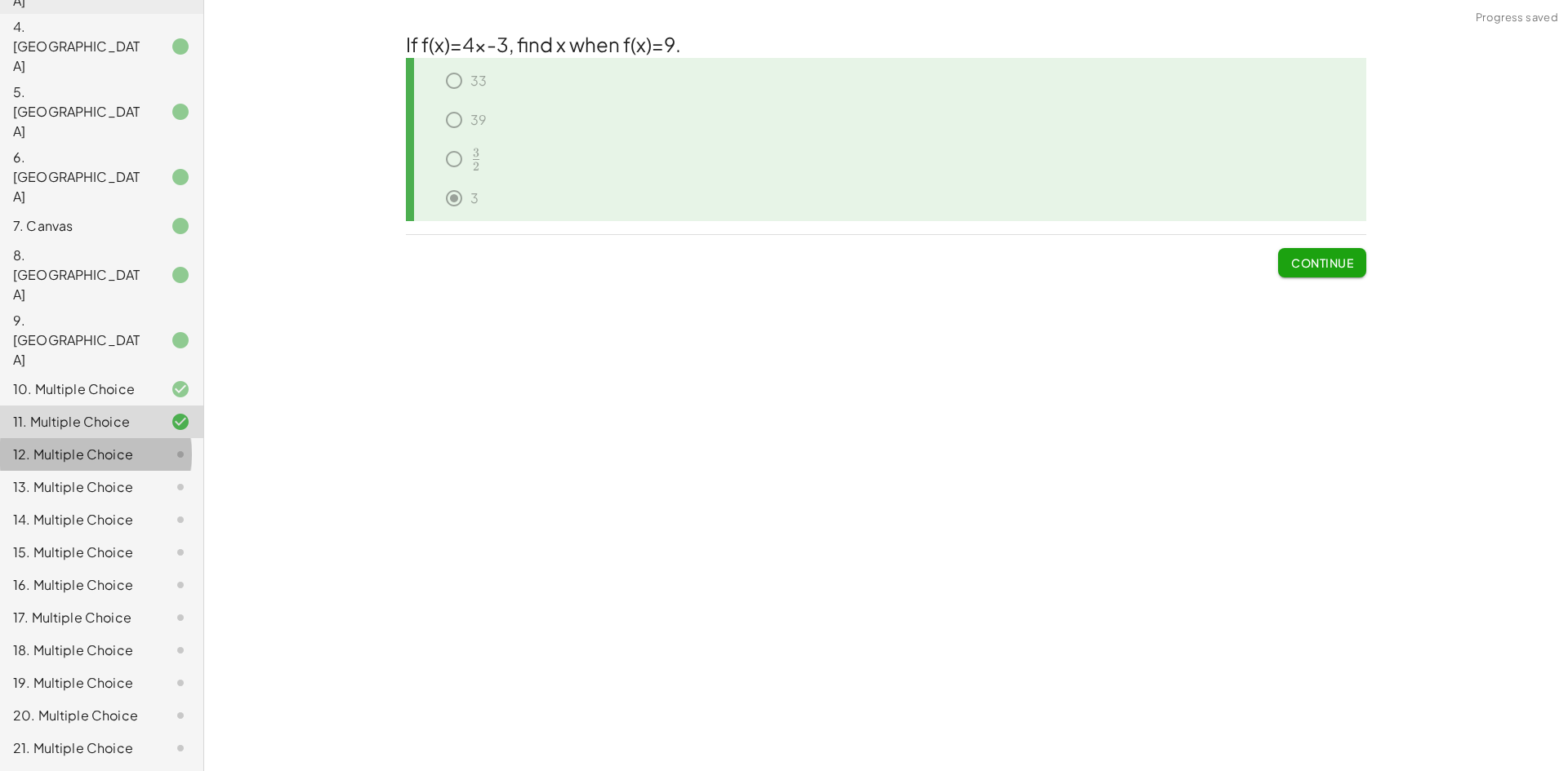
click at [107, 445] on div "12. Multiple Choice" at bounding box center [78, 454] width 131 height 20
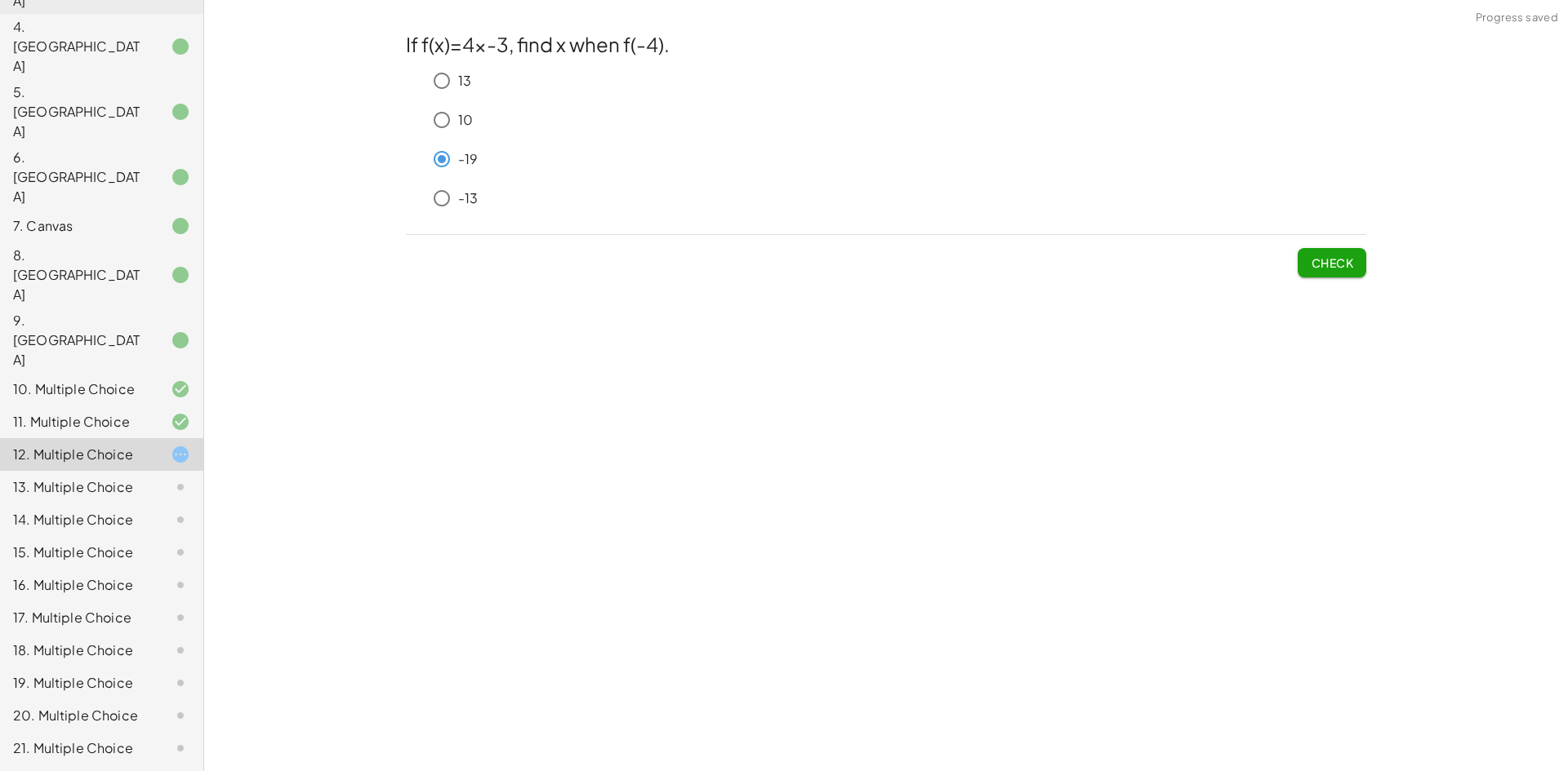
click at [0, 0] on div "If f(x)=4x-3, find x when f(-4). 13 10 -19 -13 Check" at bounding box center [0, 0] width 0 height 0
click at [1307, 270] on button "Check" at bounding box center [1331, 263] width 68 height 29
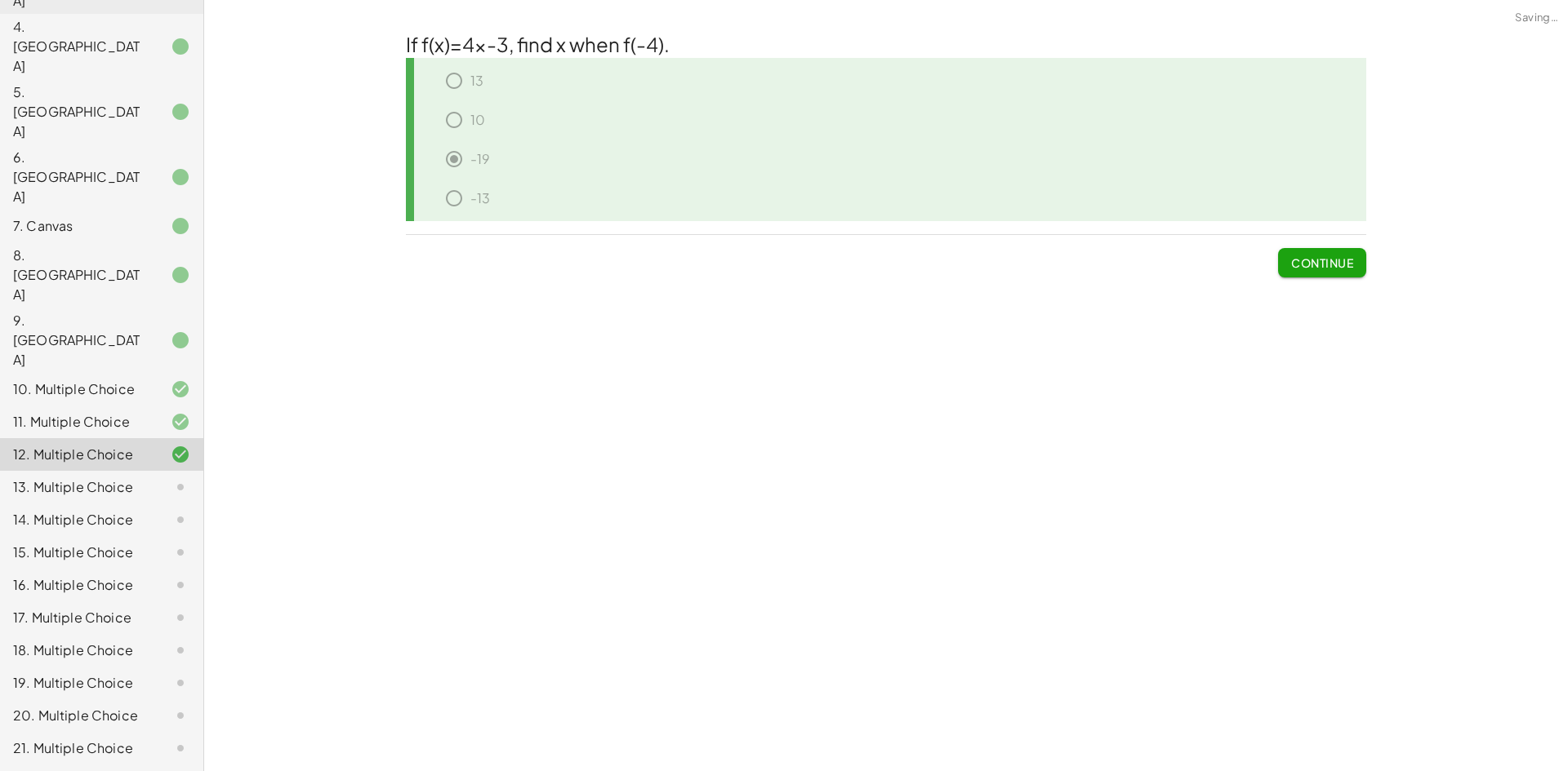
click at [1307, 270] on span "Continue" at bounding box center [1321, 262] width 62 height 15
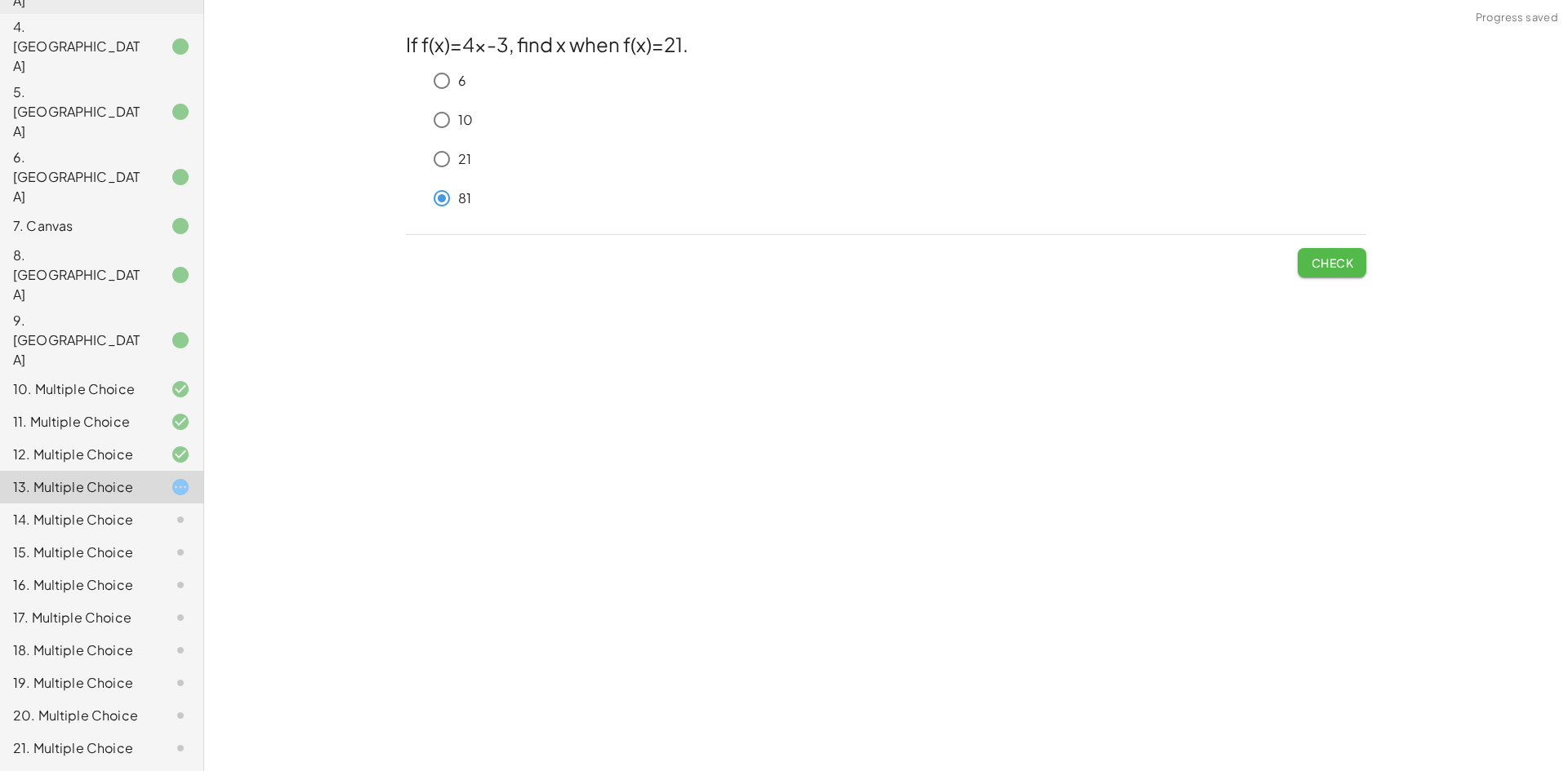
click at [1329, 265] on span "Check" at bounding box center [1330, 262] width 42 height 15
click at [1310, 262] on span "Check" at bounding box center [1330, 262] width 42 height 15
click at [1329, 252] on button "Check" at bounding box center [1331, 263] width 68 height 29
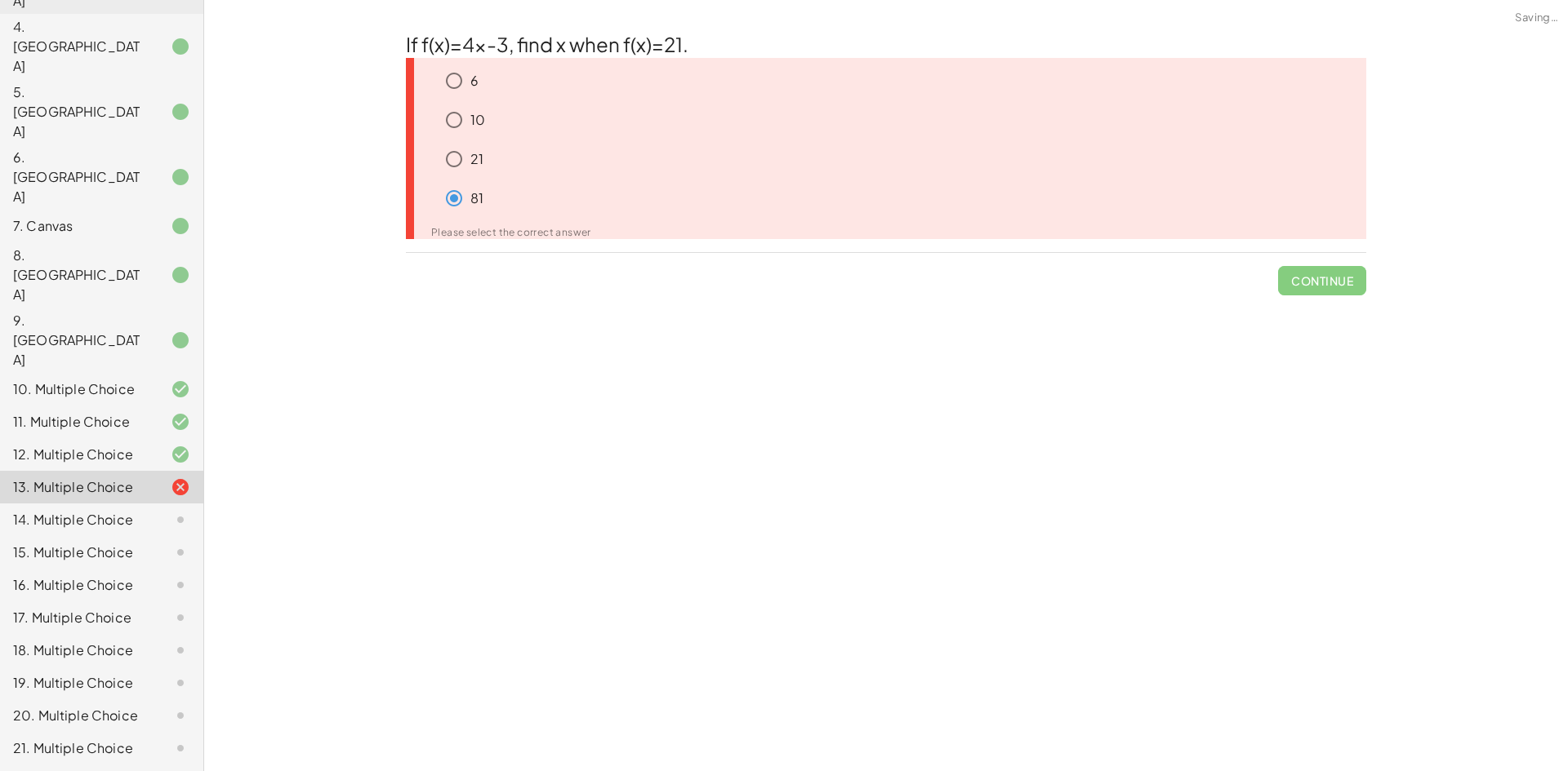
drag, startPoint x: 102, startPoint y: 318, endPoint x: 126, endPoint y: 228, distance: 93.1
click at [102, 510] on div "14. Multiple Choice" at bounding box center [78, 520] width 131 height 20
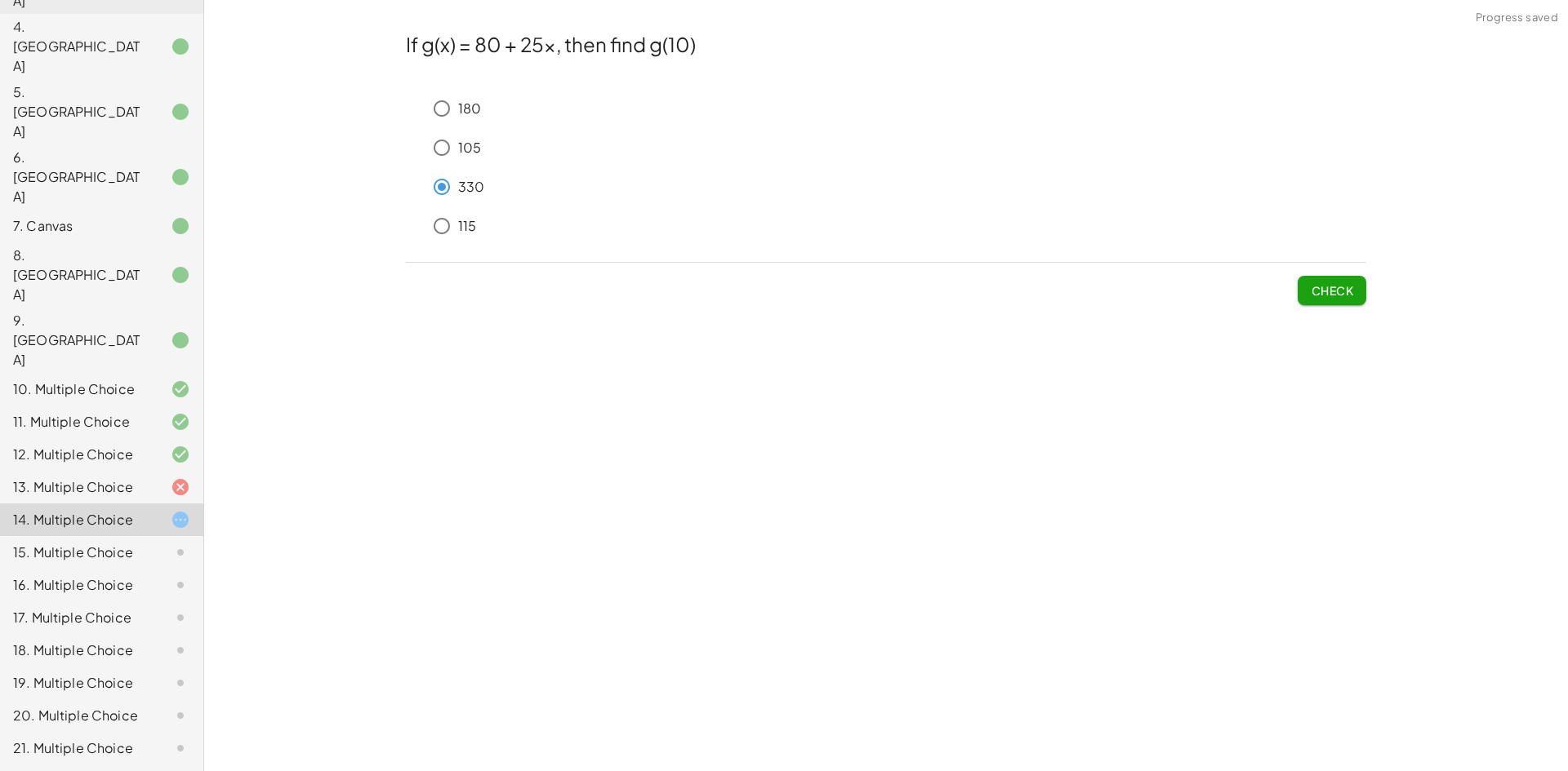
drag, startPoint x: 1369, startPoint y: 287, endPoint x: 1362, endPoint y: 293, distance: 9.2
click at [0, 0] on div "If g(x) = 80 + 25x, then find g(10) 180 105 330 115 Check" at bounding box center [0, 0] width 0 height 0
click at [1350, 289] on span "Check" at bounding box center [1330, 290] width 42 height 15
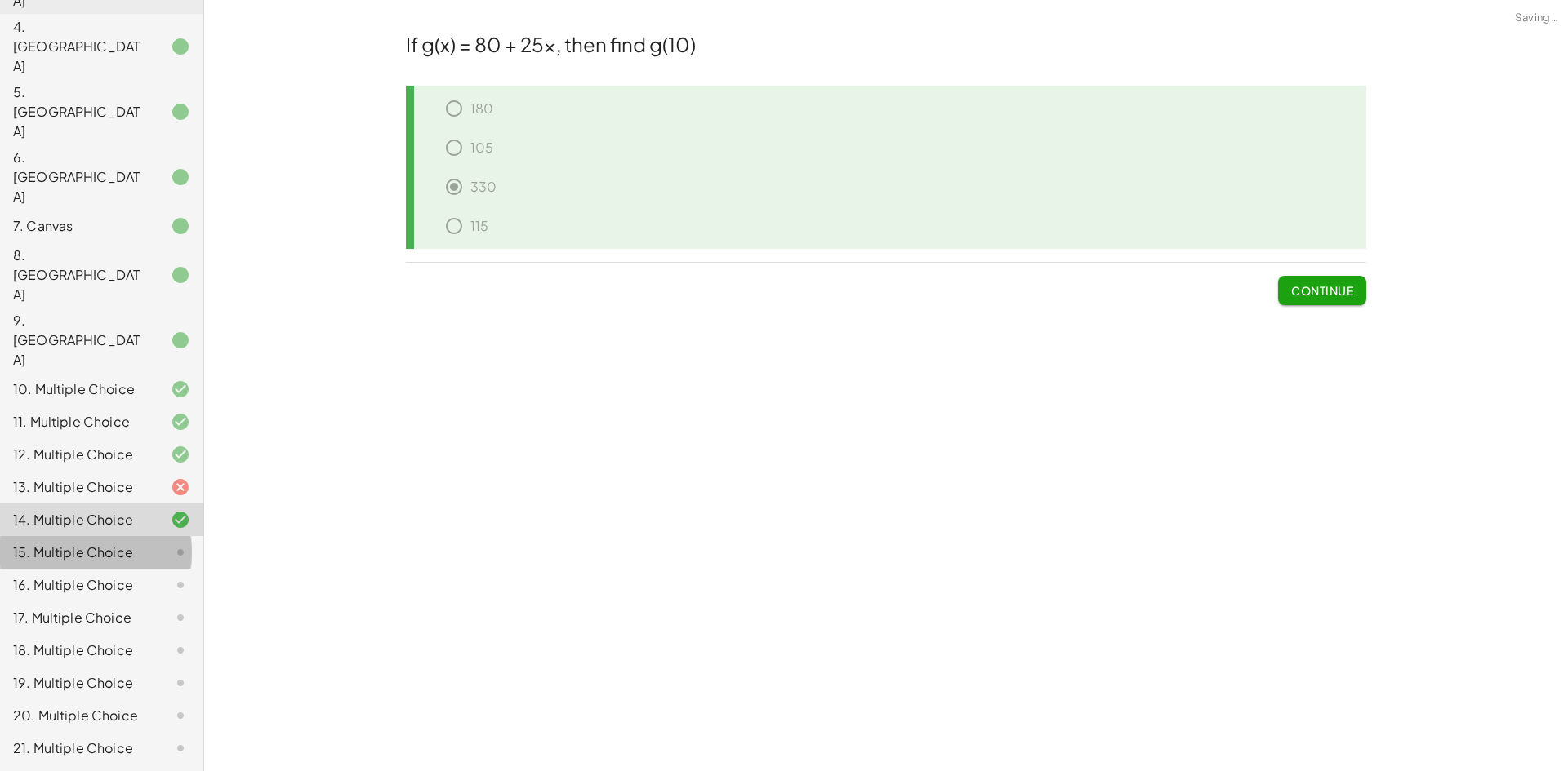
click at [120, 542] on div "15. Multiple Choice" at bounding box center [78, 552] width 131 height 20
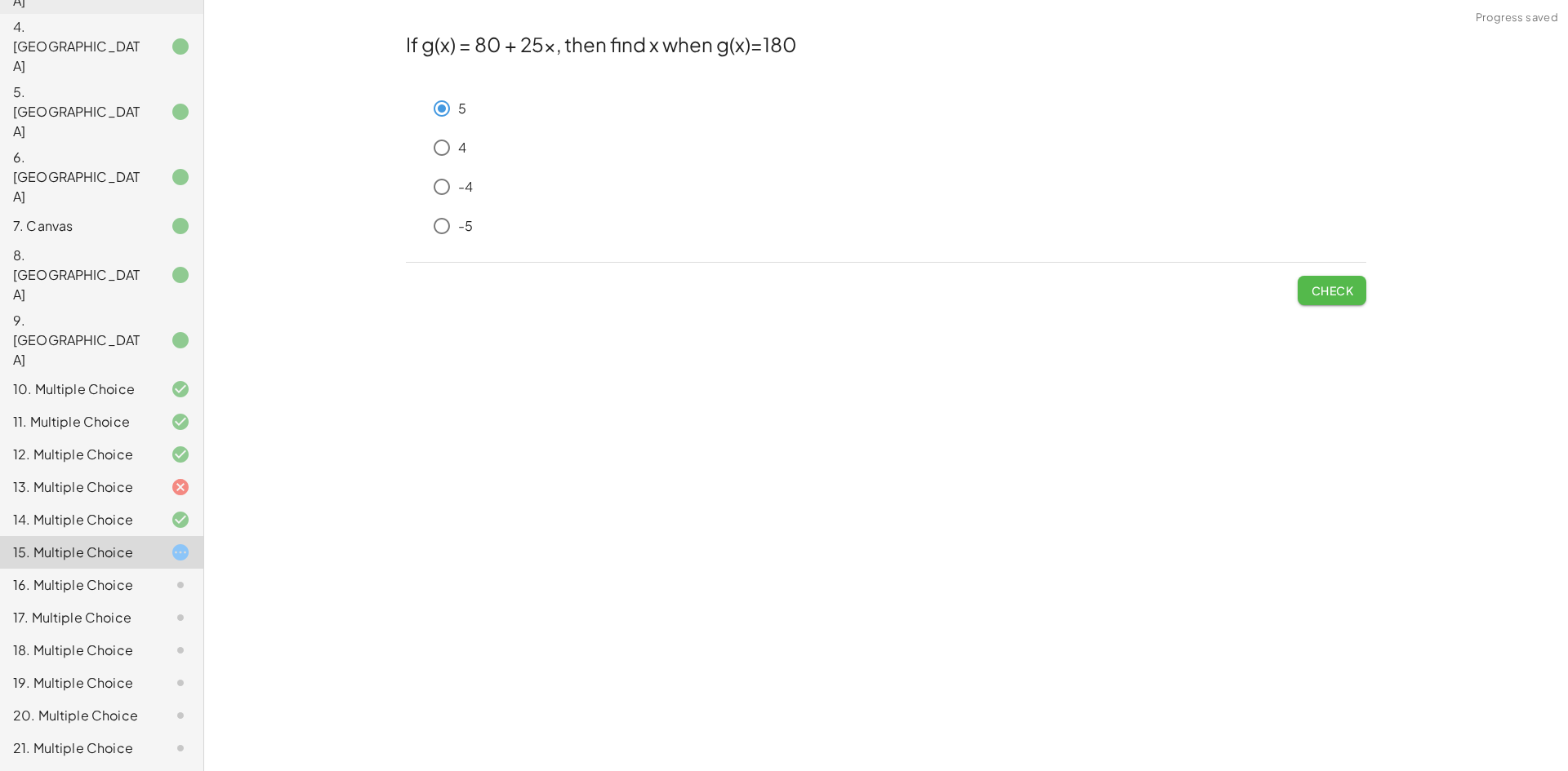
click at [1328, 293] on span "Check" at bounding box center [1330, 290] width 42 height 15
click at [1333, 290] on span "Check" at bounding box center [1330, 290] width 42 height 15
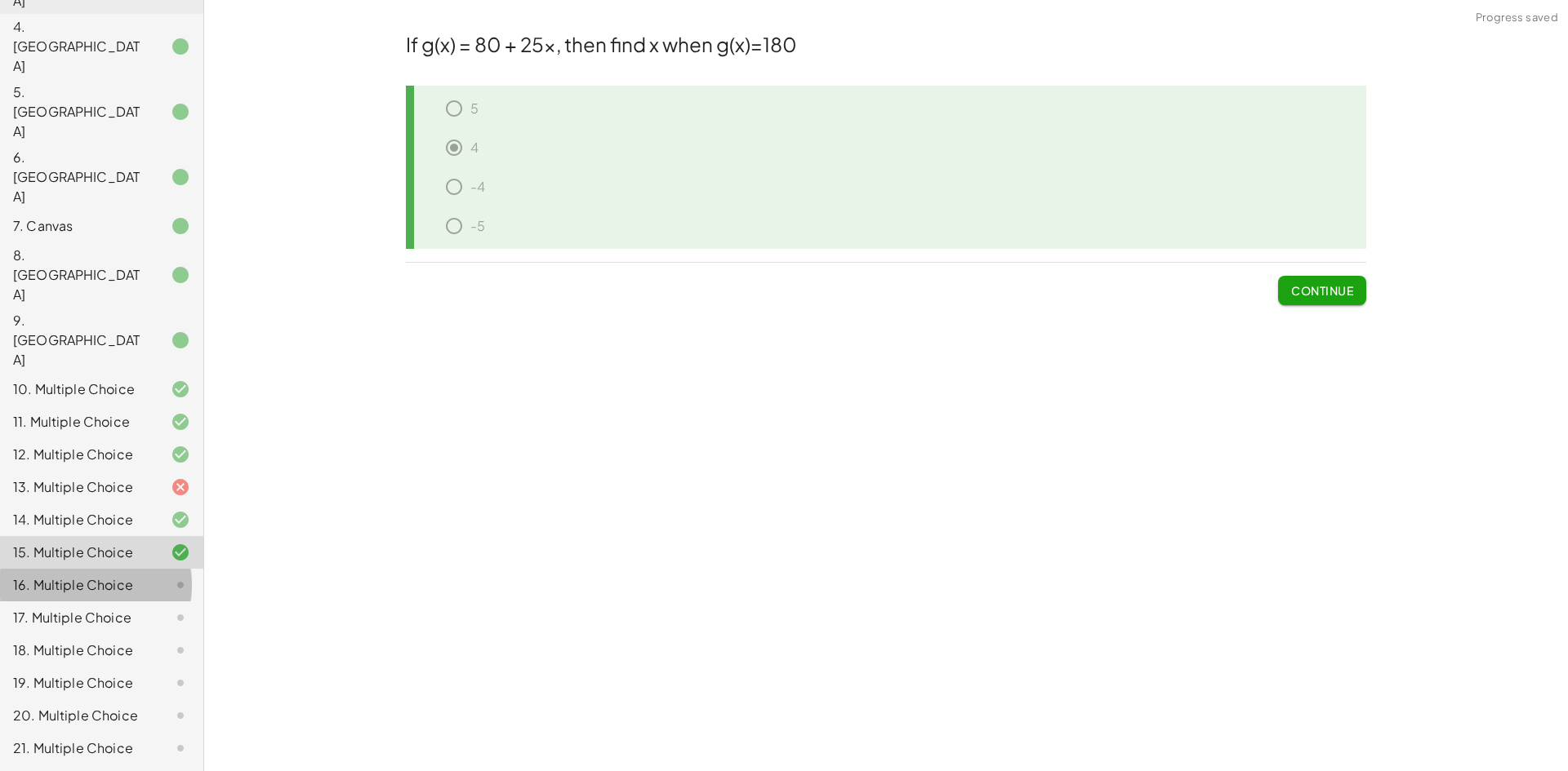
click at [123, 576] on div "16. Multiple Choice" at bounding box center [78, 585] width 131 height 20
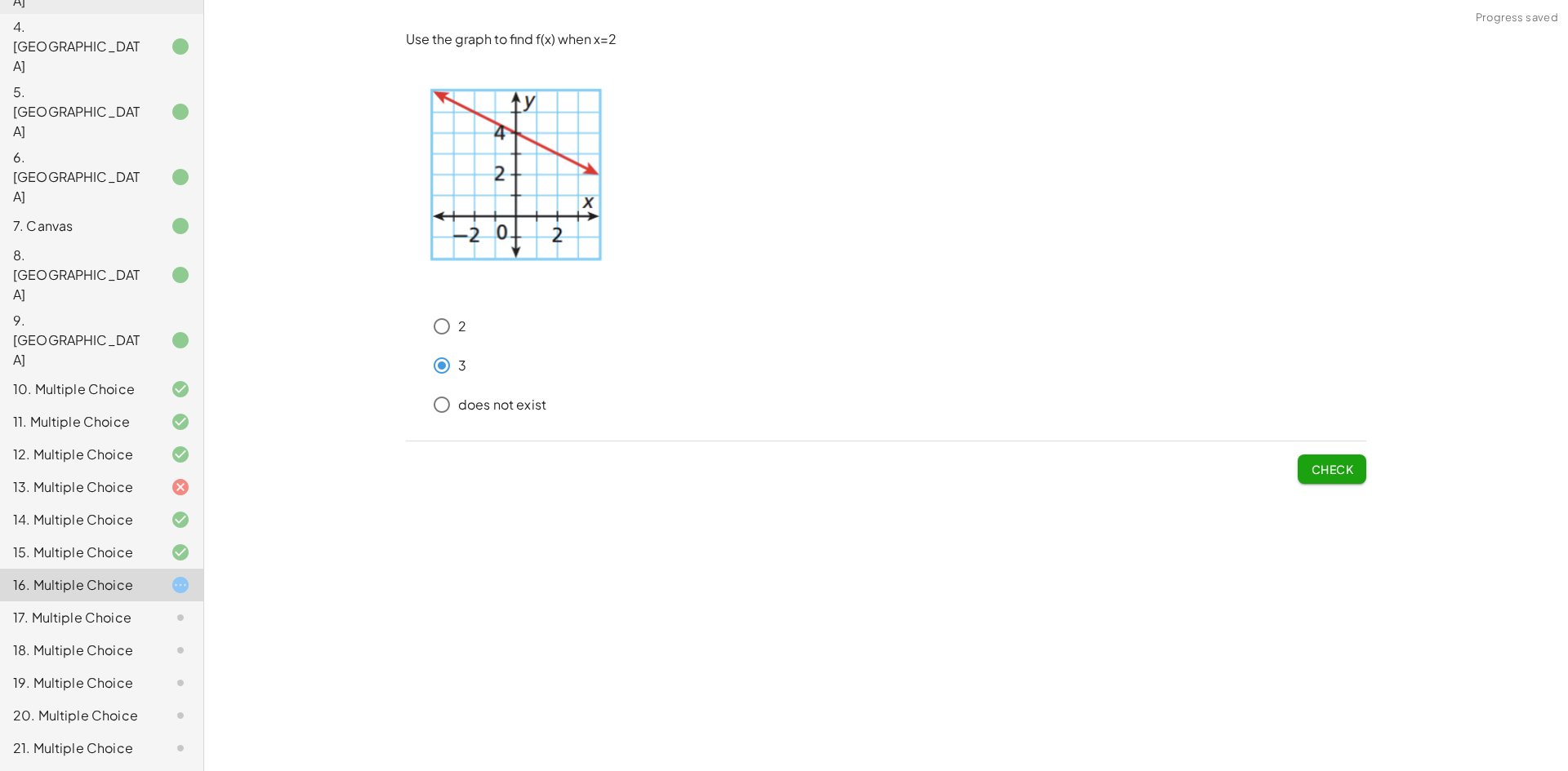
click at [1360, 463] on button "Check" at bounding box center [1331, 469] width 68 height 29
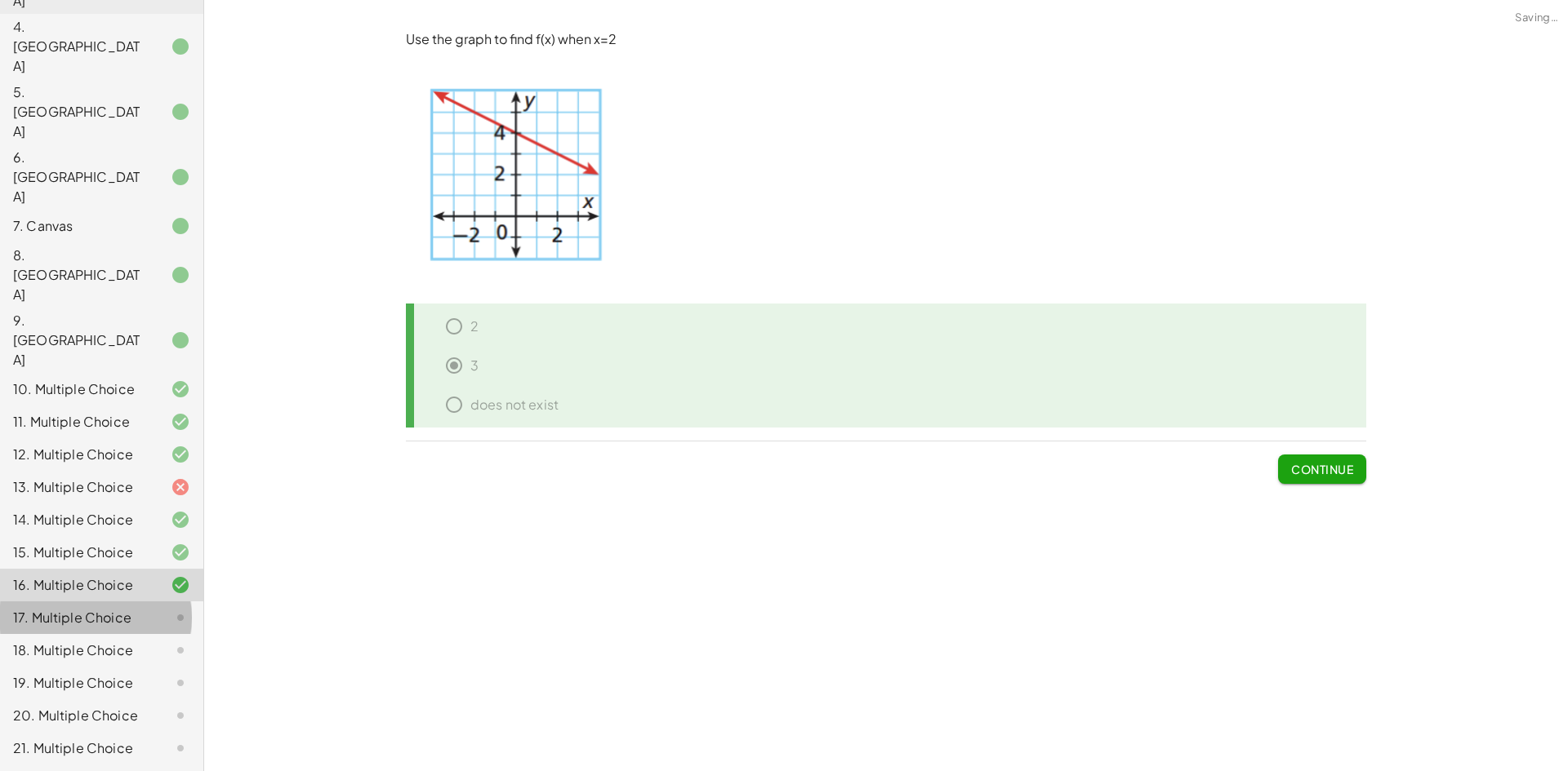
click at [116, 608] on div "17. Multiple Choice" at bounding box center [78, 618] width 131 height 20
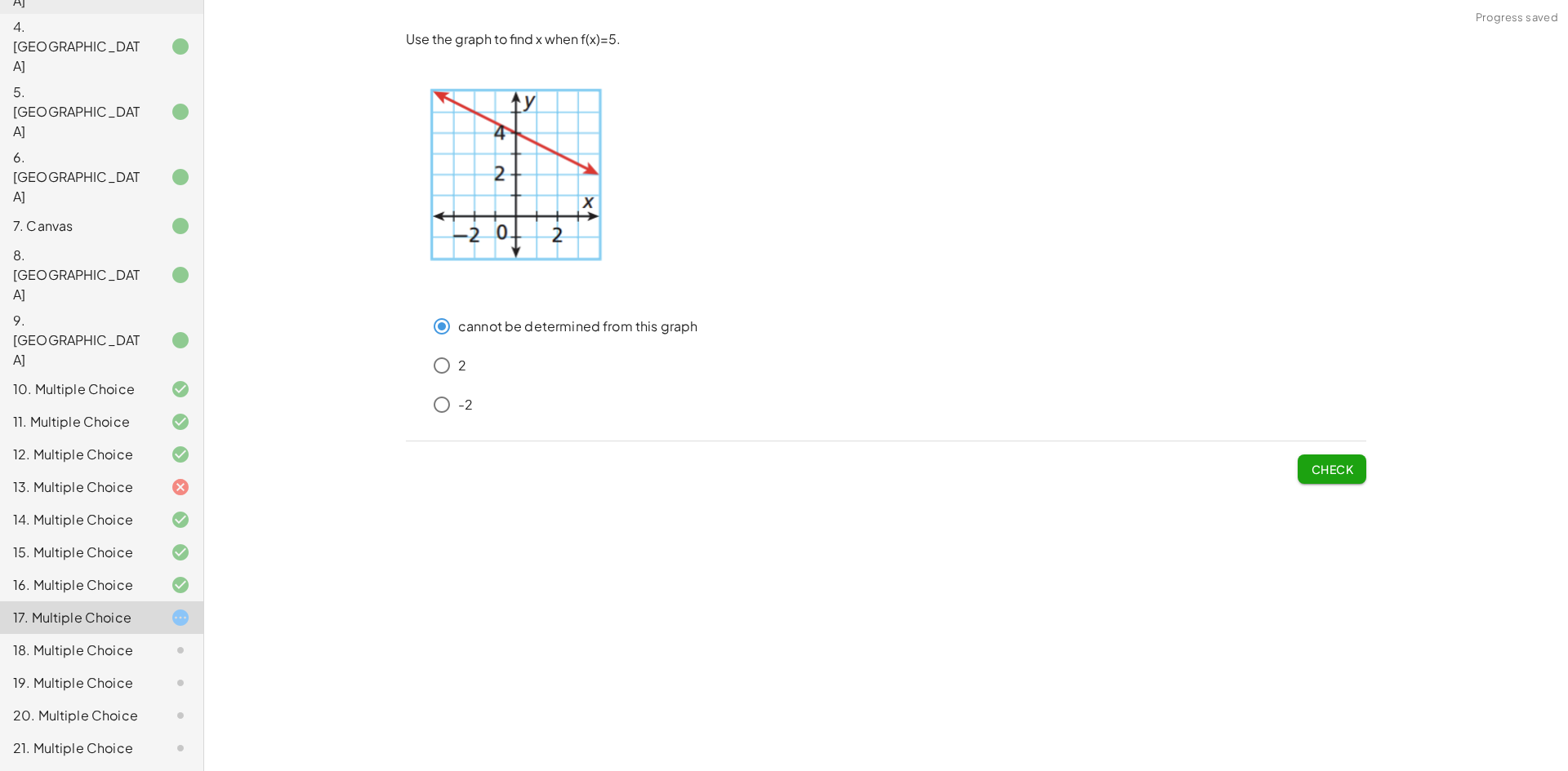
click at [1350, 475] on span "Check" at bounding box center [1330, 469] width 42 height 15
click at [1315, 468] on span "Check" at bounding box center [1330, 469] width 42 height 15
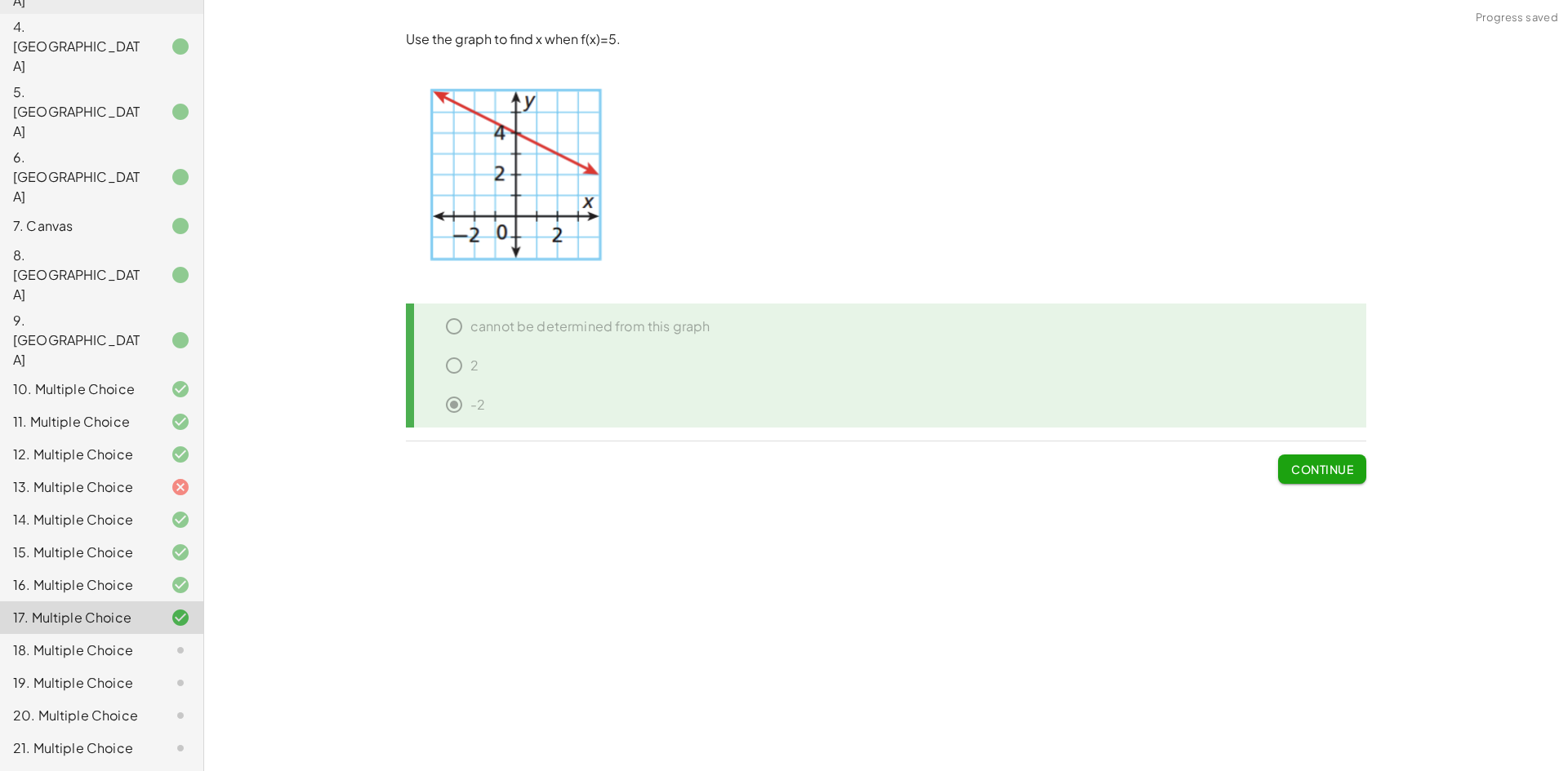
click at [130, 641] on div "18. Multiple Choice" at bounding box center [78, 651] width 131 height 20
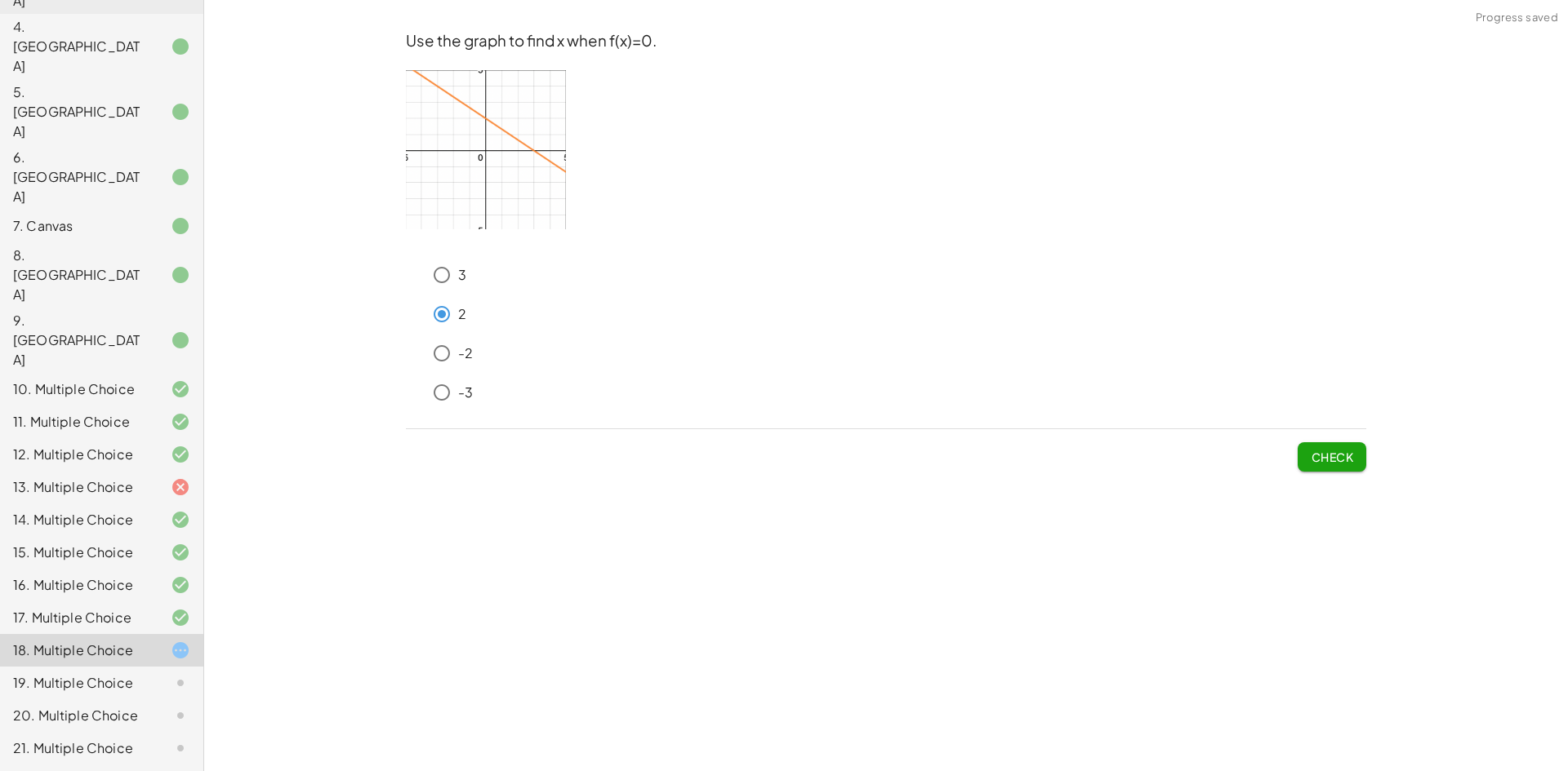
click at [1345, 461] on span "Check" at bounding box center [1330, 456] width 42 height 15
click at [1343, 449] on button "Check" at bounding box center [1331, 457] width 68 height 29
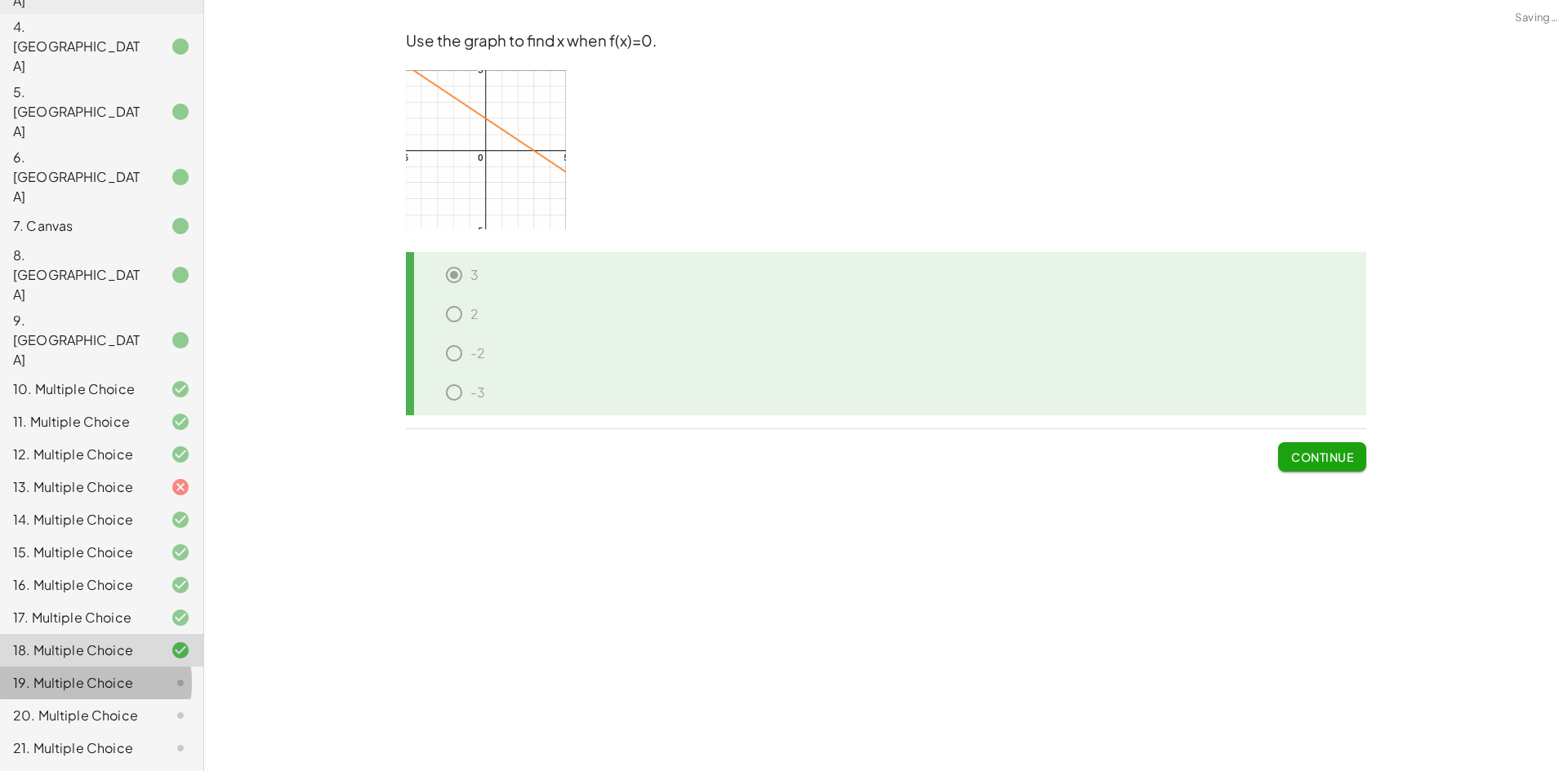
click at [145, 673] on div at bounding box center [167, 683] width 46 height 20
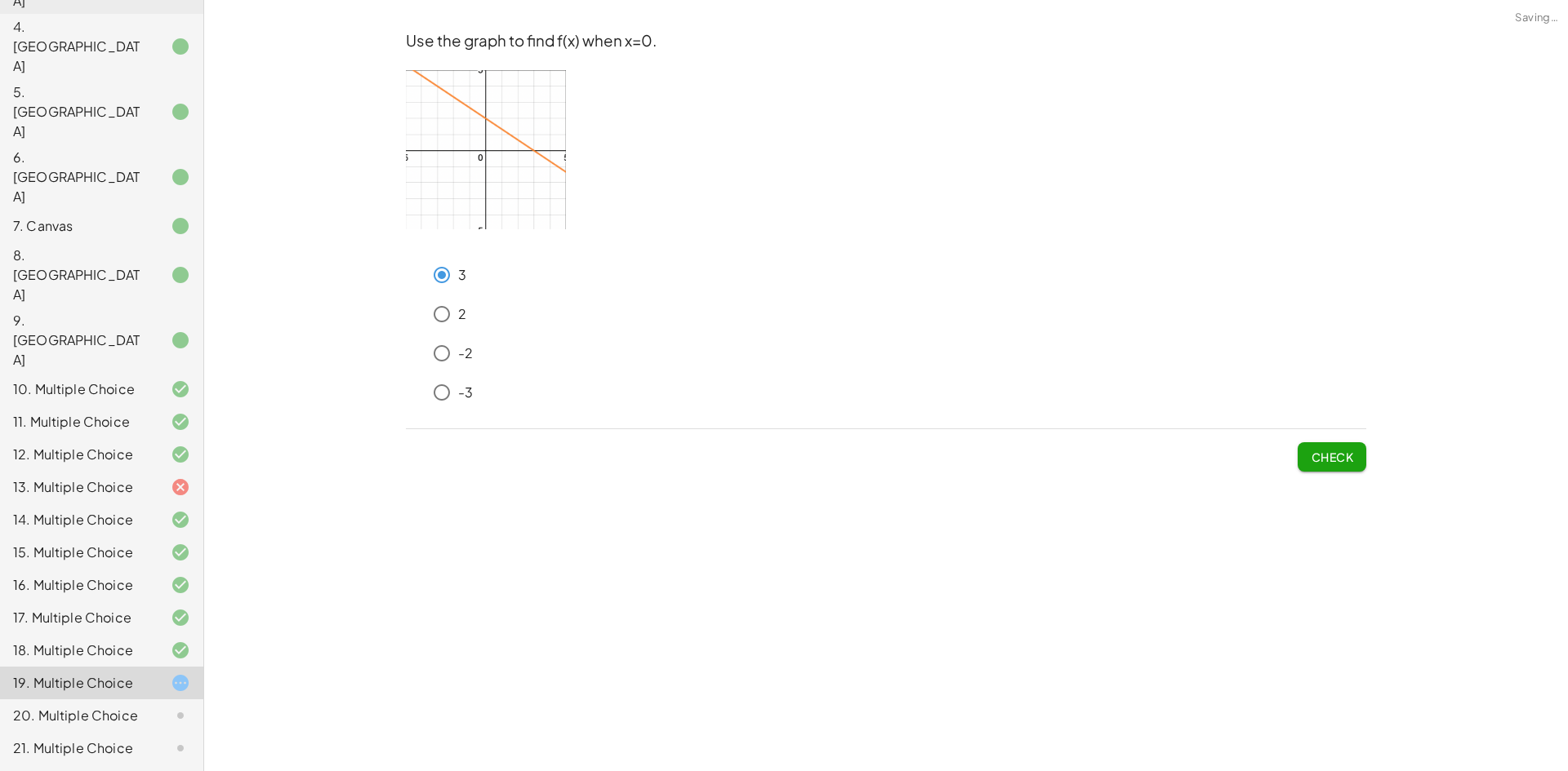
click at [1338, 449] on button "Check" at bounding box center [1331, 457] width 68 height 29
click at [1334, 457] on span "Check" at bounding box center [1330, 456] width 42 height 15
click at [1331, 452] on span "Check" at bounding box center [1330, 456] width 42 height 15
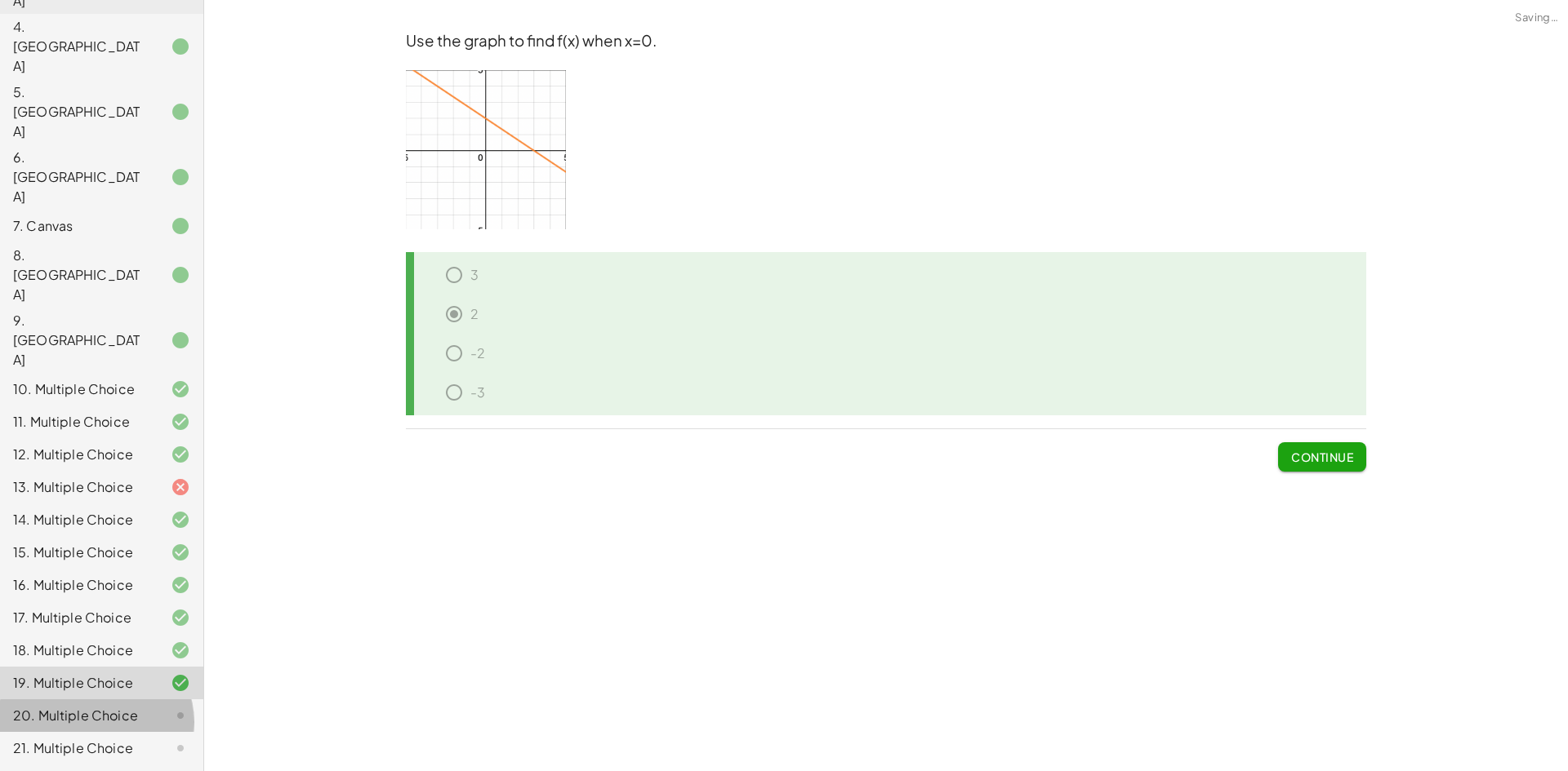
click at [111, 706] on div "20. Multiple Choice" at bounding box center [78, 715] width 131 height 20
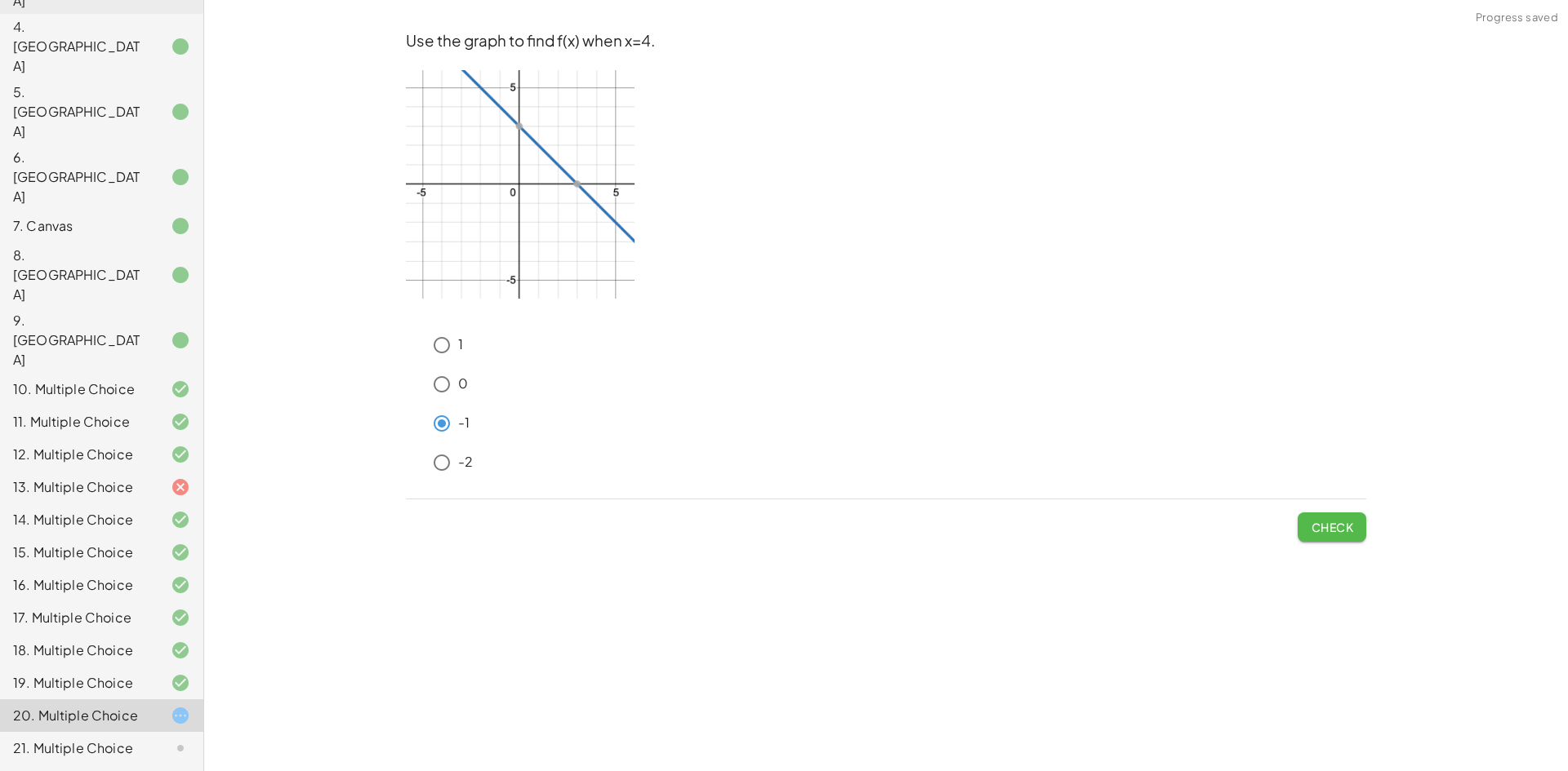
click at [1355, 533] on button "Check" at bounding box center [1331, 527] width 68 height 29
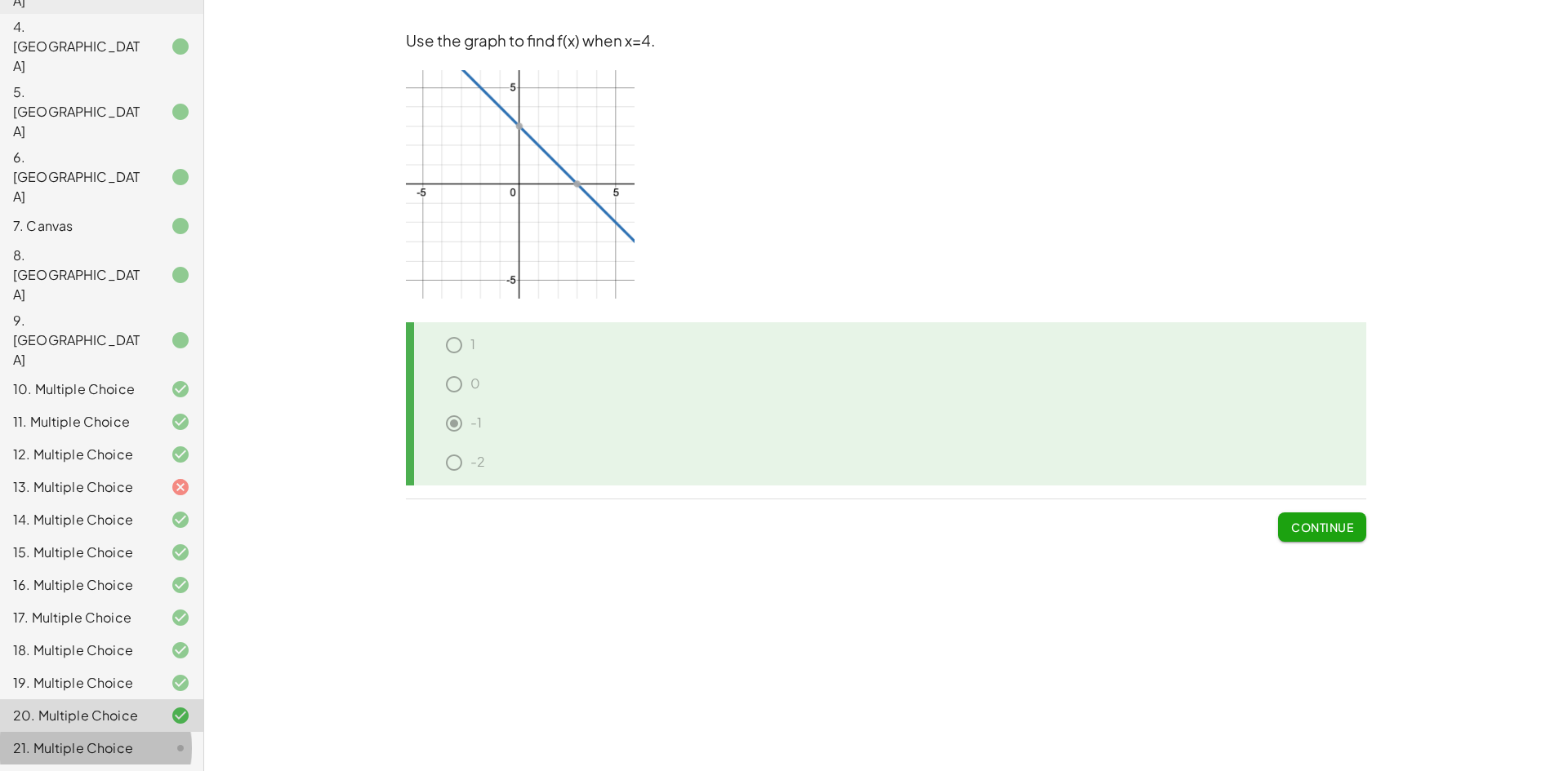
click at [118, 739] on div "21. Multiple Choice" at bounding box center [78, 749] width 131 height 20
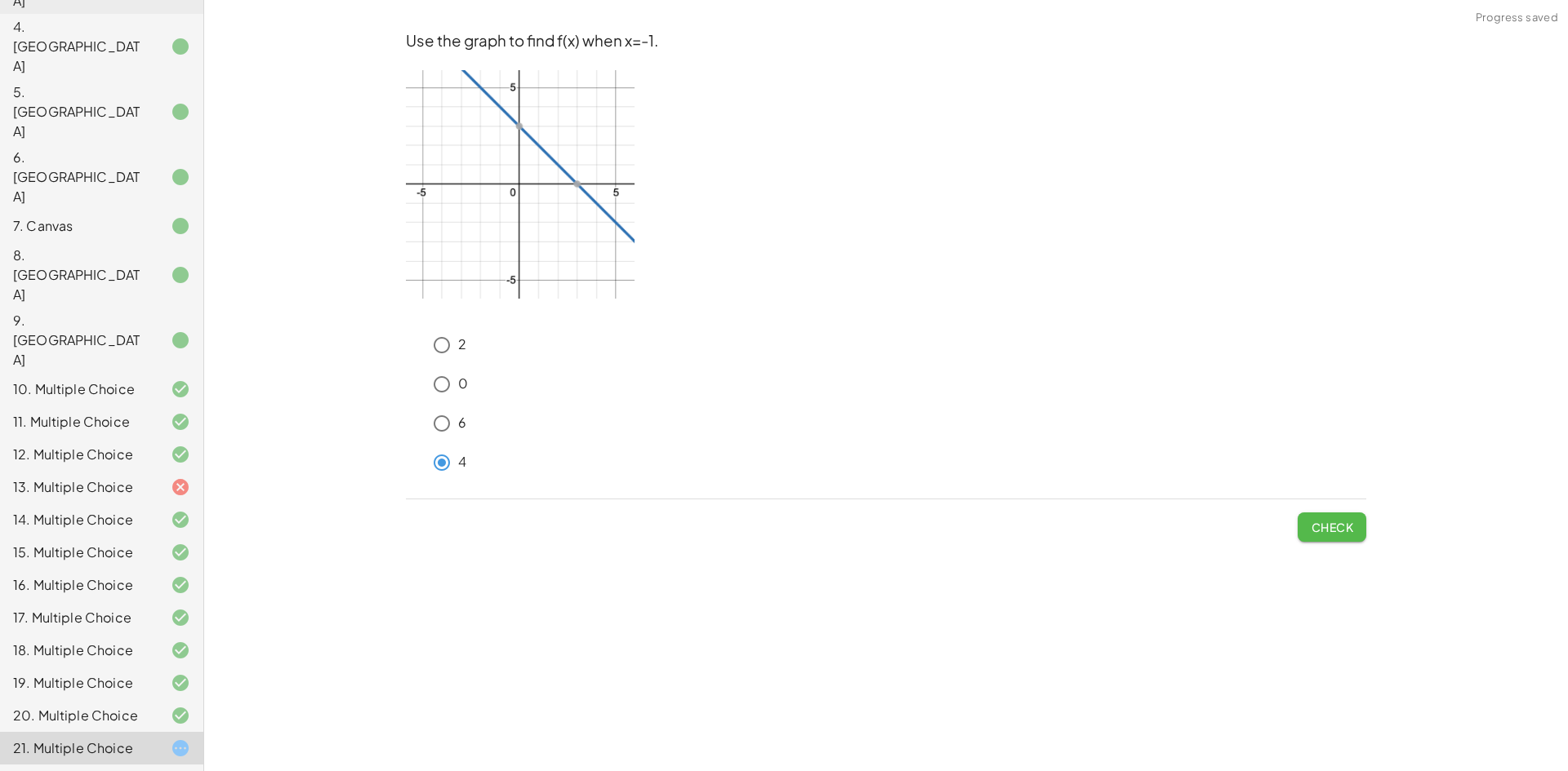
click at [1335, 533] on span "Check" at bounding box center [1330, 527] width 42 height 15
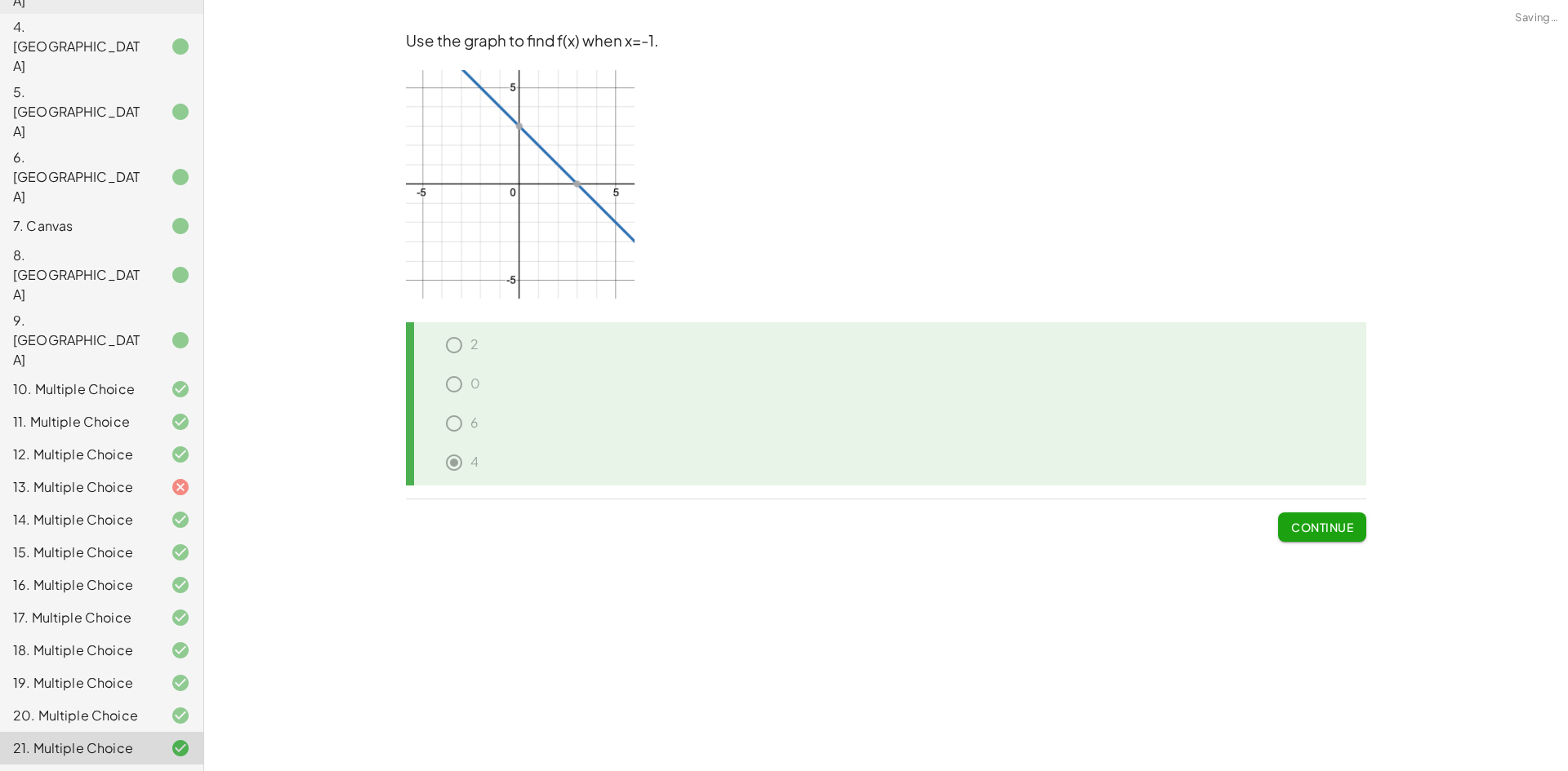
click at [53, 770] on div "22. Multiple Choice" at bounding box center [78, 781] width 131 height 20
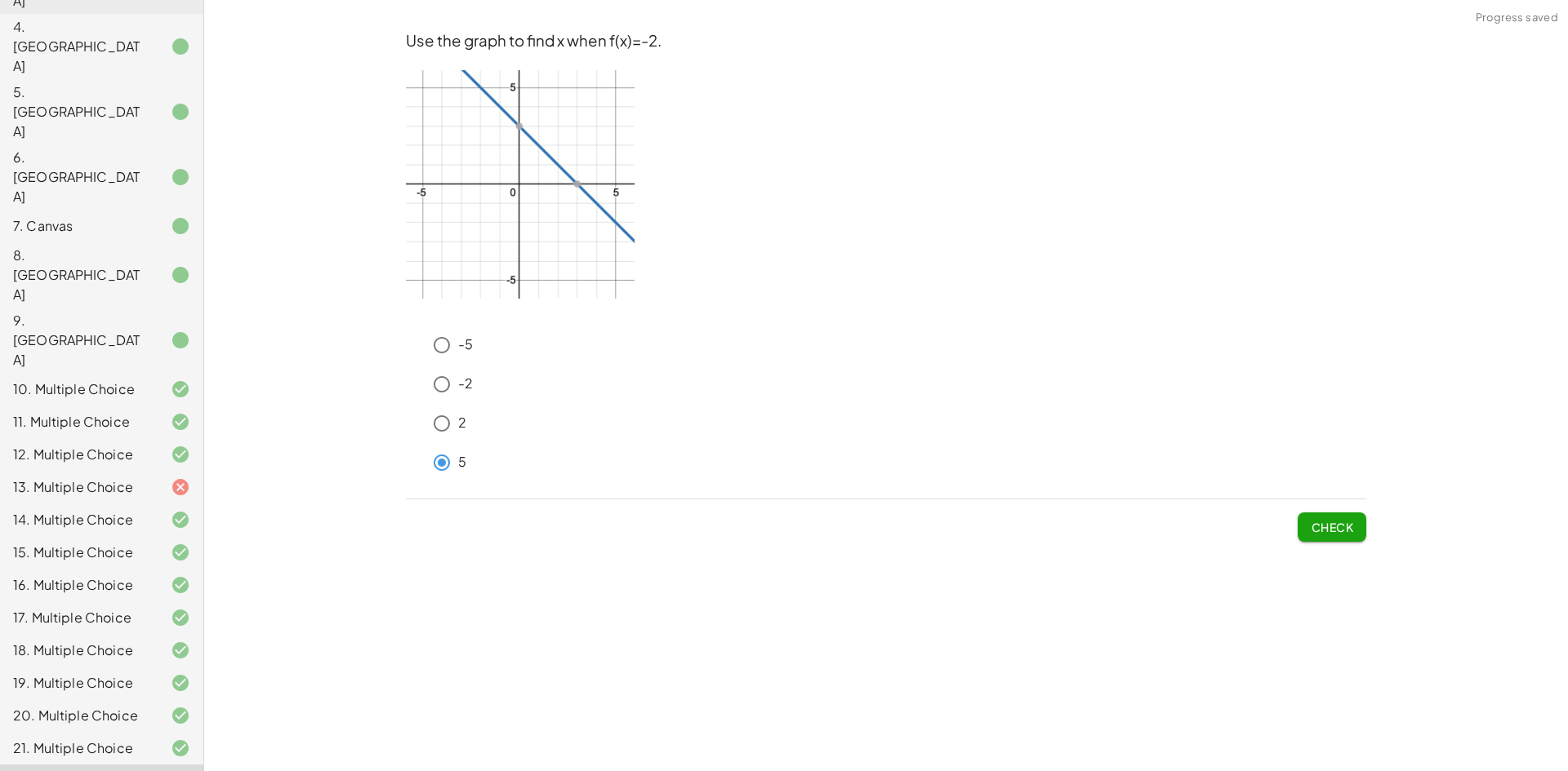
click at [1326, 509] on span "Check" at bounding box center [1331, 520] width 68 height 42
click at [1338, 532] on span "Check" at bounding box center [1330, 527] width 42 height 15
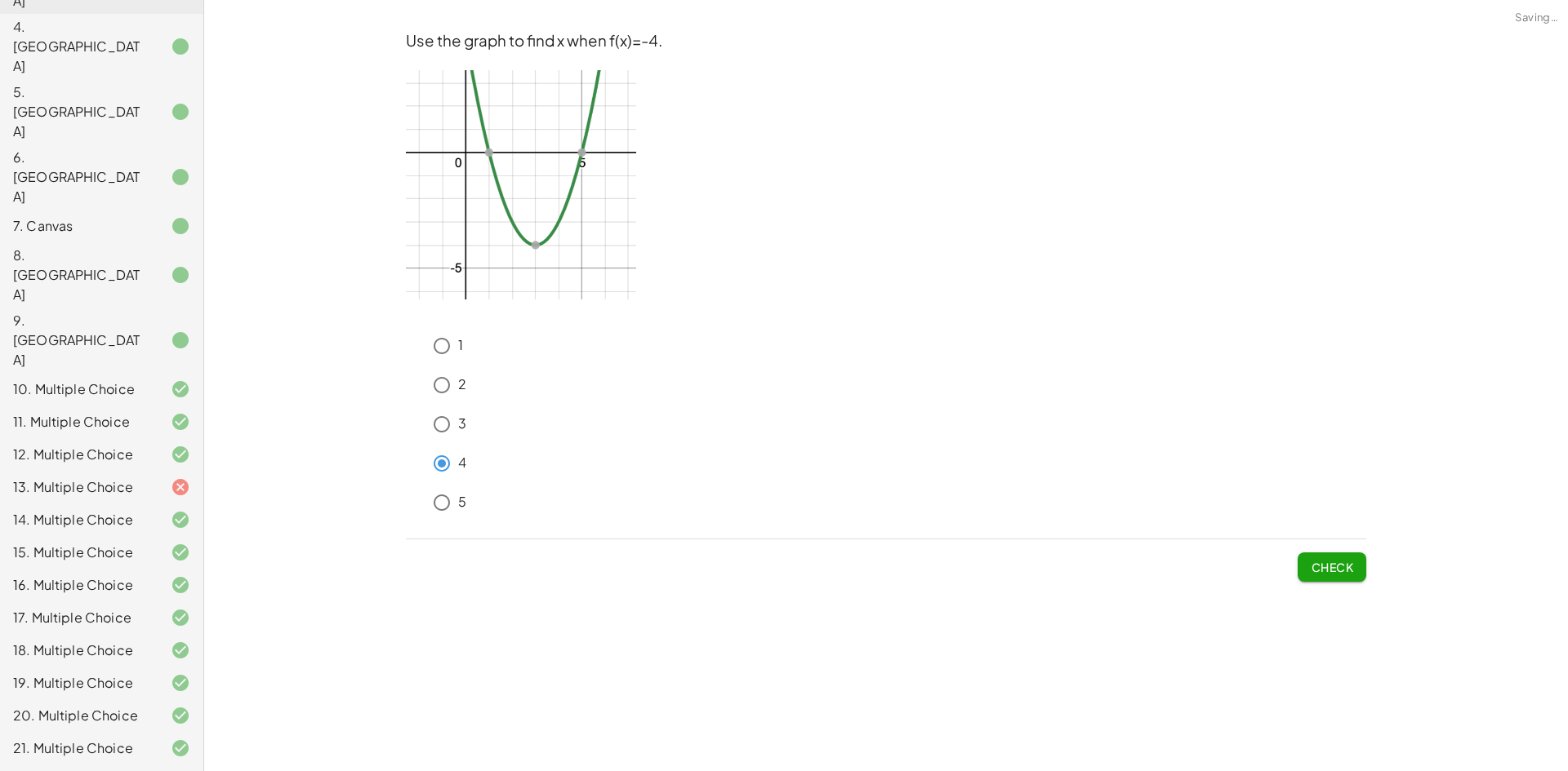
drag, startPoint x: 1389, startPoint y: 550, endPoint x: 1348, endPoint y: 559, distance: 42.0
click at [1380, 552] on div "**********" at bounding box center [886, 385] width 1364 height 771
click at [1337, 560] on span "Check" at bounding box center [1330, 567] width 42 height 15
click at [1334, 564] on span "Check" at bounding box center [1330, 567] width 42 height 15
drag, startPoint x: 1334, startPoint y: 557, endPoint x: 1324, endPoint y: 544, distance: 16.4
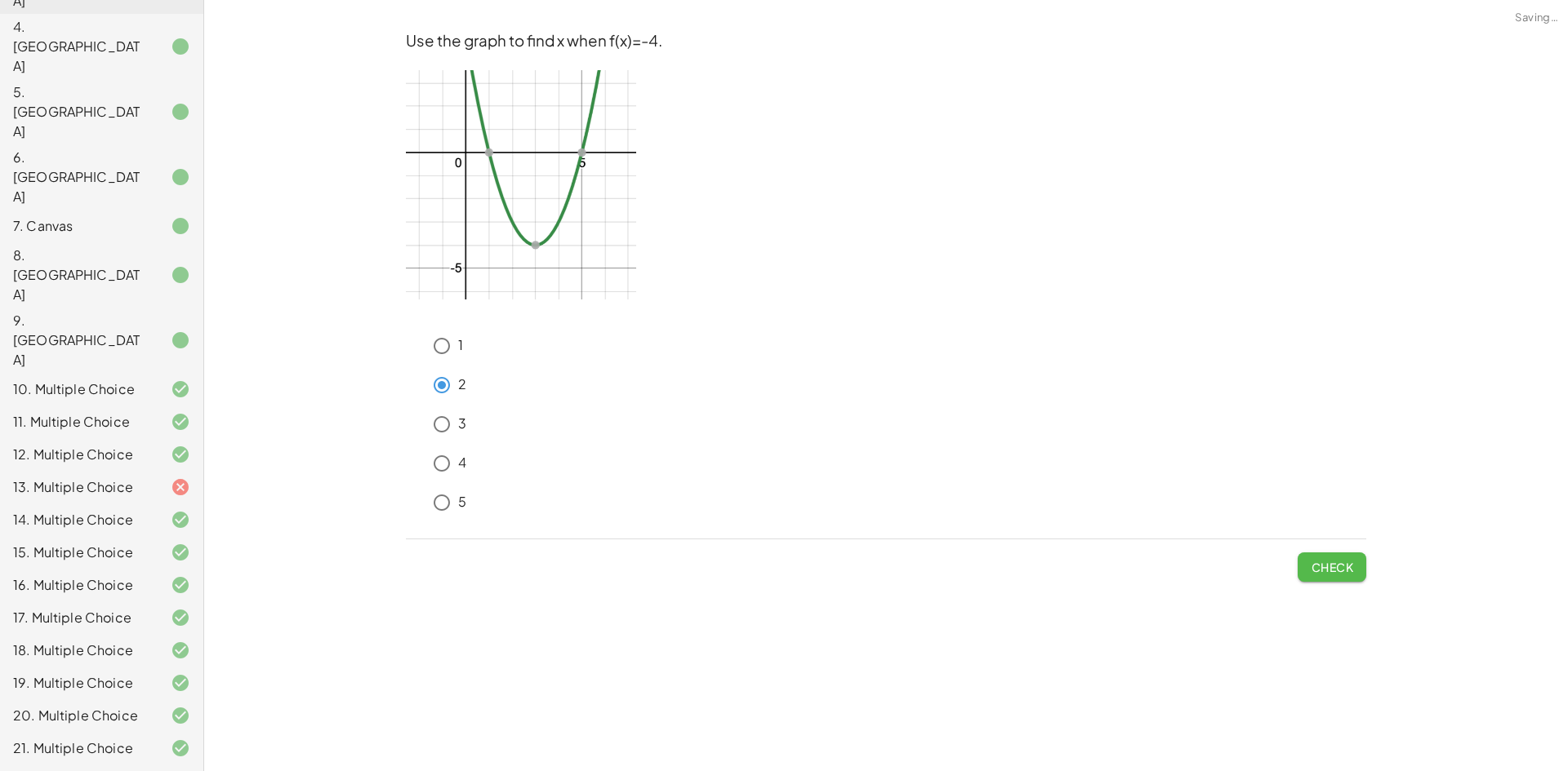
click at [1333, 555] on button "Check" at bounding box center [1331, 567] width 68 height 29
drag, startPoint x: 1341, startPoint y: 569, endPoint x: 990, endPoint y: 413, distance: 384.1
click at [1335, 568] on span "Check" at bounding box center [1330, 567] width 42 height 15
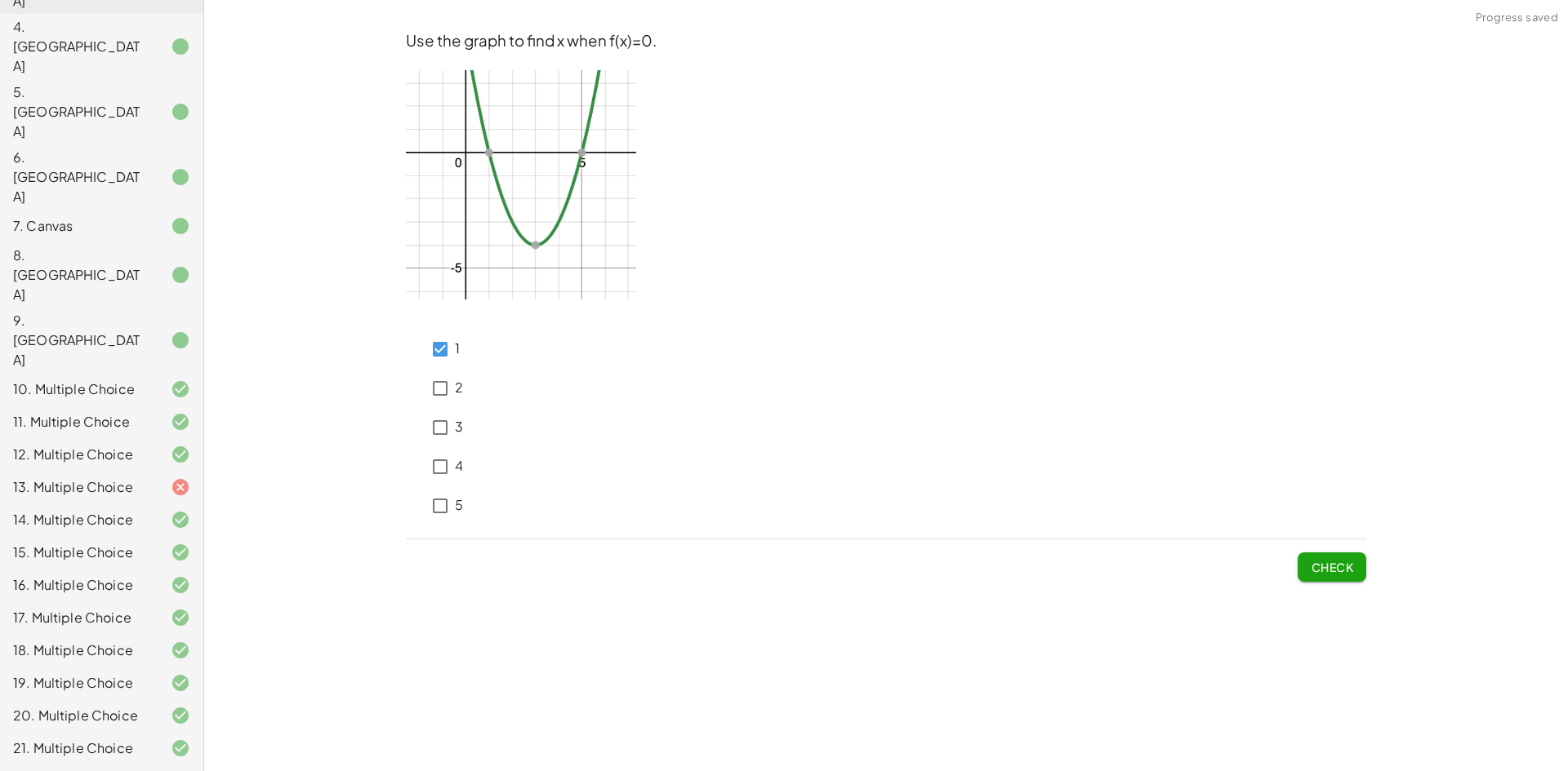
click at [1327, 562] on span "Check" at bounding box center [1330, 567] width 42 height 15
click at [1332, 550] on span "Check" at bounding box center [1331, 560] width 68 height 42
click at [1325, 558] on button "Check" at bounding box center [1331, 567] width 68 height 29
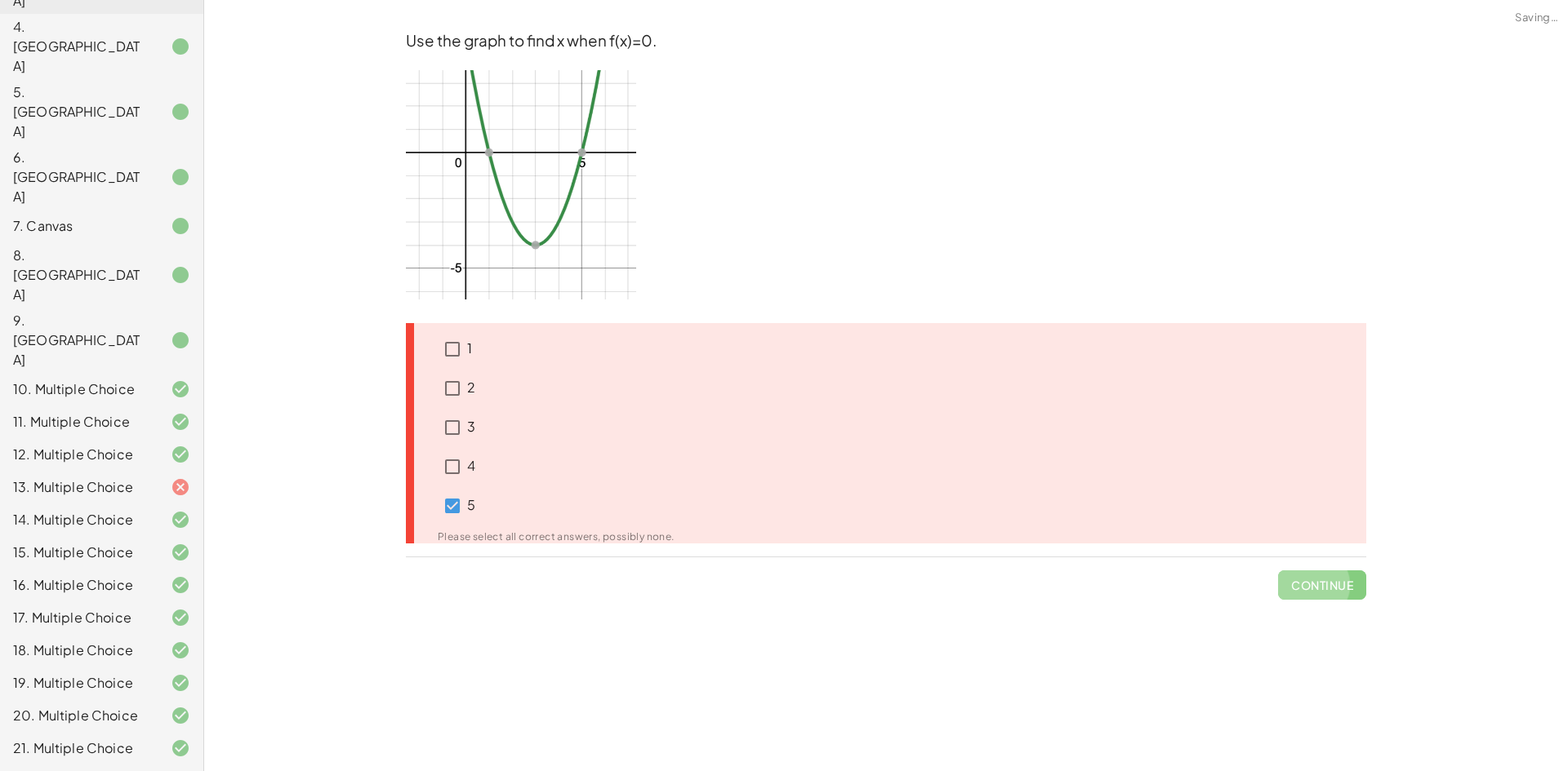
click at [1291, 574] on span "Continue" at bounding box center [1322, 578] width 88 height 42
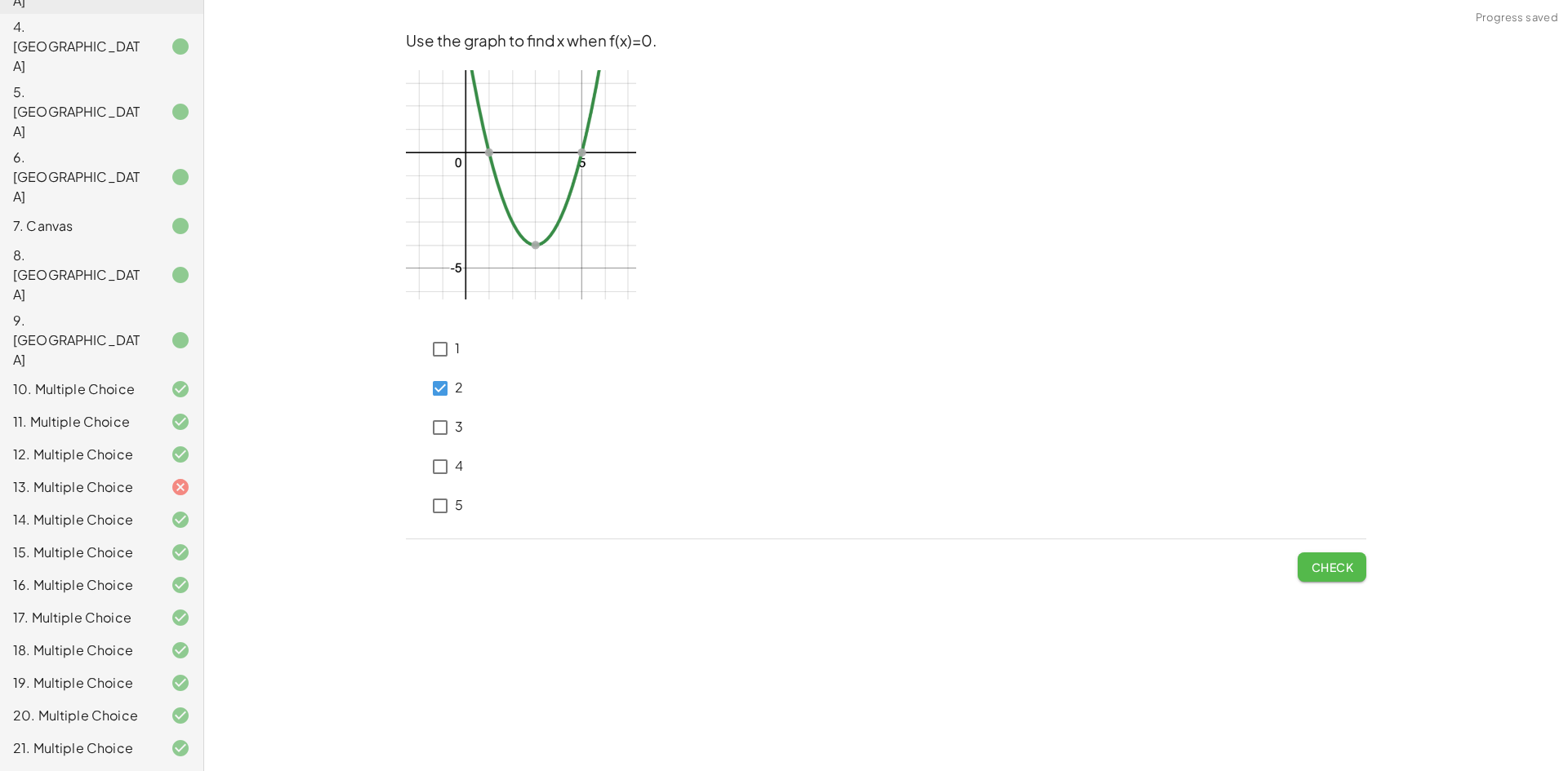
click at [1329, 575] on button "Check" at bounding box center [1331, 567] width 68 height 29
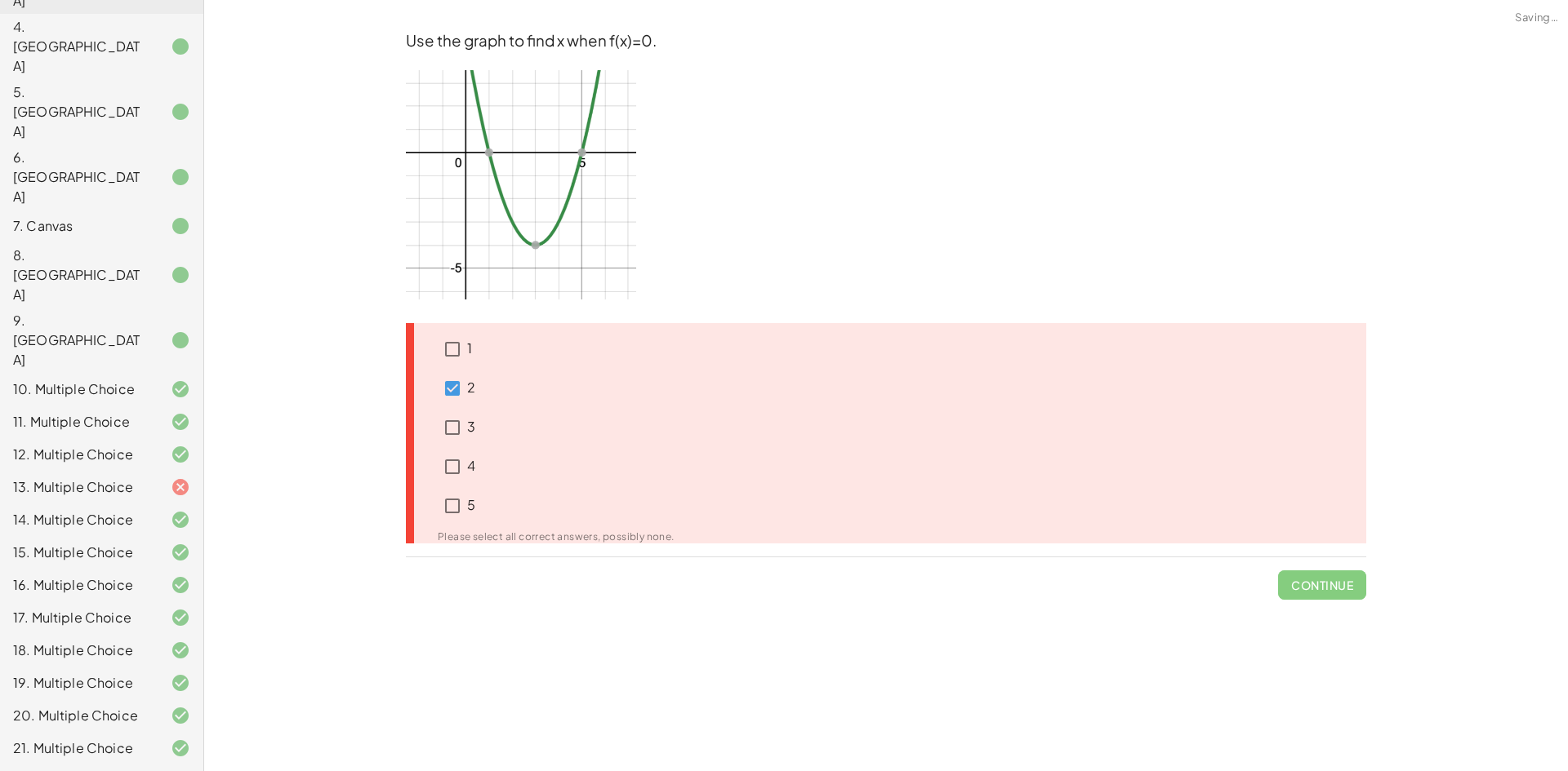
click at [1329, 575] on span "Continue" at bounding box center [1322, 578] width 88 height 42
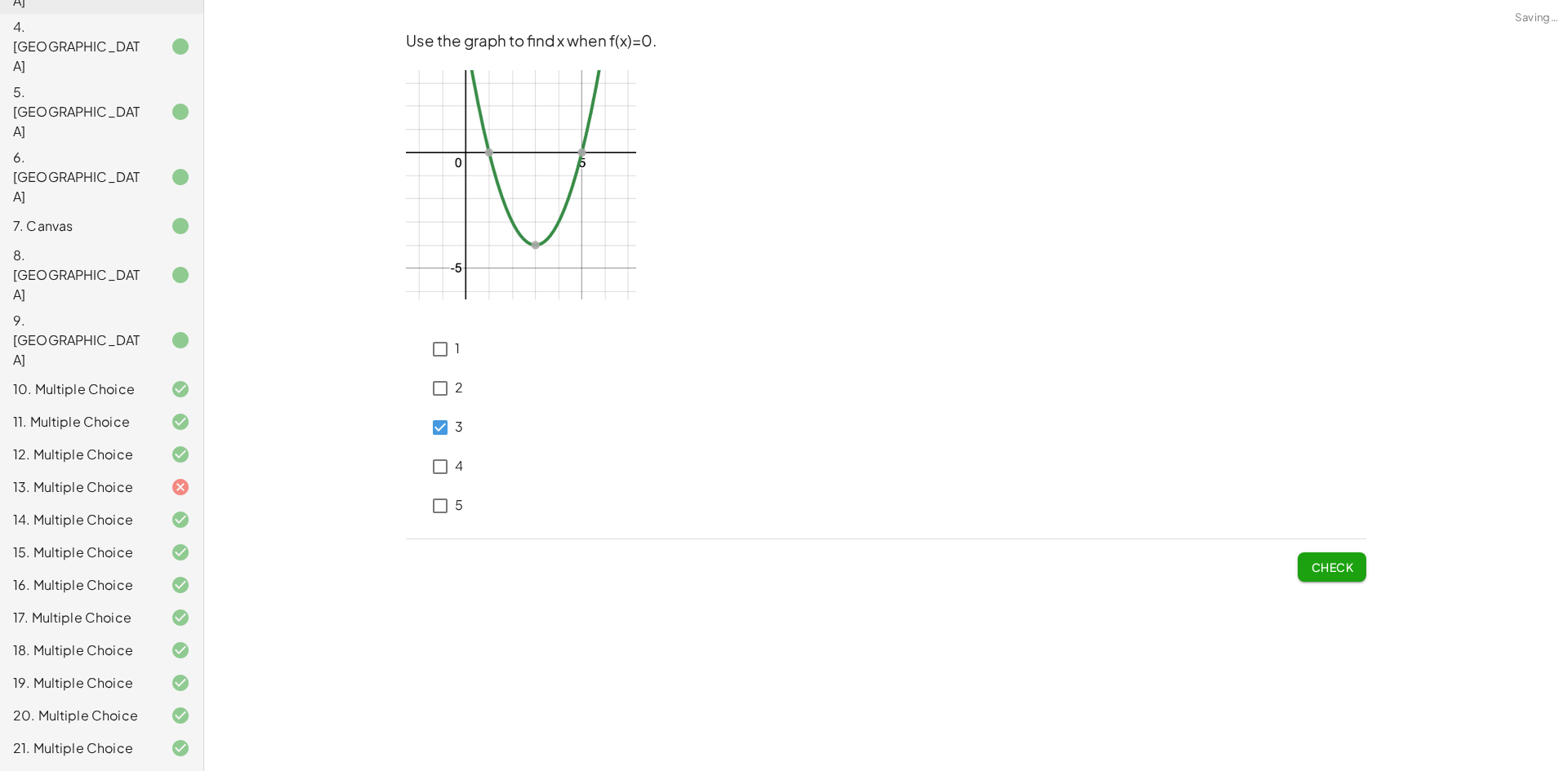
click at [1302, 574] on button "Check" at bounding box center [1331, 567] width 68 height 29
click at [1354, 580] on button "Check" at bounding box center [1331, 567] width 68 height 29
click at [1344, 576] on button "Check" at bounding box center [1331, 567] width 68 height 29
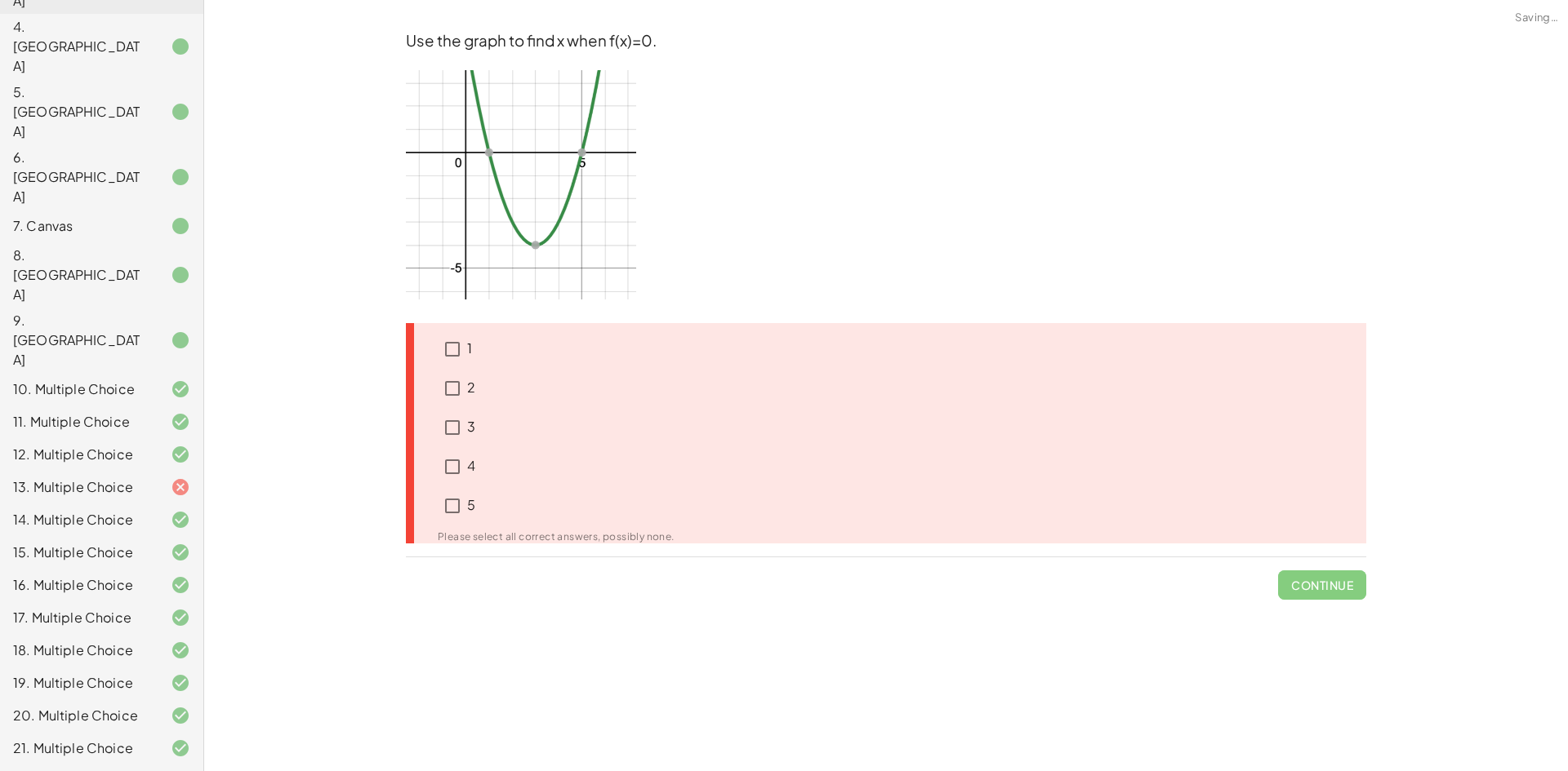
click at [1344, 576] on span "Continue" at bounding box center [1322, 578] width 88 height 42
drag, startPoint x: 1315, startPoint y: 572, endPoint x: 1146, endPoint y: 559, distance: 169.5
click at [1314, 572] on span "Continue" at bounding box center [1322, 578] width 88 height 42
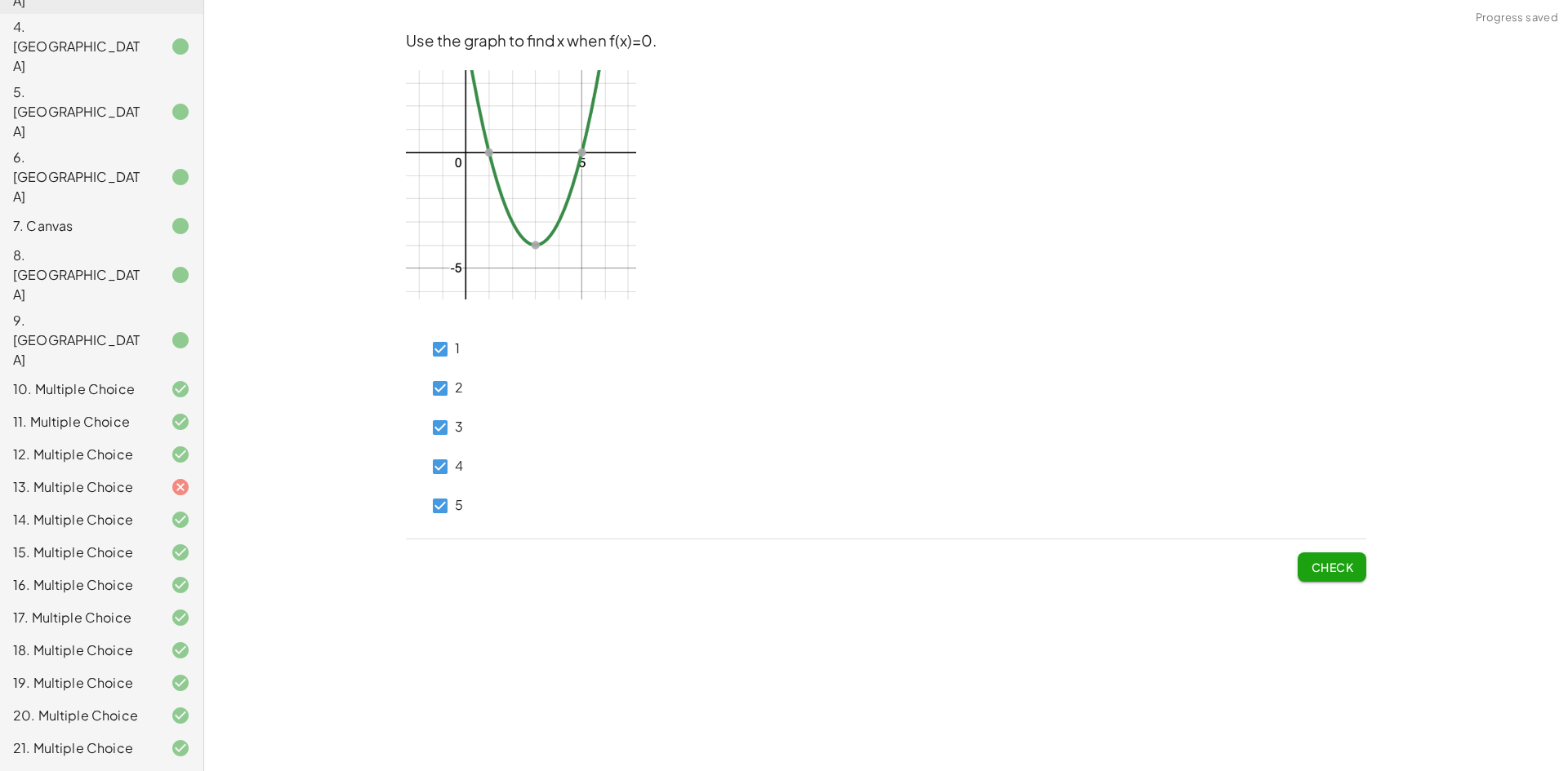
click at [0, 0] on div "Use the graph to find x when f(x)=0. 1 2 3 4 5 Check" at bounding box center [0, 0] width 0 height 0
click at [1295, 548] on div "Check" at bounding box center [886, 560] width 960 height 42
click at [1320, 575] on button "Check" at bounding box center [1331, 567] width 68 height 29
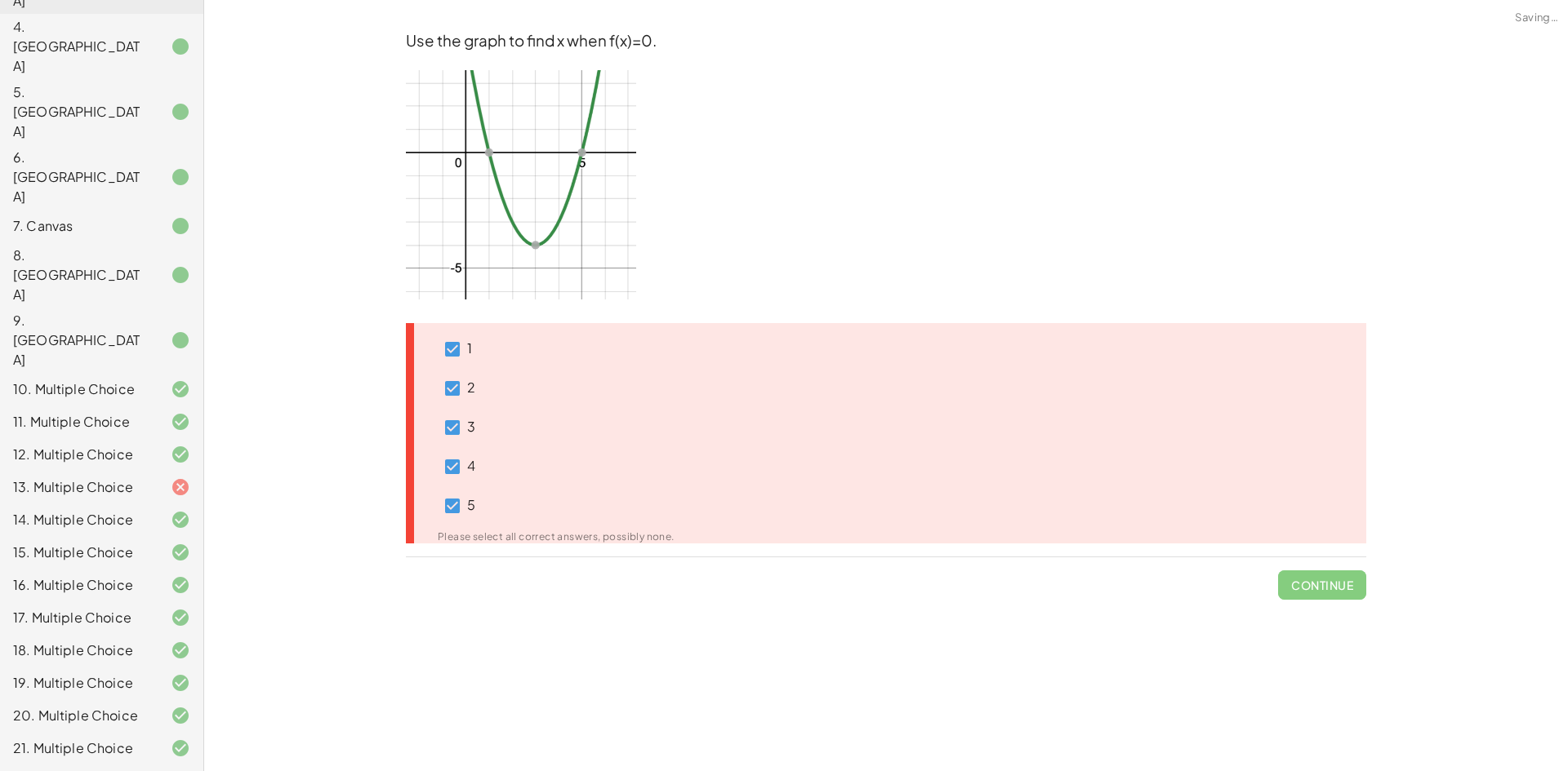
click at [1314, 572] on span "Continue" at bounding box center [1322, 578] width 88 height 42
click at [453, 379] on div "1 2 3 4 5 Please select all correct answers, possibly none." at bounding box center [546, 433] width 256 height 220
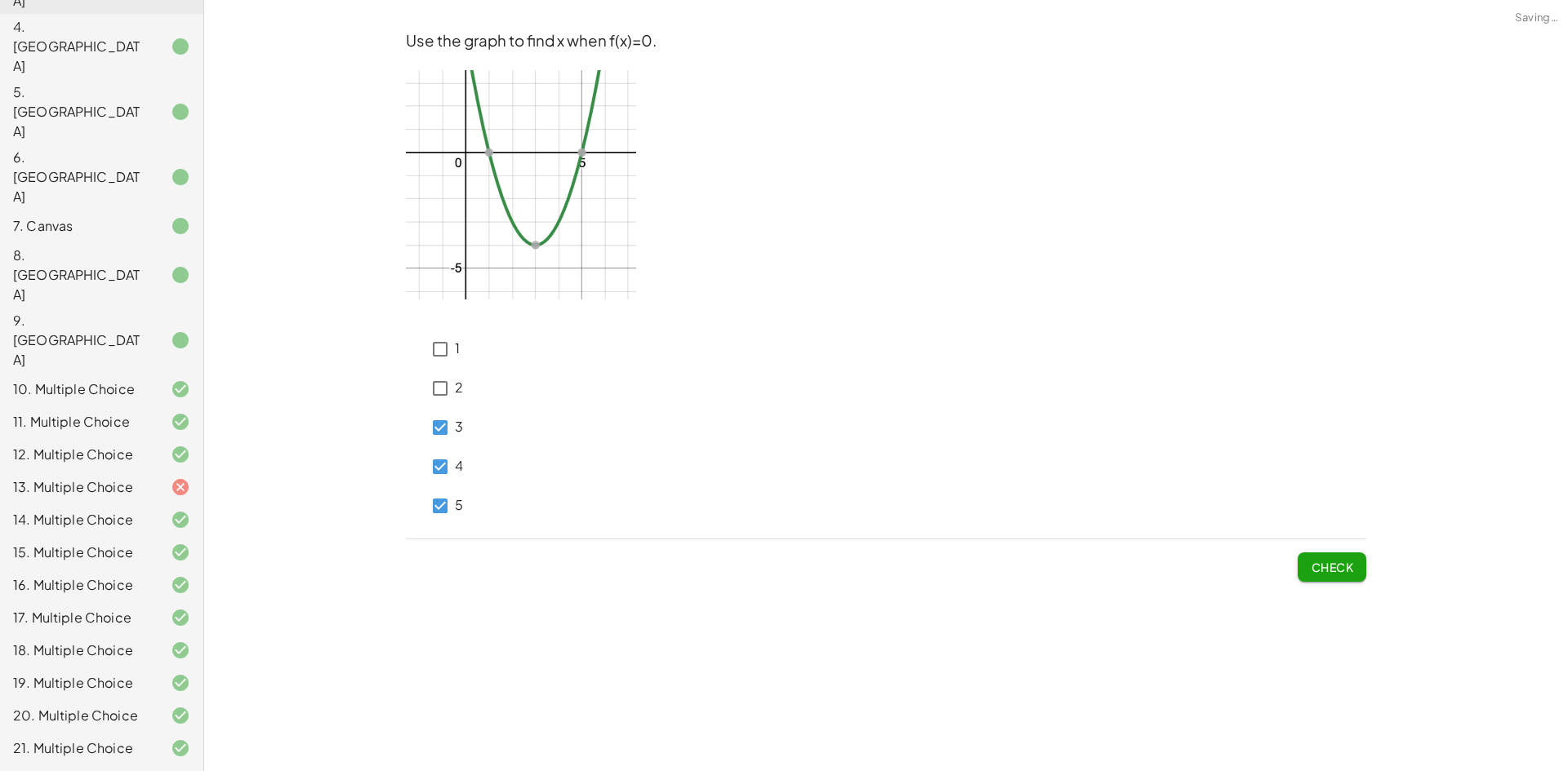
click at [443, 408] on div "3" at bounding box center [444, 428] width 37 height 39
click at [462, 483] on label "4" at bounding box center [458, 467] width 8 height 39
click at [0, 0] on div "Use the graph to find x when f(x)=0. 1 2 3 4 5 Check" at bounding box center [0, 0] width 0 height 0
click at [1349, 552] on button "Check" at bounding box center [1331, 567] width 68 height 29
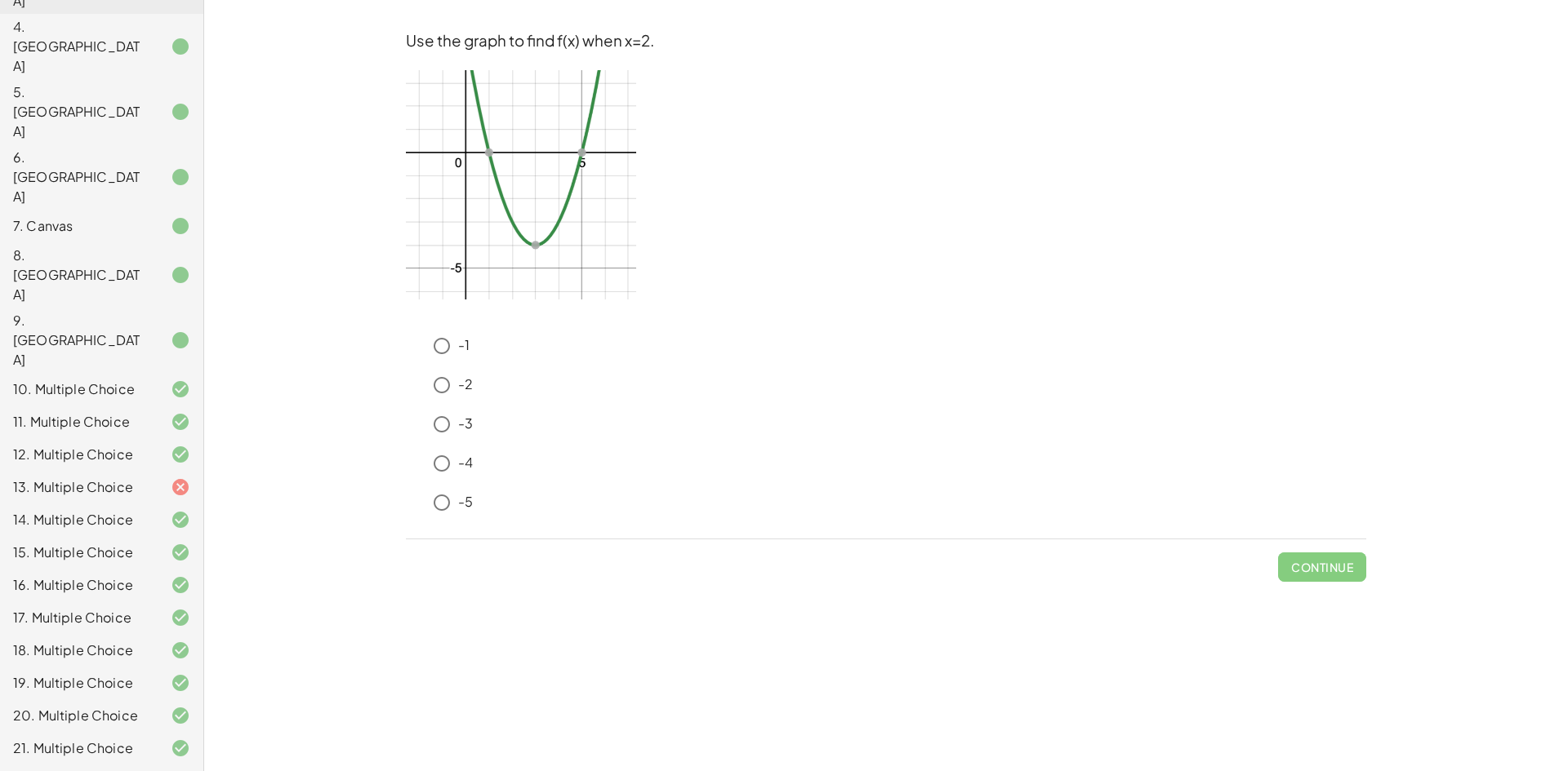
click at [520, 157] on img at bounding box center [521, 185] width 231 height 230
click at [519, 156] on img at bounding box center [521, 185] width 231 height 230
click at [426, 407] on div "-1 -2 -3 -4 -5" at bounding box center [886, 427] width 960 height 195
drag, startPoint x: 1318, startPoint y: 557, endPoint x: 1299, endPoint y: 537, distance: 27.6
click at [1317, 557] on button "Check" at bounding box center [1331, 567] width 68 height 29
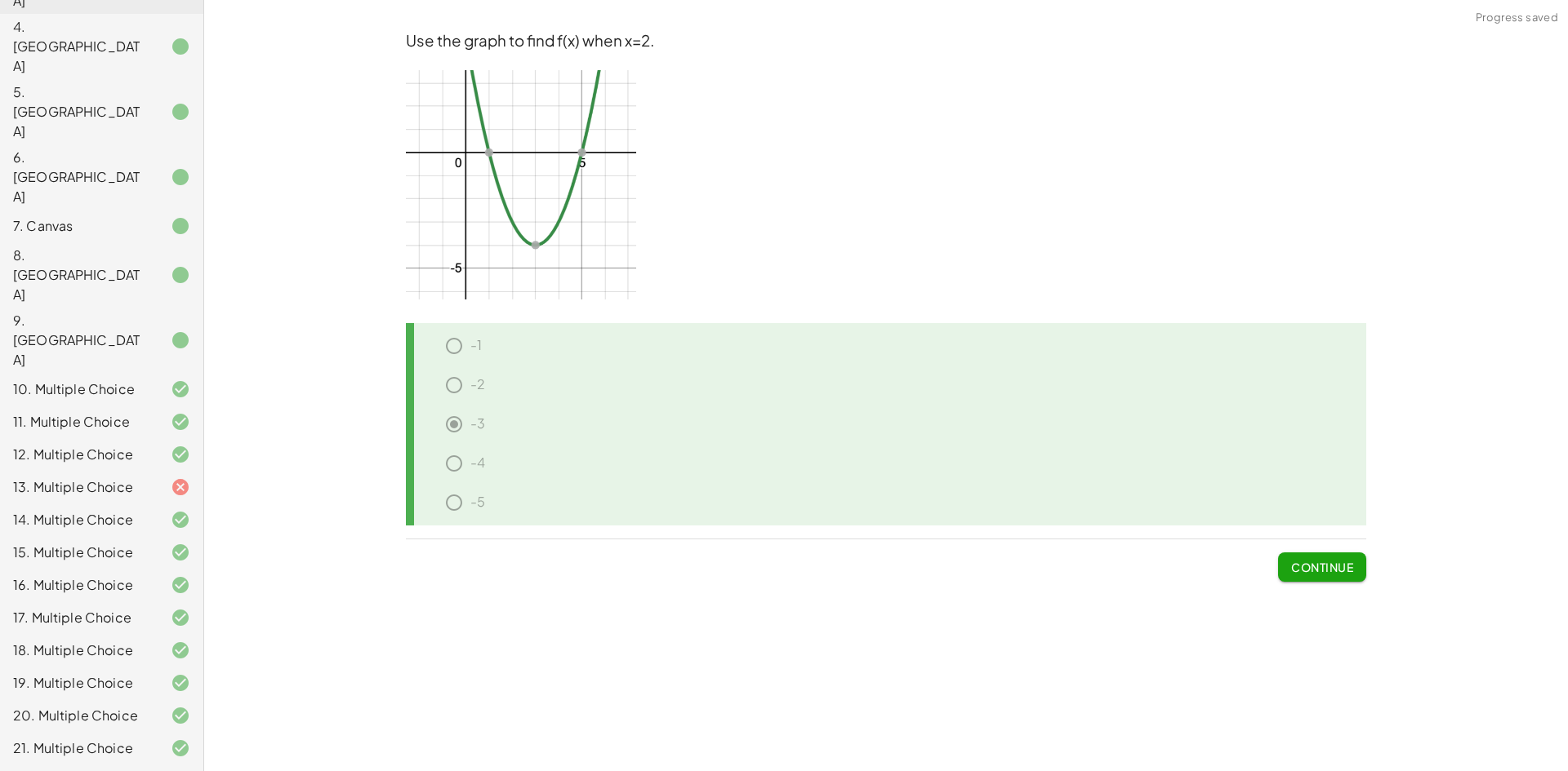
click at [1325, 567] on span "Continue" at bounding box center [1321, 567] width 62 height 15
